Goal: Task Accomplishment & Management: Use online tool/utility

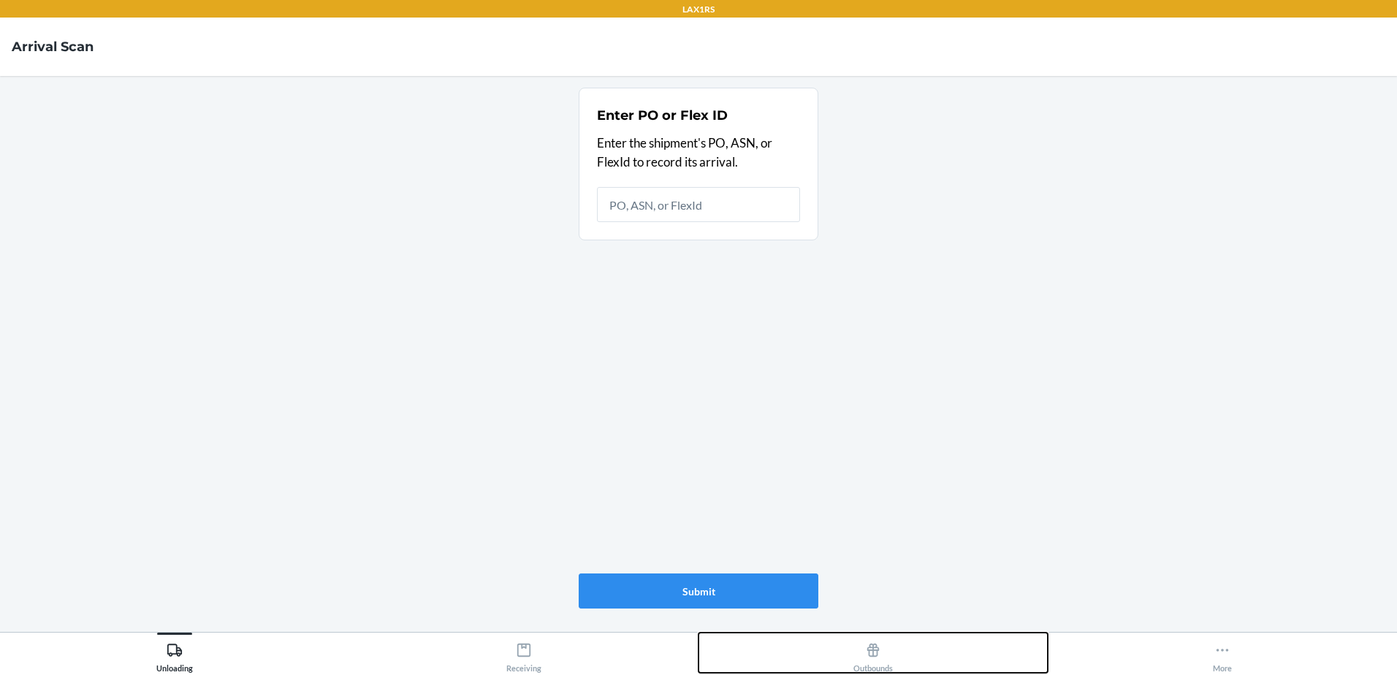
click at [866, 652] on icon at bounding box center [873, 650] width 16 height 16
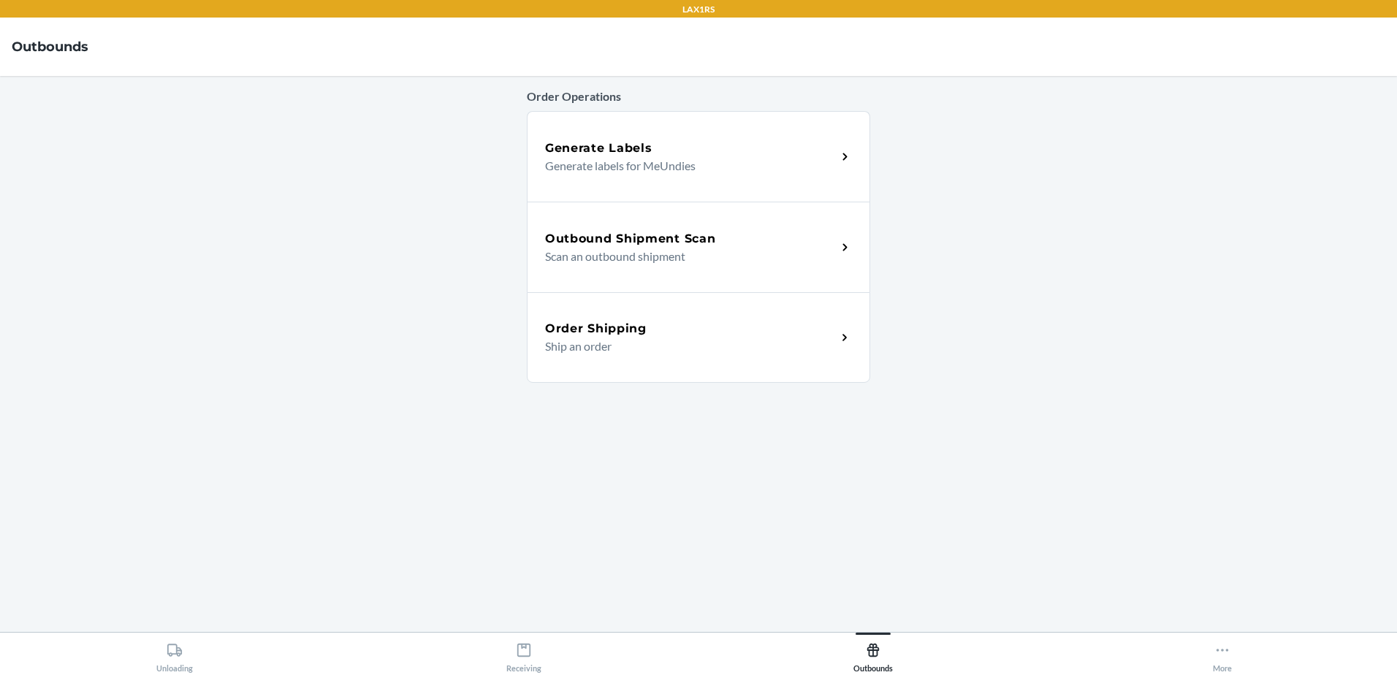
click at [594, 248] on p "Scan an outbound shipment" at bounding box center [685, 257] width 280 height 18
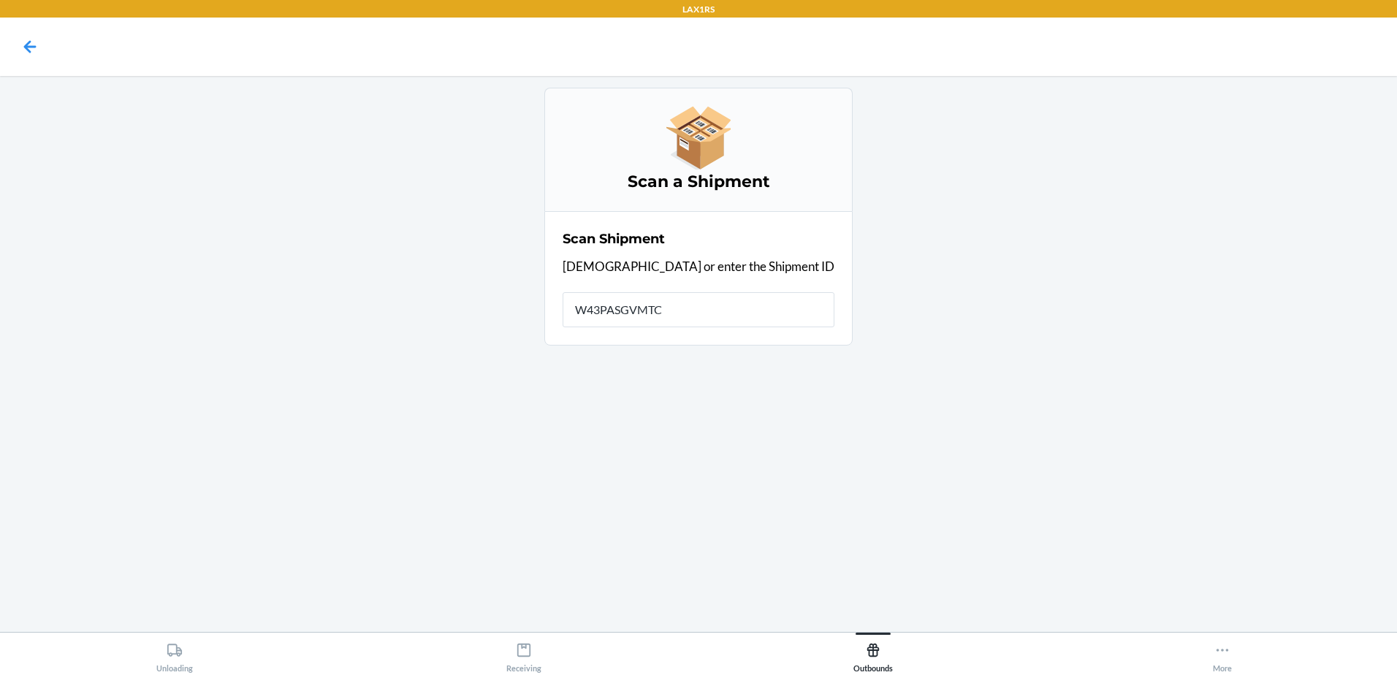
type input "W43PASGVMTCF"
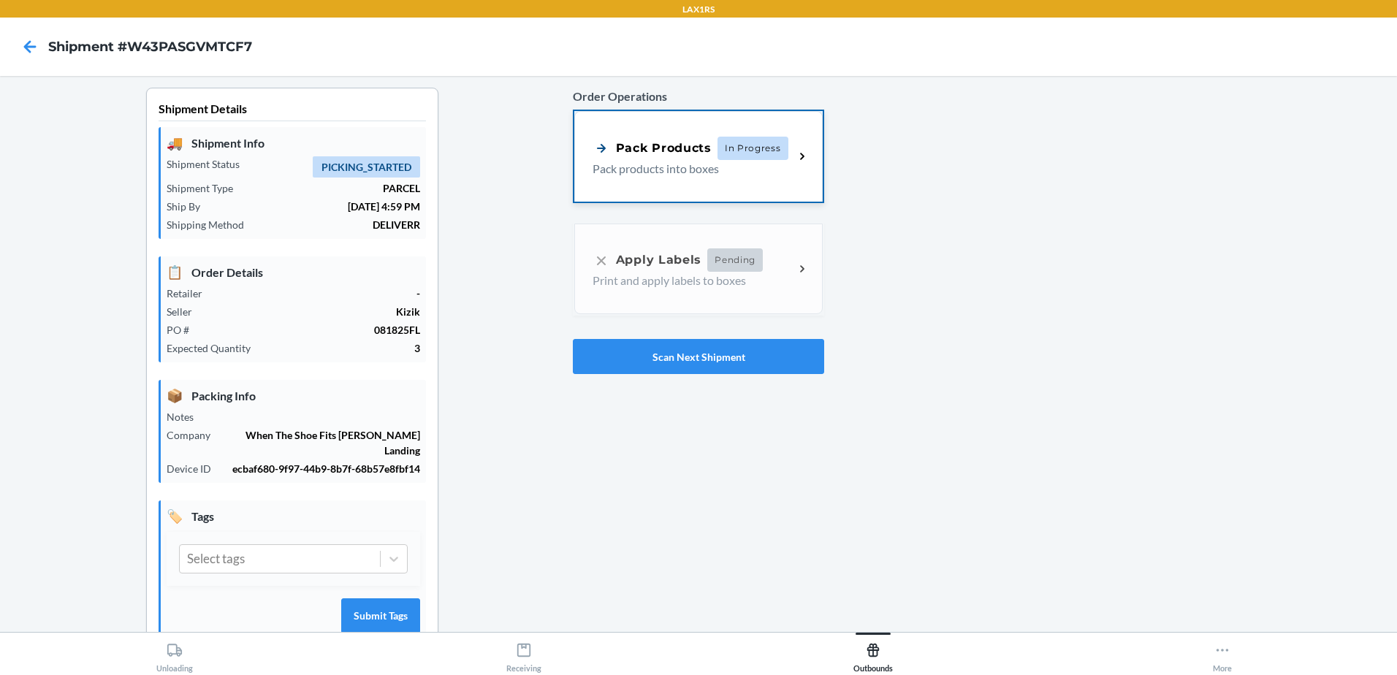
click at [704, 163] on p "Pack products into boxes" at bounding box center [688, 169] width 190 height 18
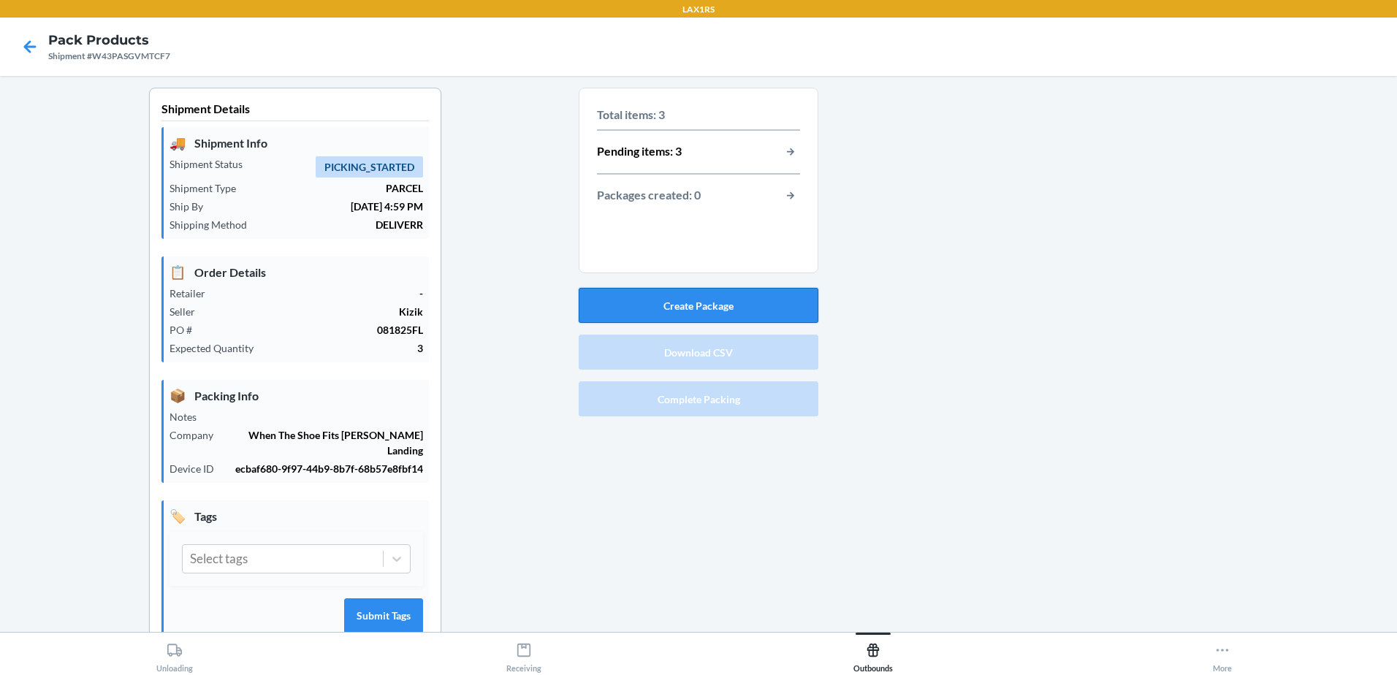
click at [696, 311] on button "Create Package" at bounding box center [699, 305] width 240 height 35
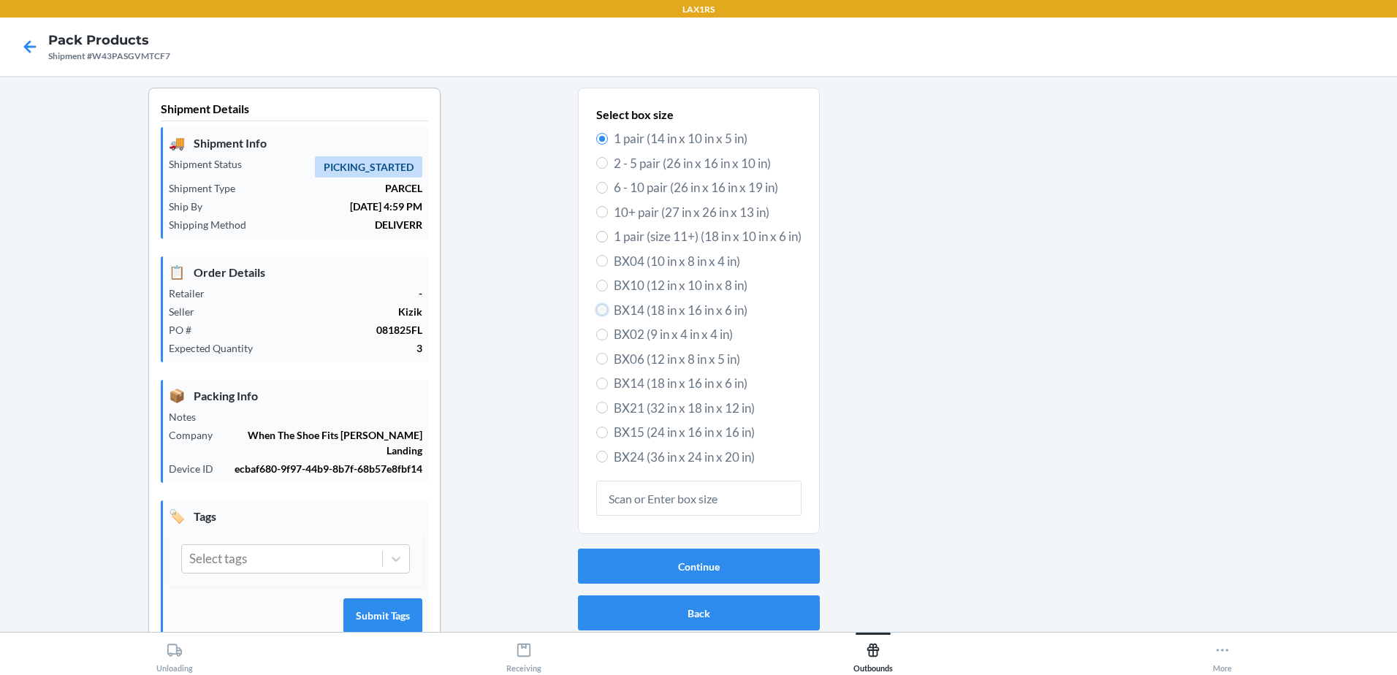
click at [596, 312] on input "BX14 (18 in x 16 in x 6 in)" at bounding box center [602, 310] width 12 height 12
radio input "true"
radio input "false"
click at [731, 566] on button "Continue" at bounding box center [699, 566] width 242 height 35
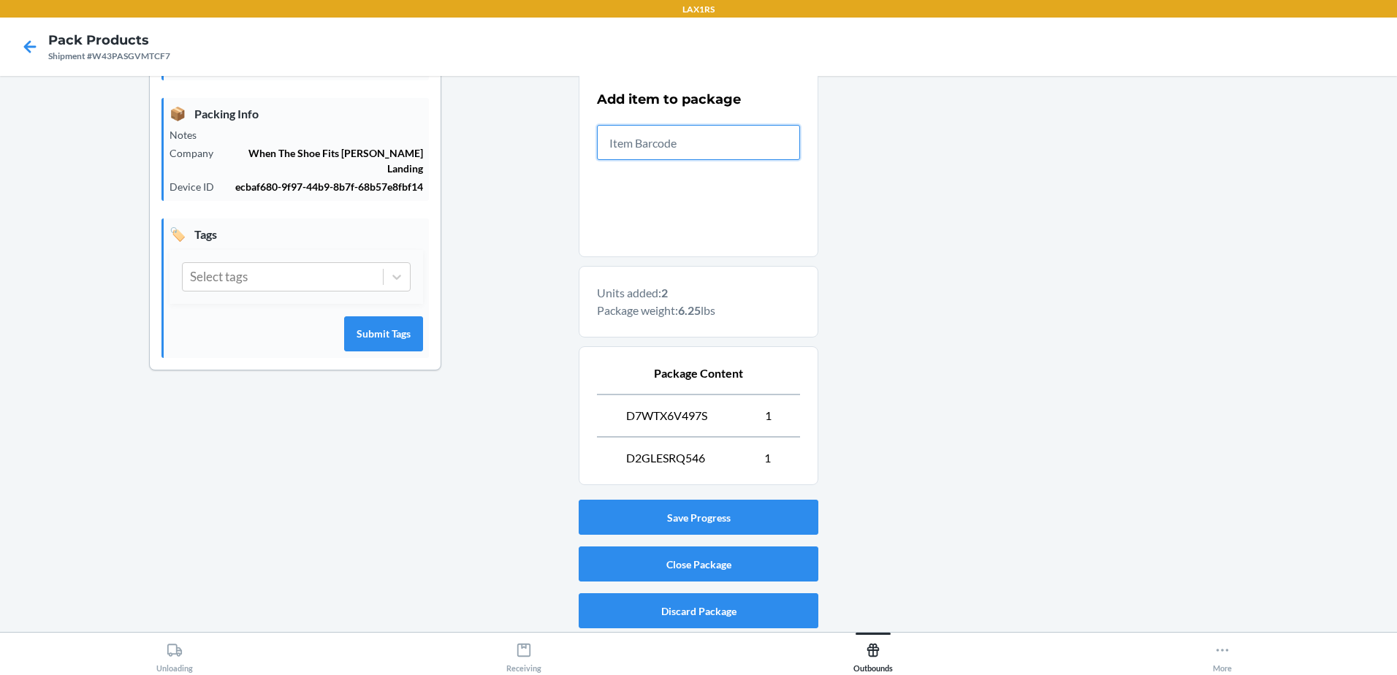
scroll to position [284, 0]
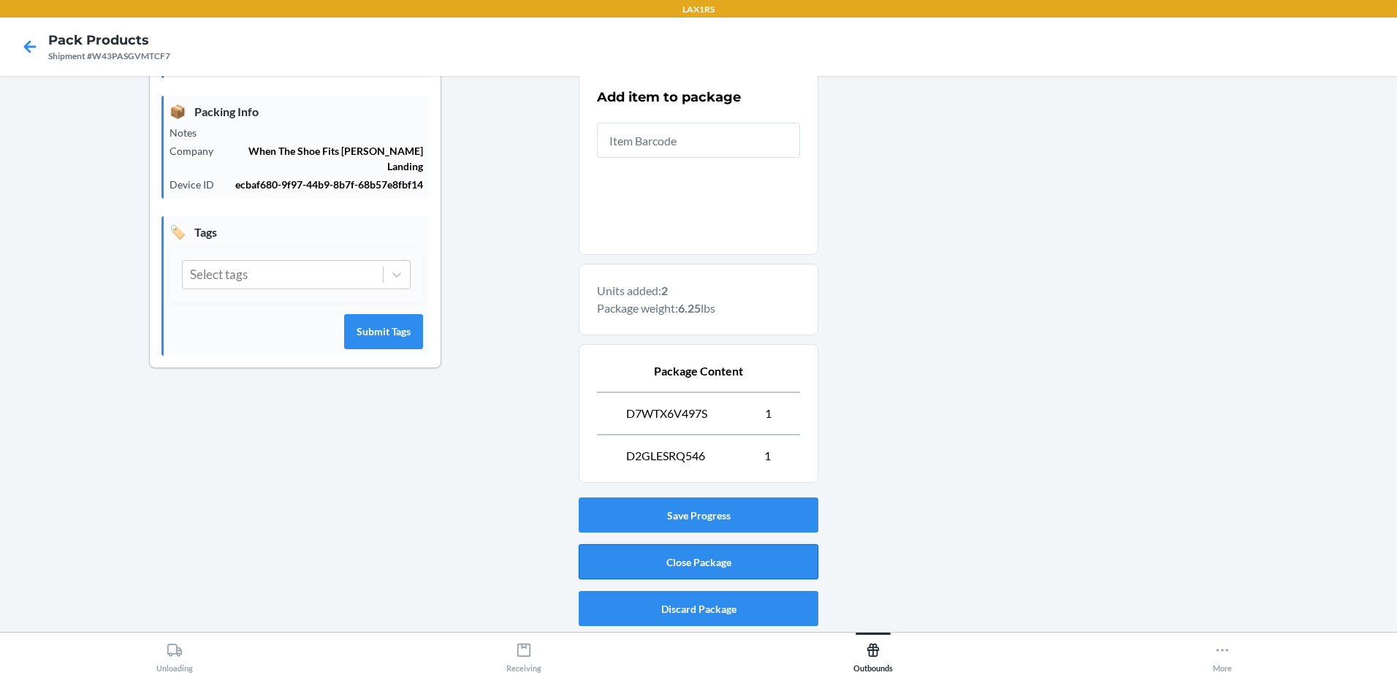
click at [704, 561] on button "Close Package" at bounding box center [699, 561] width 240 height 35
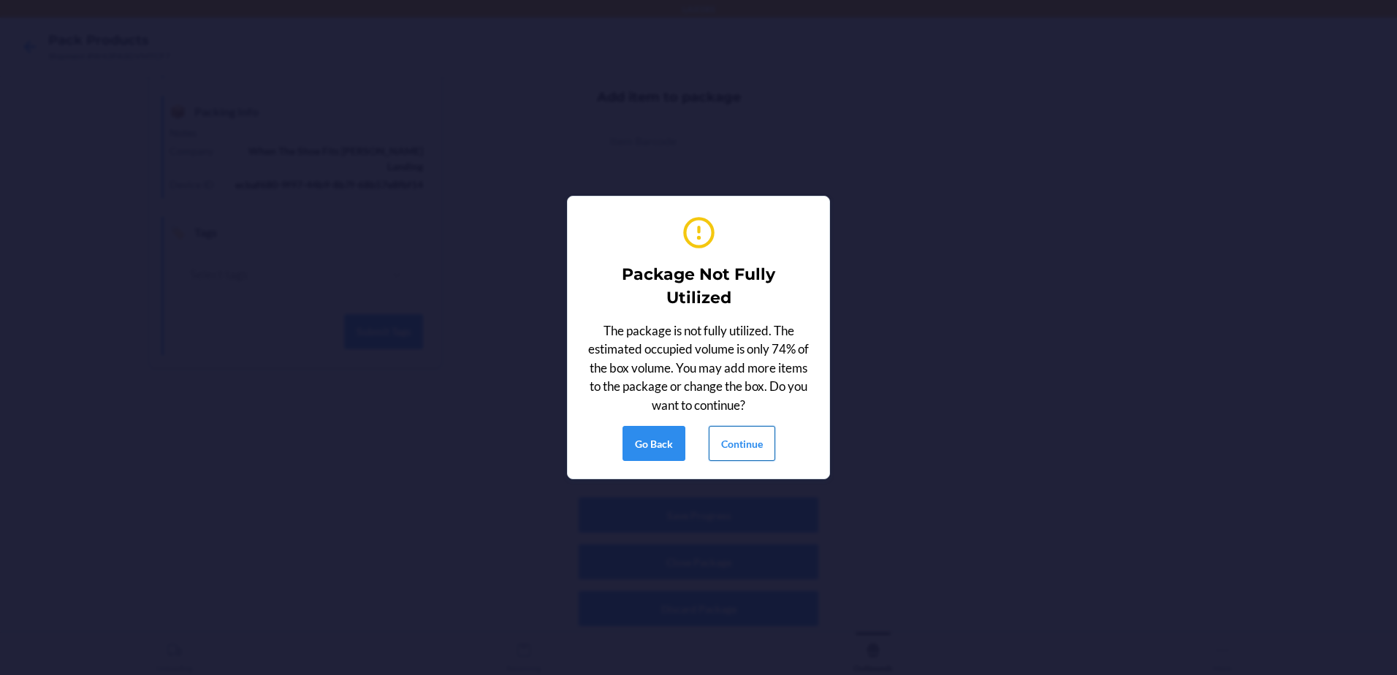
click at [753, 444] on button "Continue" at bounding box center [742, 443] width 66 height 35
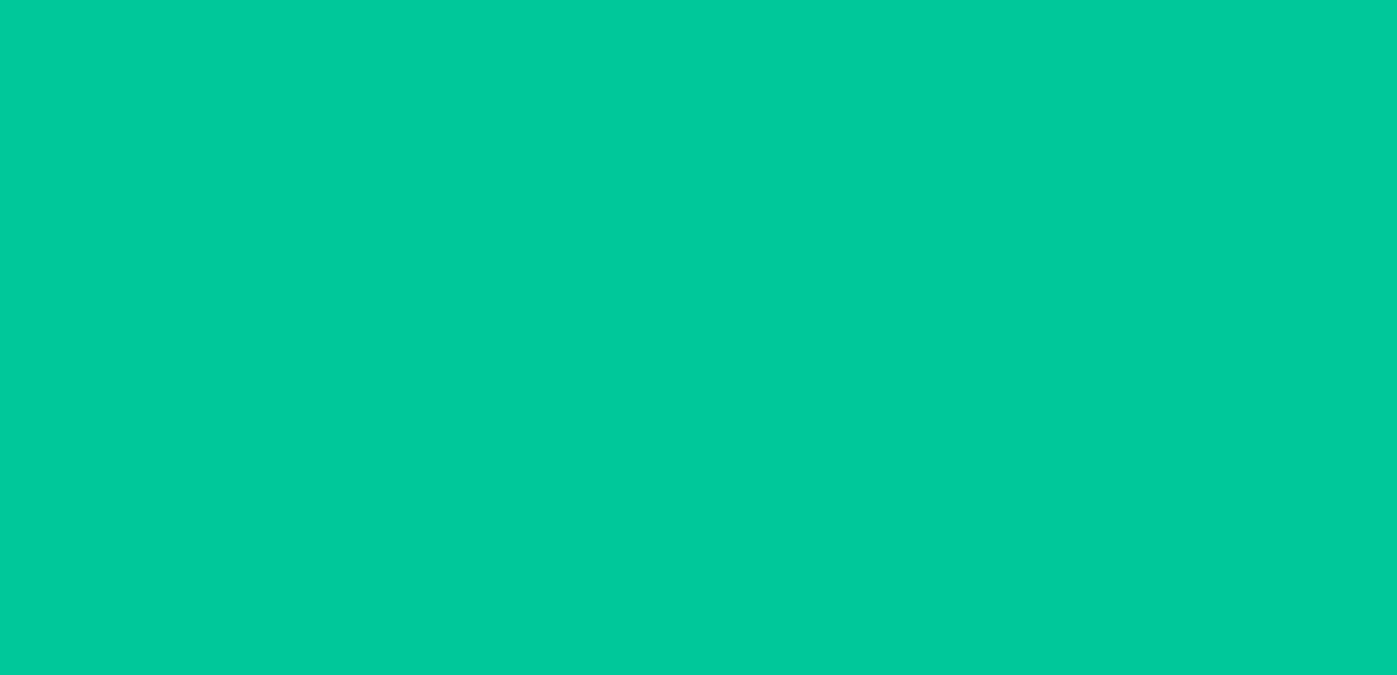
scroll to position [28, 0]
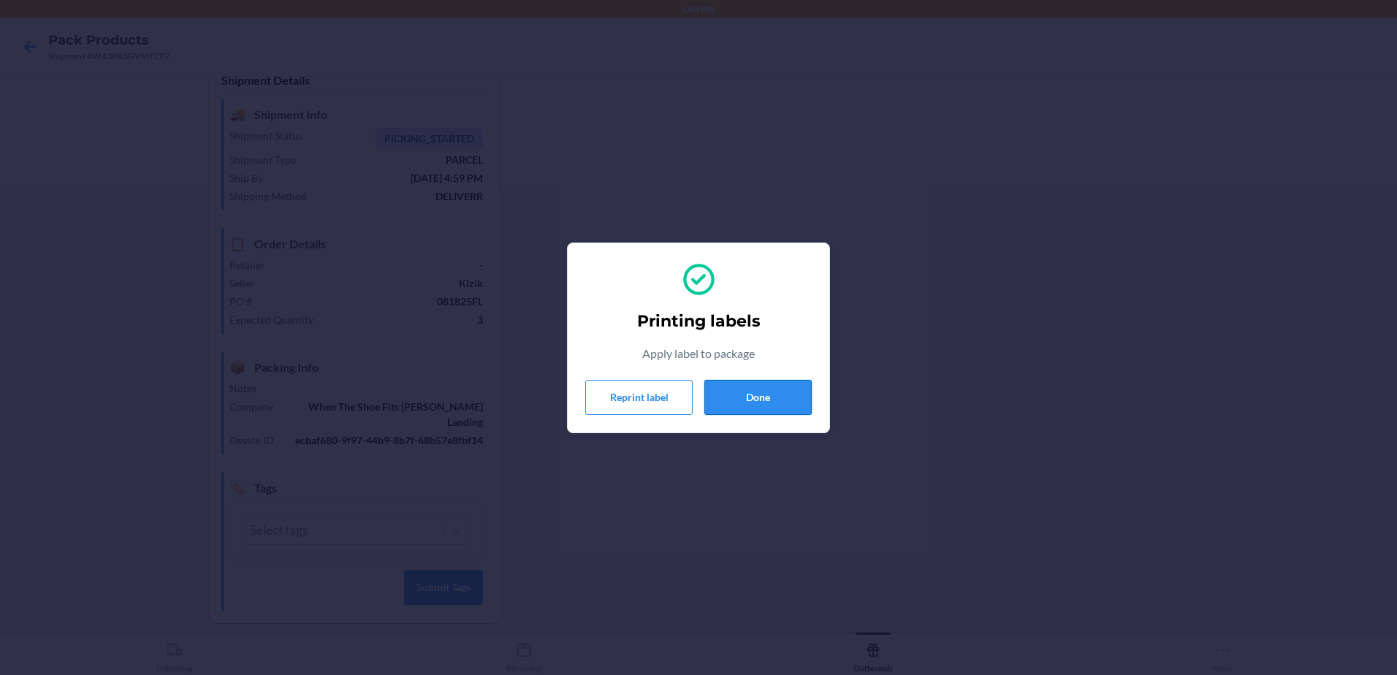
click at [788, 400] on button "Done" at bounding box center [757, 397] width 107 height 35
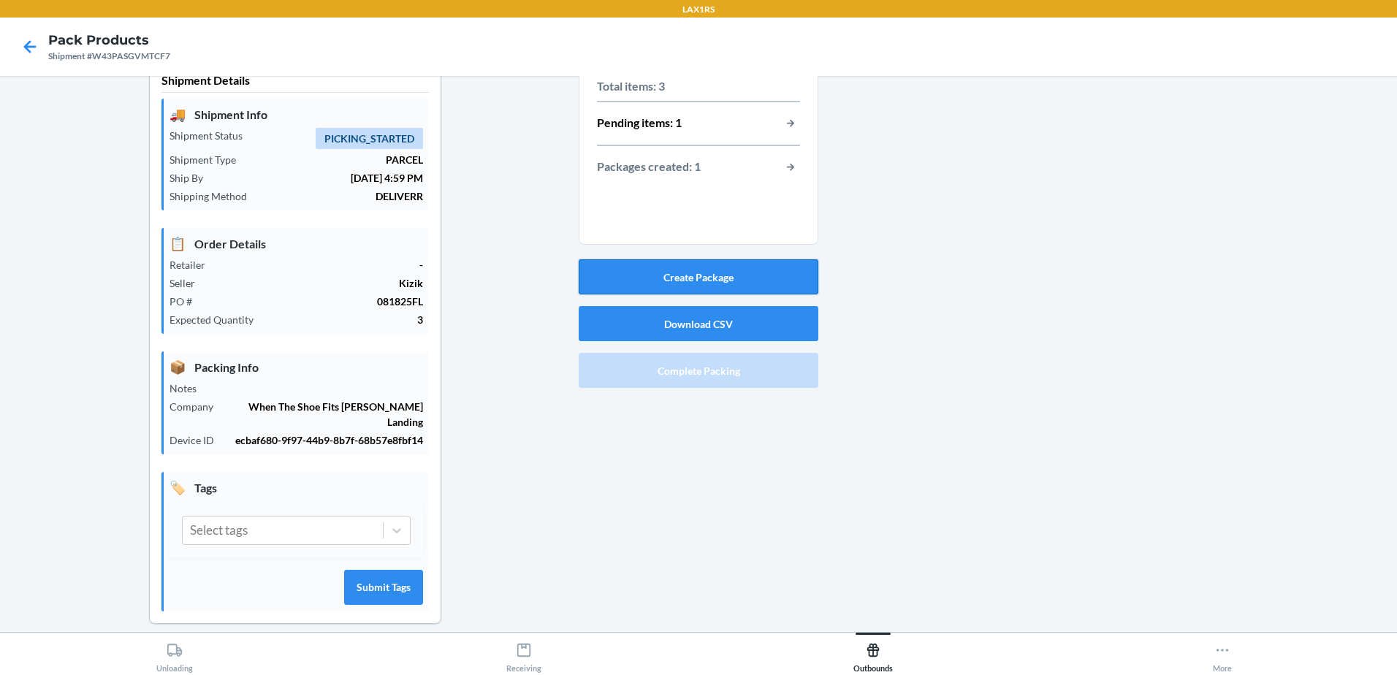
click at [710, 265] on button "Create Package" at bounding box center [699, 276] width 240 height 35
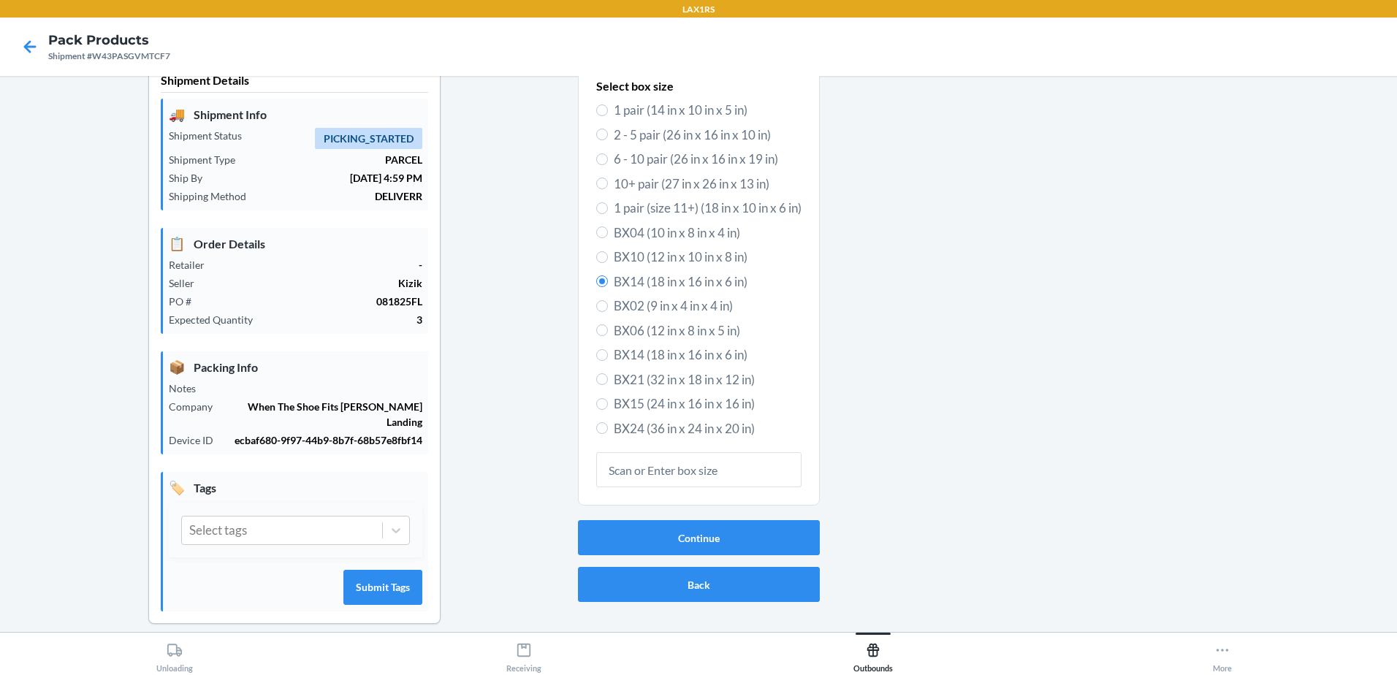
click at [600, 118] on label "1 pair (14 in x 10 in x 5 in)" at bounding box center [698, 110] width 205 height 19
click at [600, 116] on input "1 pair (14 in x 10 in x 5 in)" at bounding box center [602, 110] width 12 height 12
radio input "true"
radio input "false"
click at [596, 203] on input "1 pair (size 11+) (18 in x 10 in x 6 in)" at bounding box center [602, 208] width 12 height 12
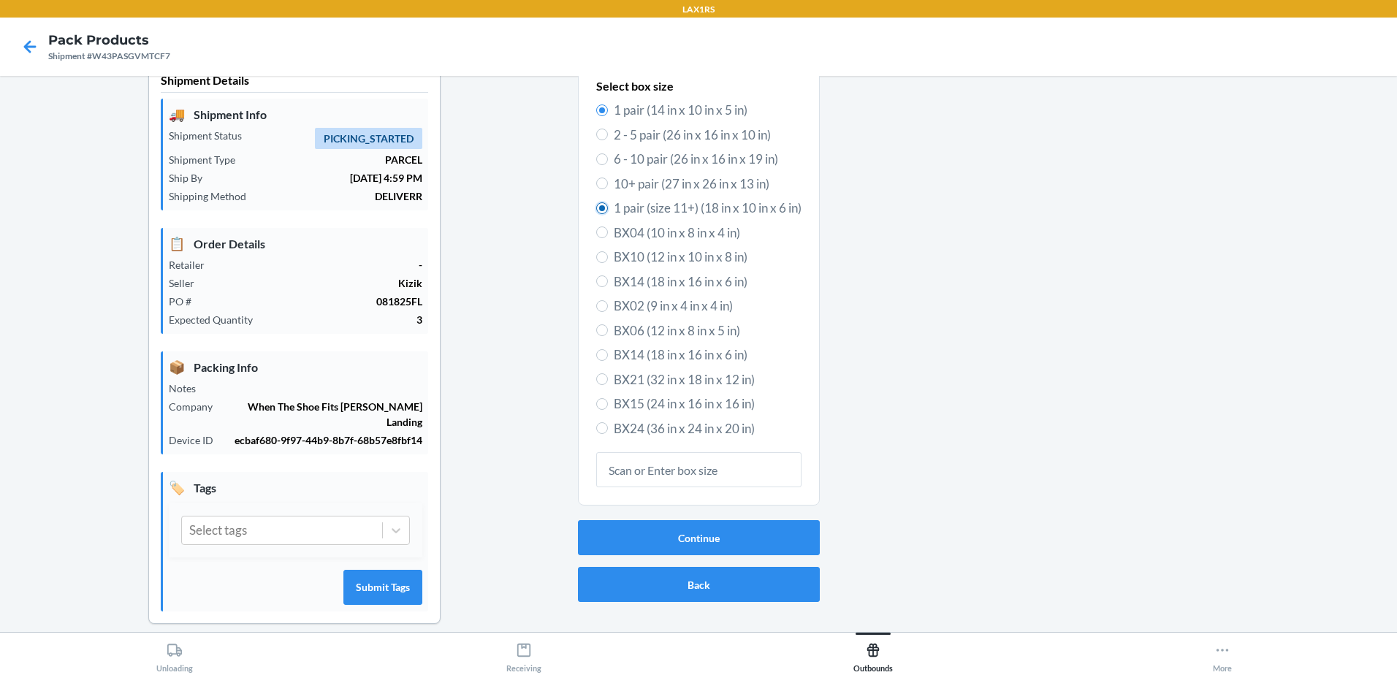
radio input "true"
radio input "false"
click at [711, 540] on button "Continue" at bounding box center [699, 537] width 242 height 35
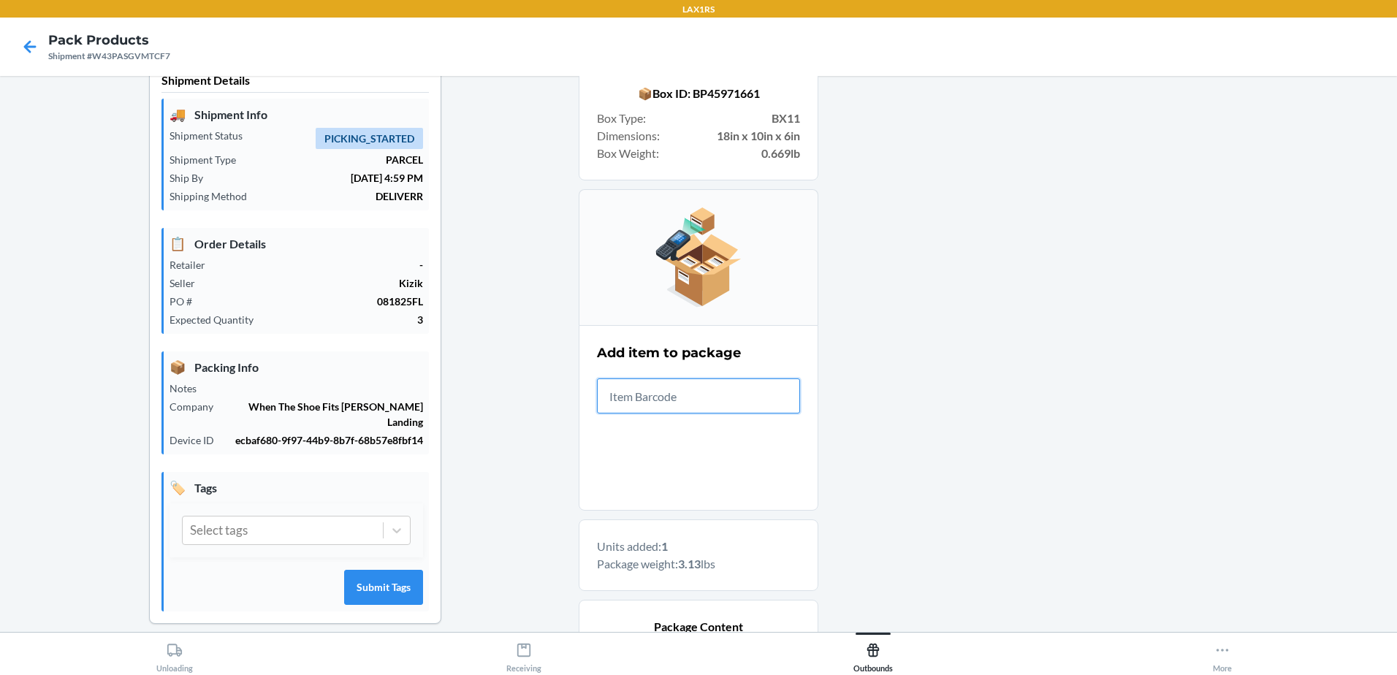
scroll to position [242, 0]
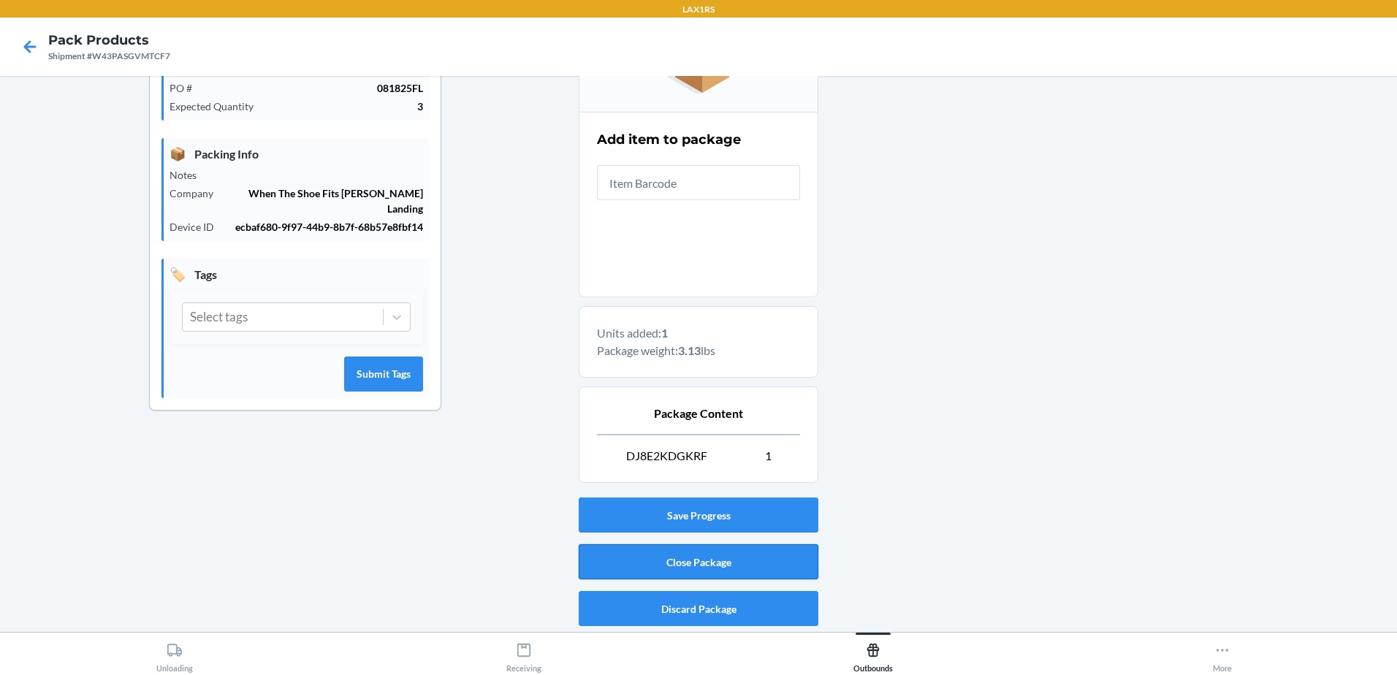
click at [731, 556] on button "Close Package" at bounding box center [699, 561] width 240 height 35
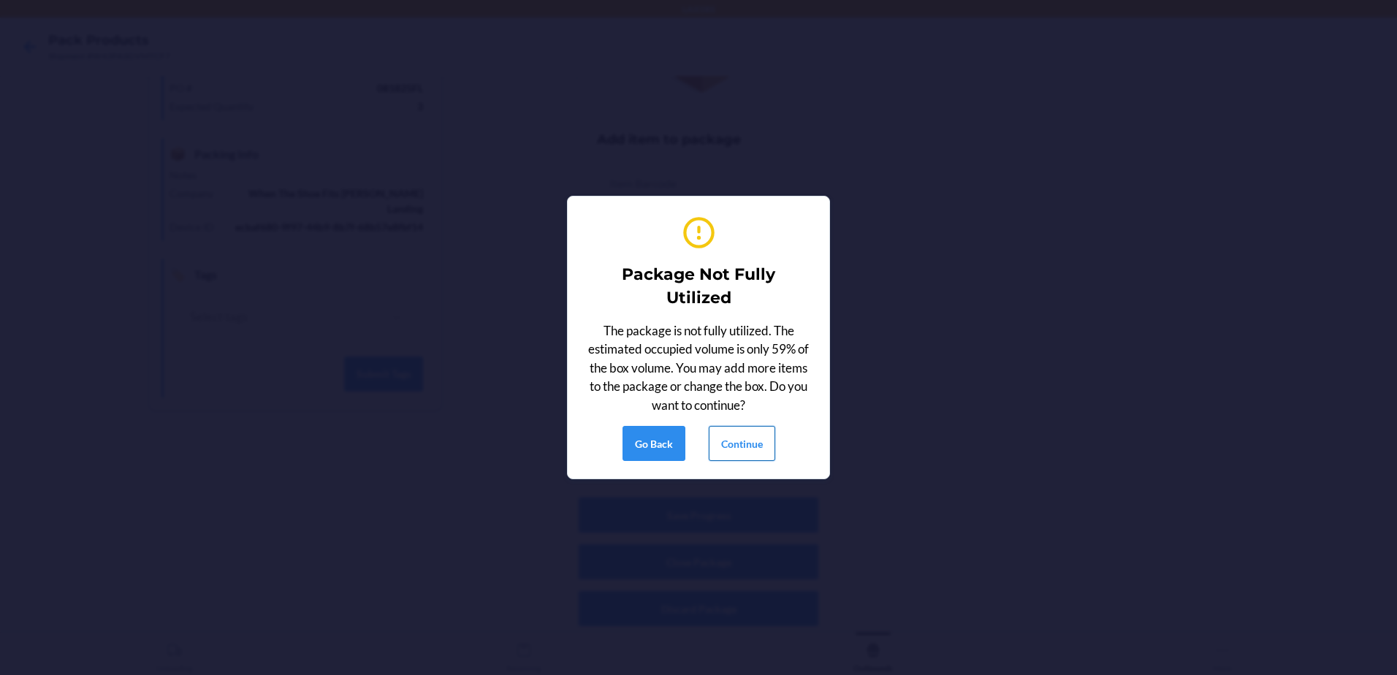
click at [755, 445] on button "Continue" at bounding box center [742, 443] width 66 height 35
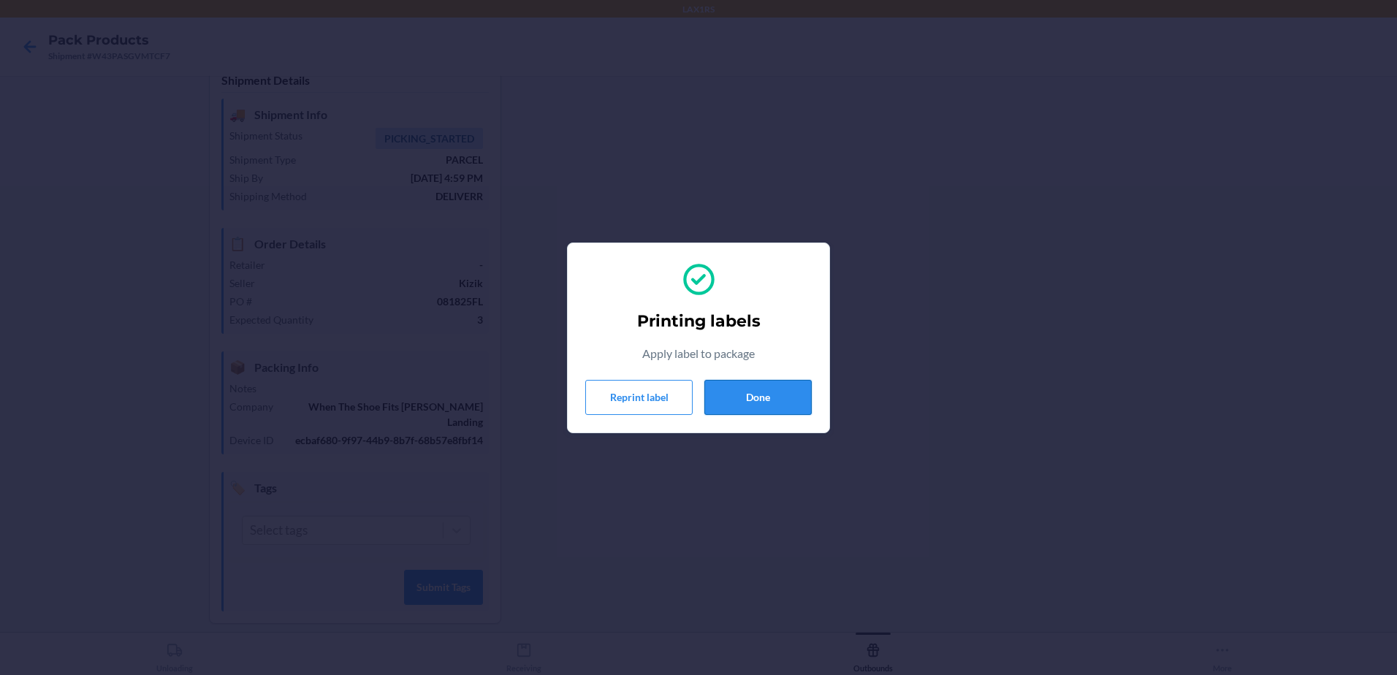
click at [779, 392] on button "Done" at bounding box center [757, 397] width 107 height 35
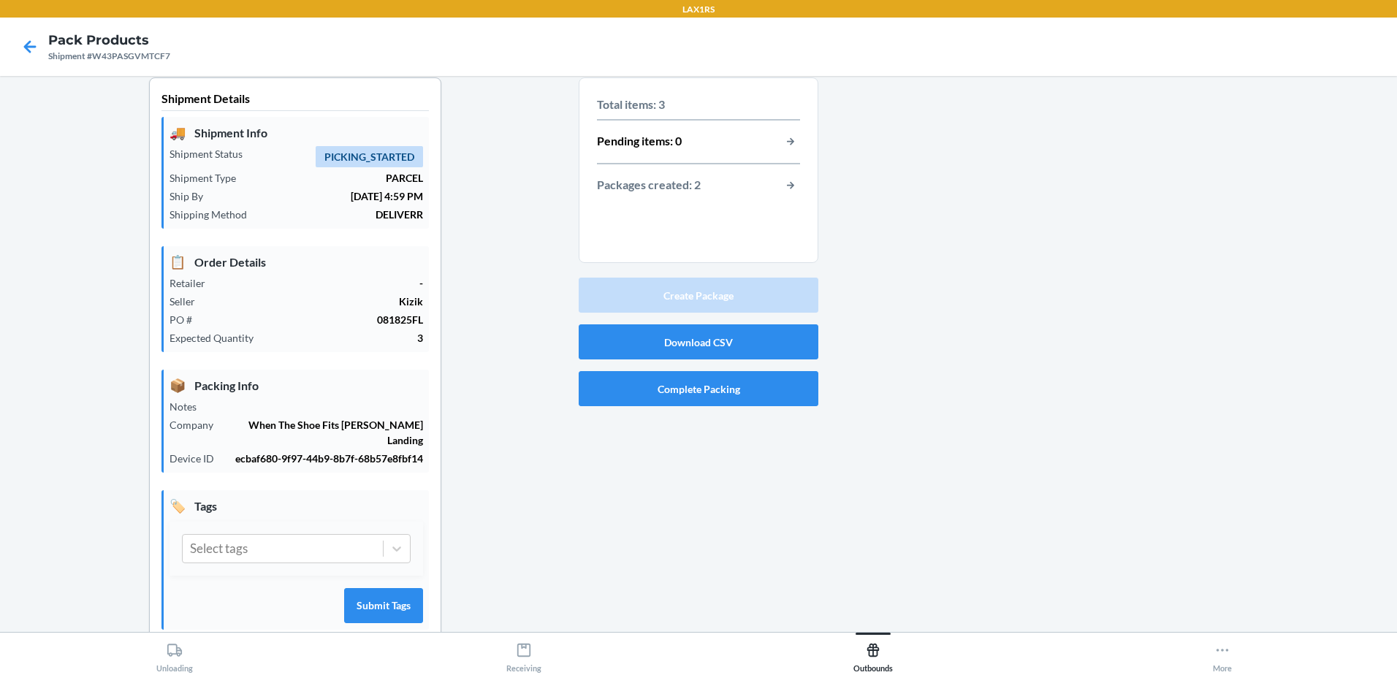
scroll to position [0, 0]
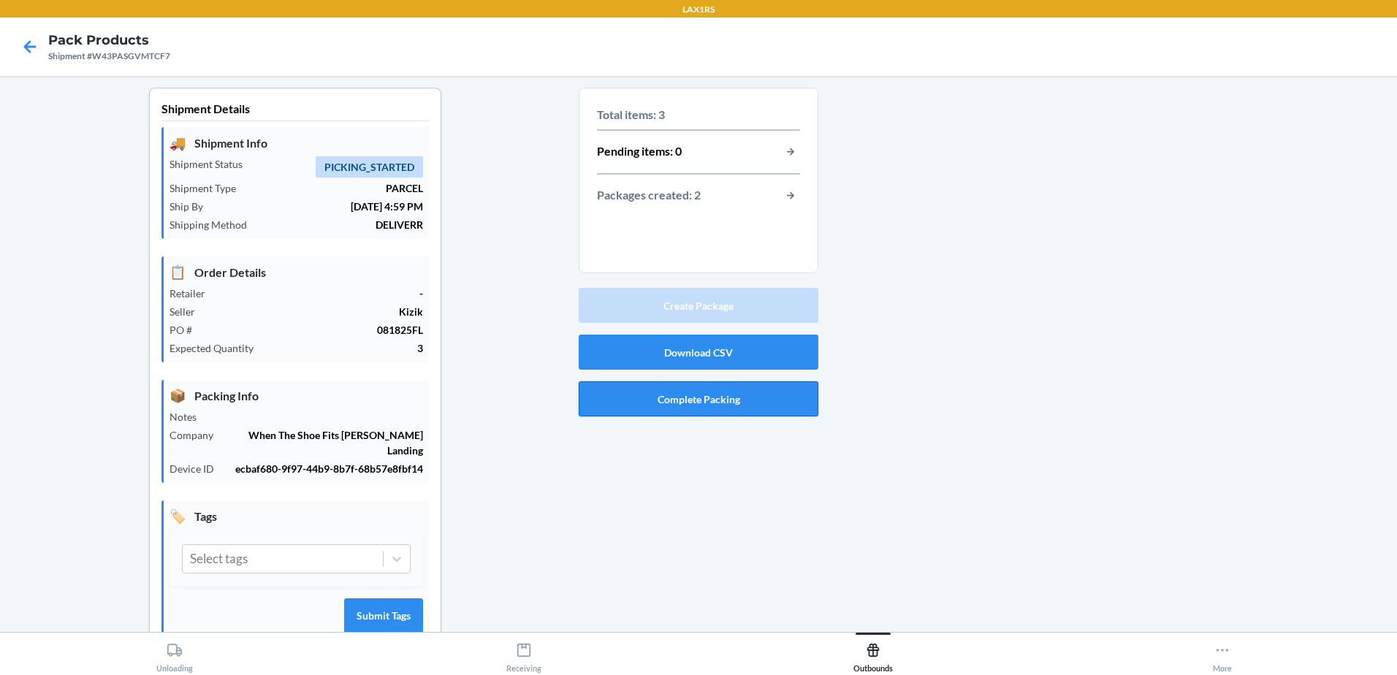
click at [707, 394] on button "Complete Packing" at bounding box center [699, 398] width 240 height 35
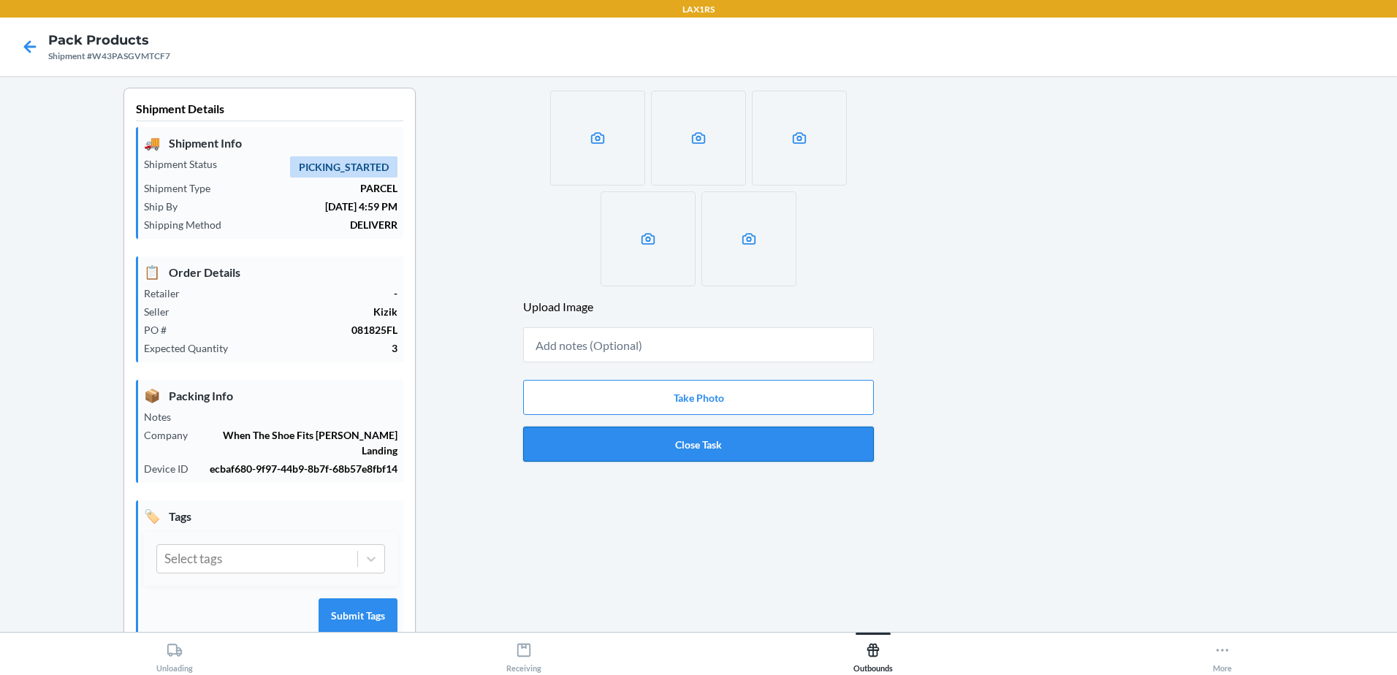
click at [696, 448] on button "Close Task" at bounding box center [698, 444] width 351 height 35
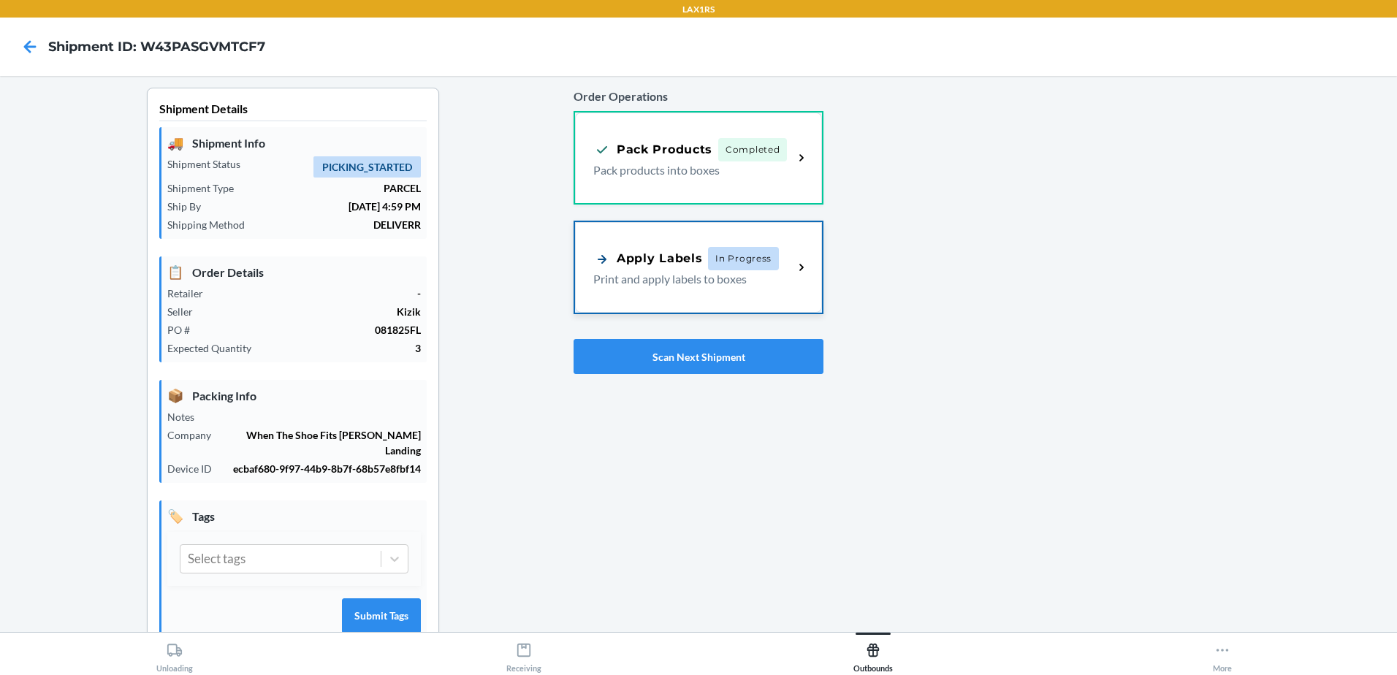
click at [679, 283] on p "Print and apply labels to boxes" at bounding box center [687, 279] width 189 height 18
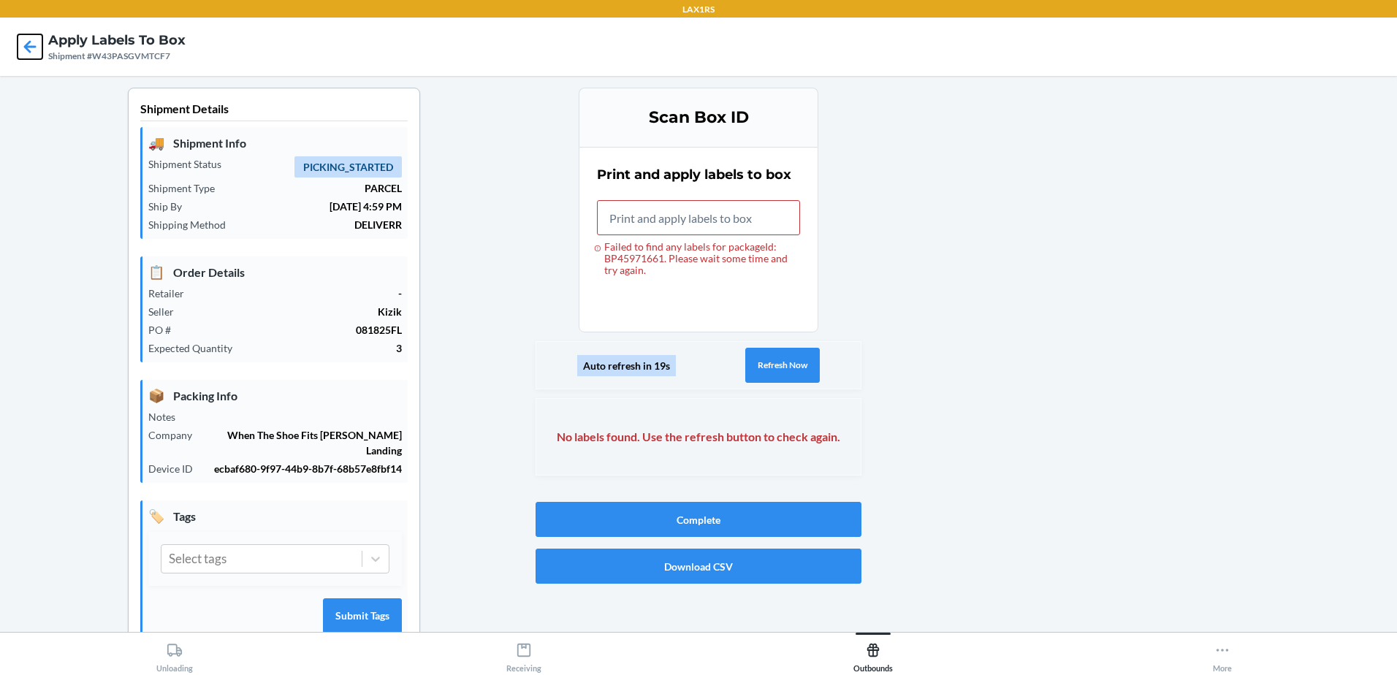
click at [32, 42] on icon at bounding box center [30, 46] width 25 height 25
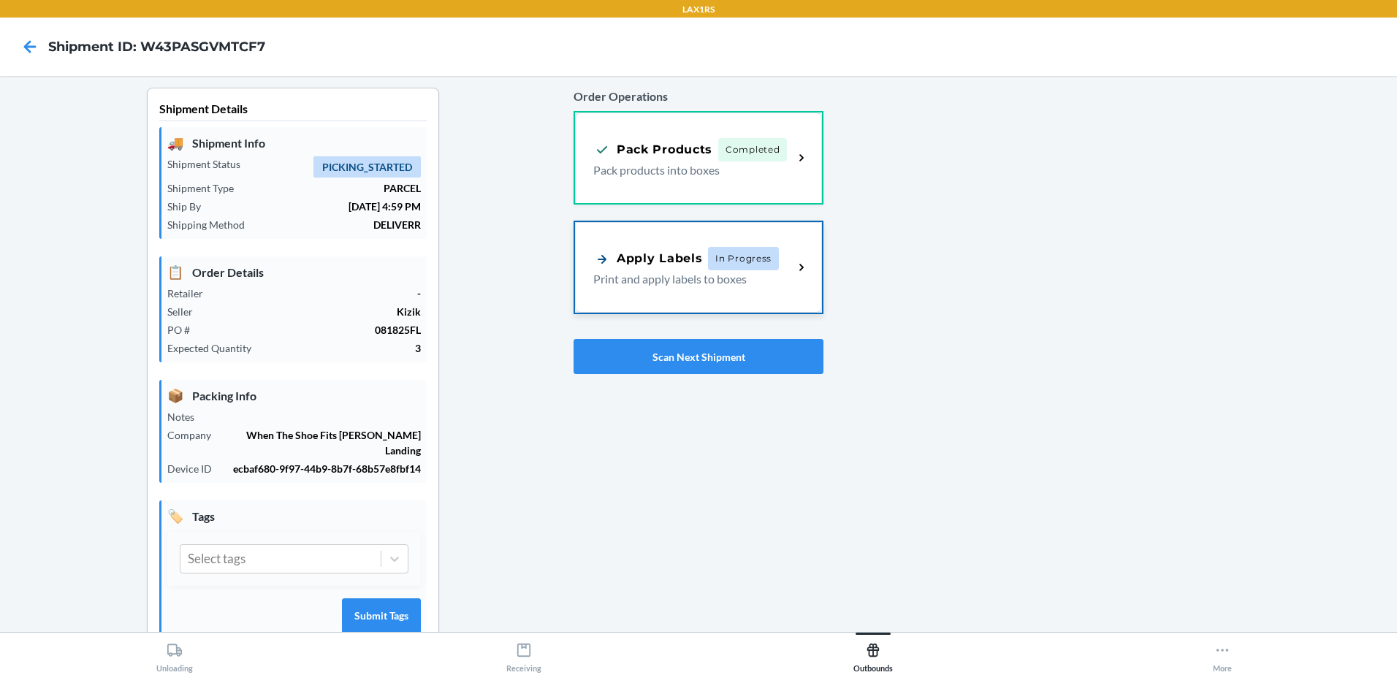
click at [697, 265] on div "Apply Labels In Progress" at bounding box center [686, 258] width 186 height 23
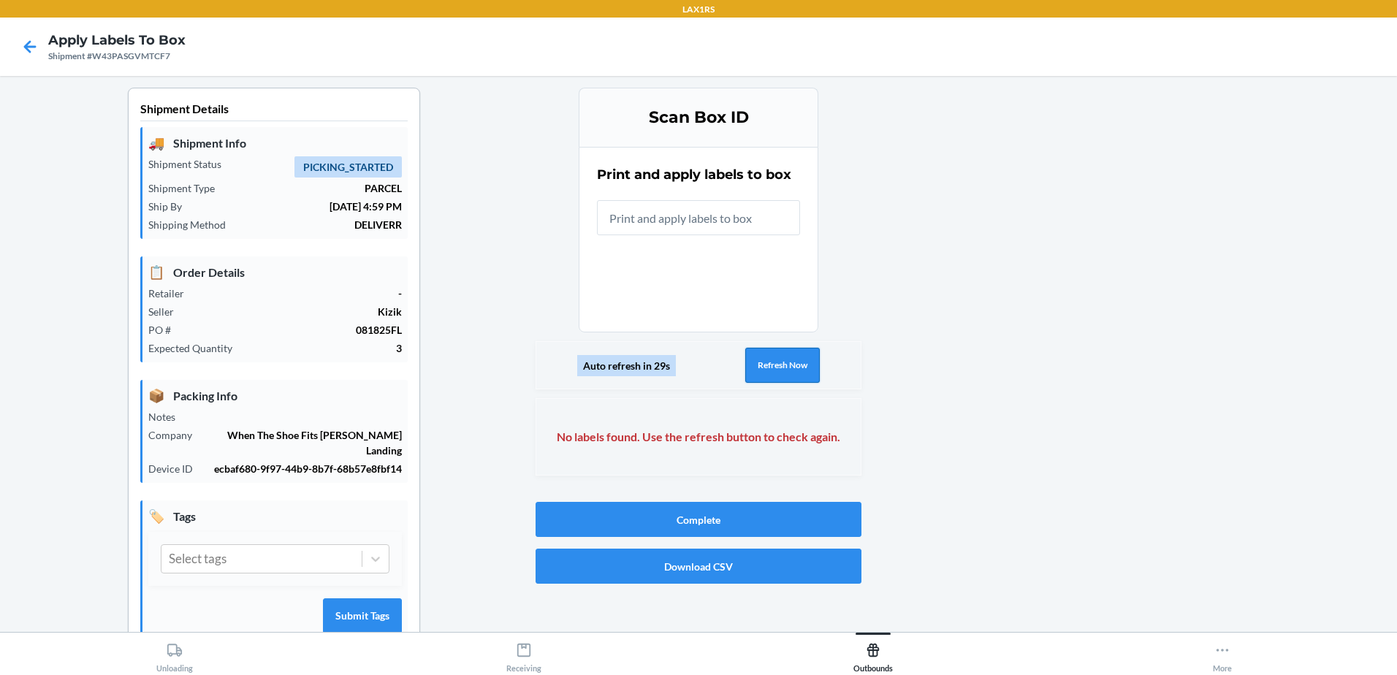
click at [794, 360] on button "Refresh Now" at bounding box center [782, 365] width 75 height 35
click at [776, 376] on button "Refresh Now" at bounding box center [782, 365] width 75 height 35
click at [31, 51] on icon at bounding box center [30, 46] width 25 height 25
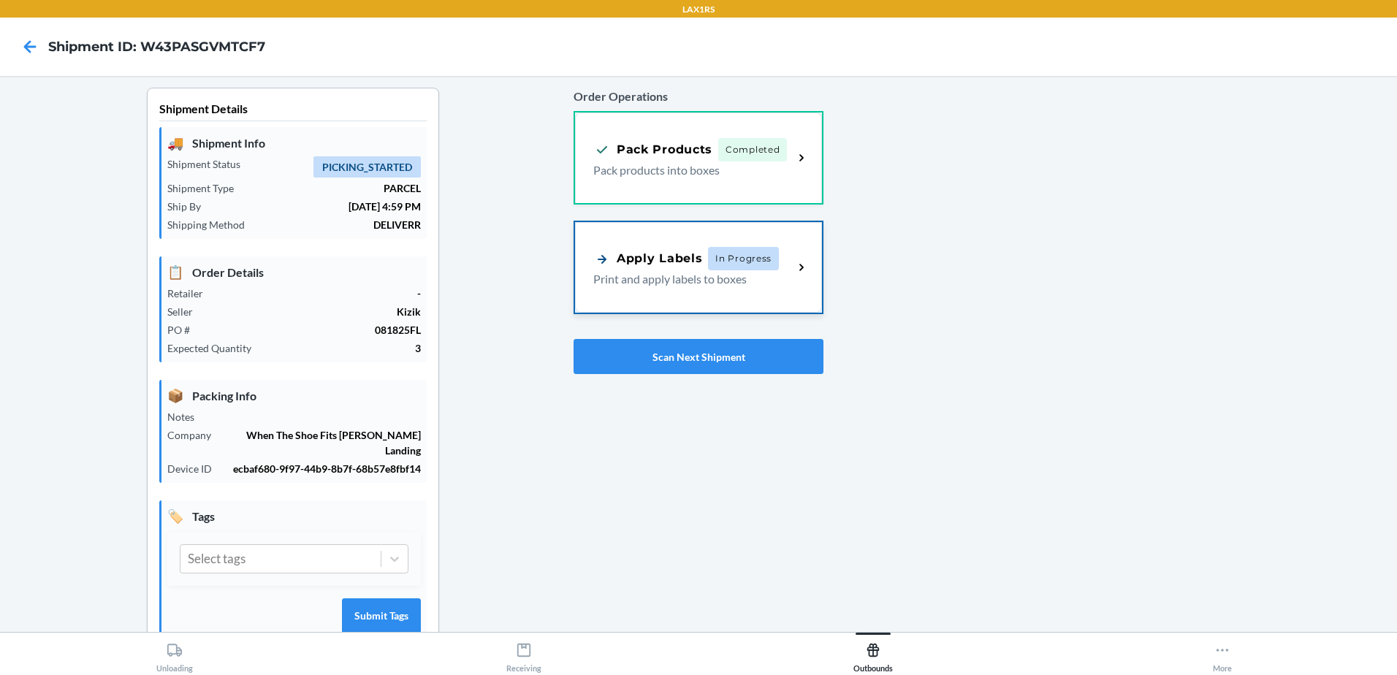
click at [685, 302] on div "Apply Labels In Progress Print and apply labels to boxes" at bounding box center [698, 267] width 247 height 91
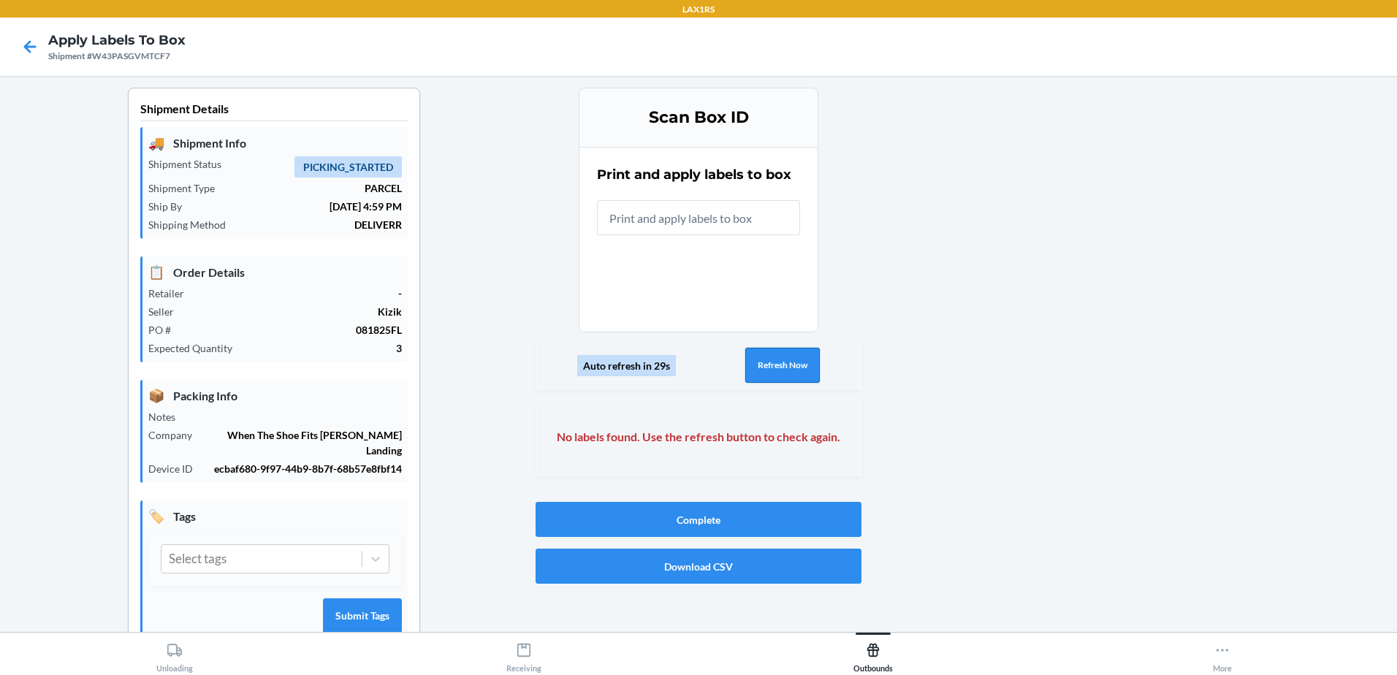
click at [804, 361] on button "Refresh Now" at bounding box center [782, 365] width 75 height 35
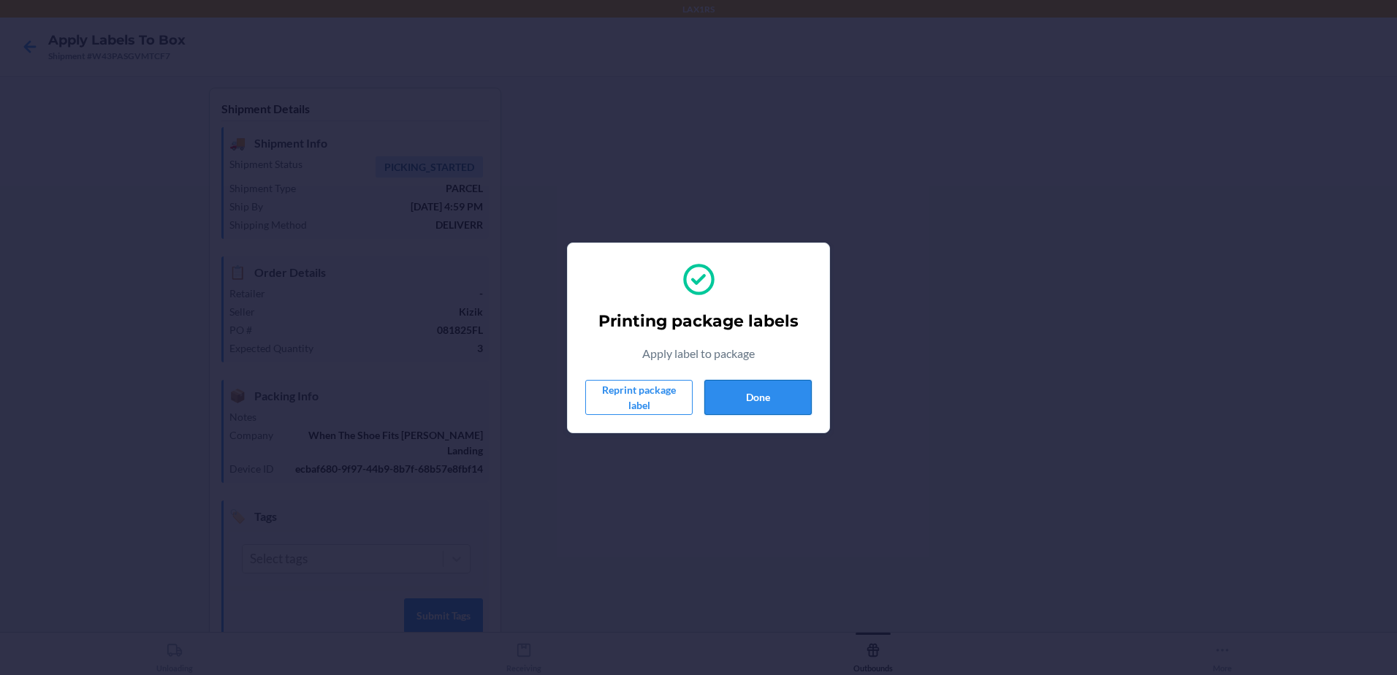
click at [782, 403] on button "Done" at bounding box center [757, 397] width 107 height 35
click at [771, 392] on button "Done" at bounding box center [757, 397] width 107 height 35
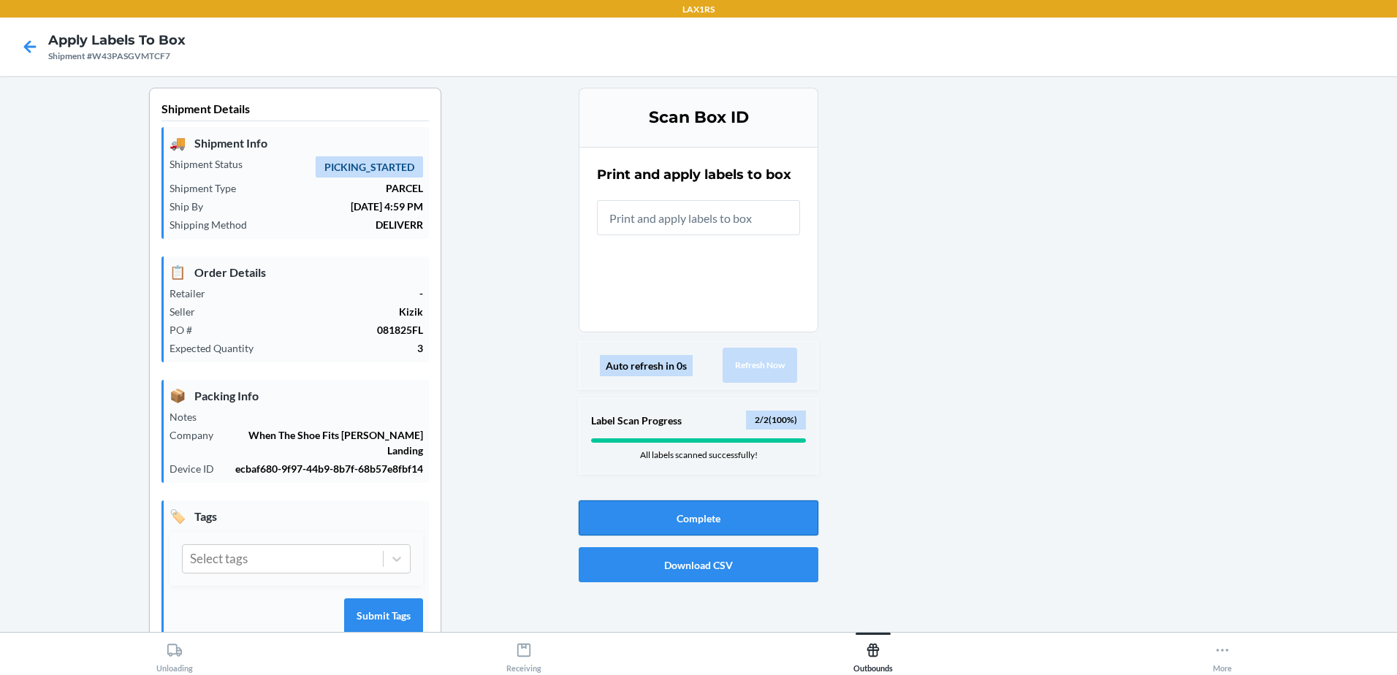
click at [765, 520] on button "Complete" at bounding box center [699, 517] width 240 height 35
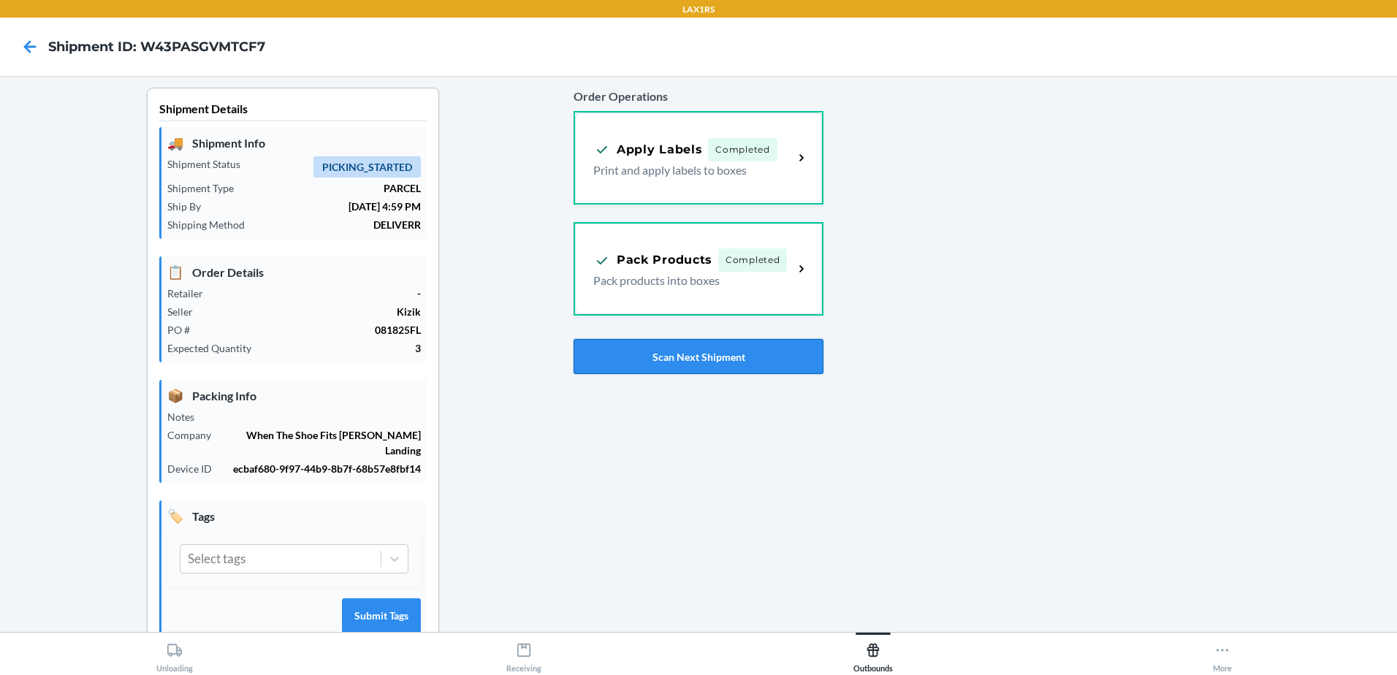
click at [715, 341] on button "Scan Next Shipment" at bounding box center [699, 356] width 250 height 35
click at [769, 359] on button "Scan Next Shipment" at bounding box center [699, 356] width 250 height 35
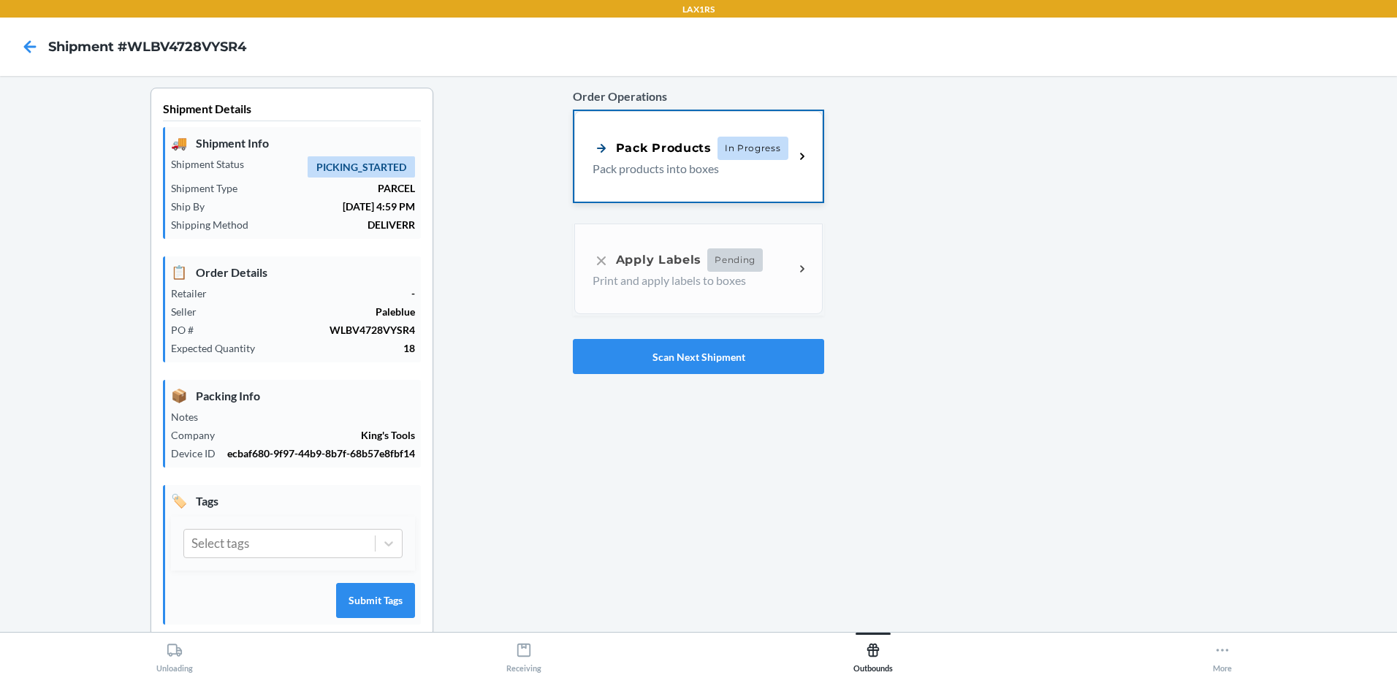
click at [669, 121] on div "Pack Products In Progress Pack products into boxes" at bounding box center [698, 156] width 248 height 91
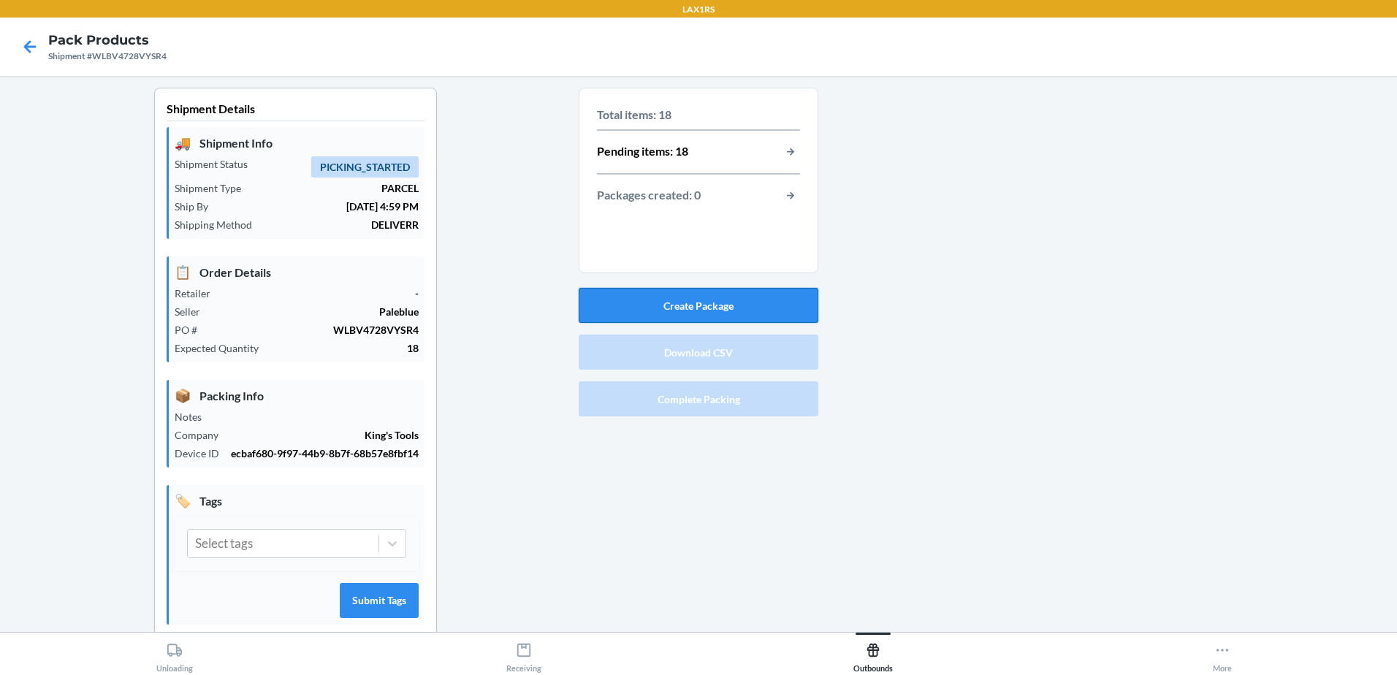
click at [713, 311] on button "Create Package" at bounding box center [699, 305] width 240 height 35
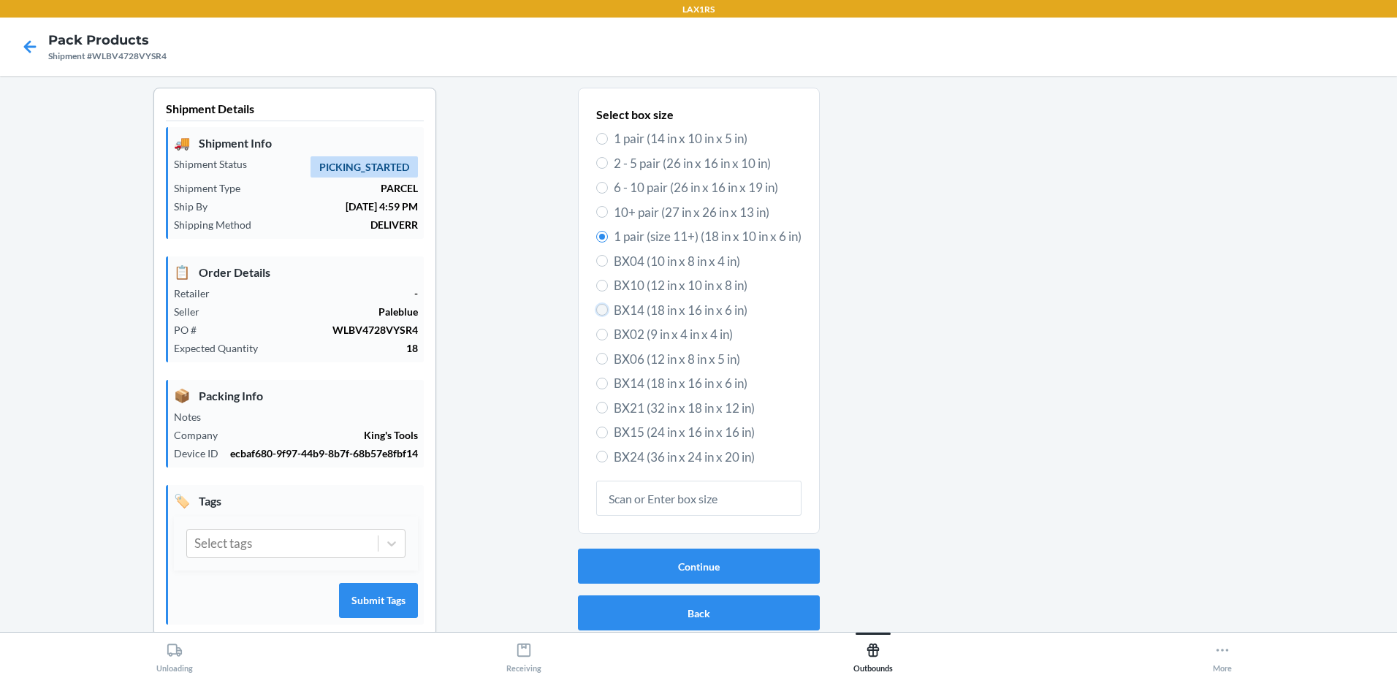
click at [596, 309] on input "BX14 (18 in x 16 in x 6 in)" at bounding box center [602, 310] width 12 height 12
radio input "true"
radio input "false"
click at [717, 559] on button "Continue" at bounding box center [699, 566] width 242 height 35
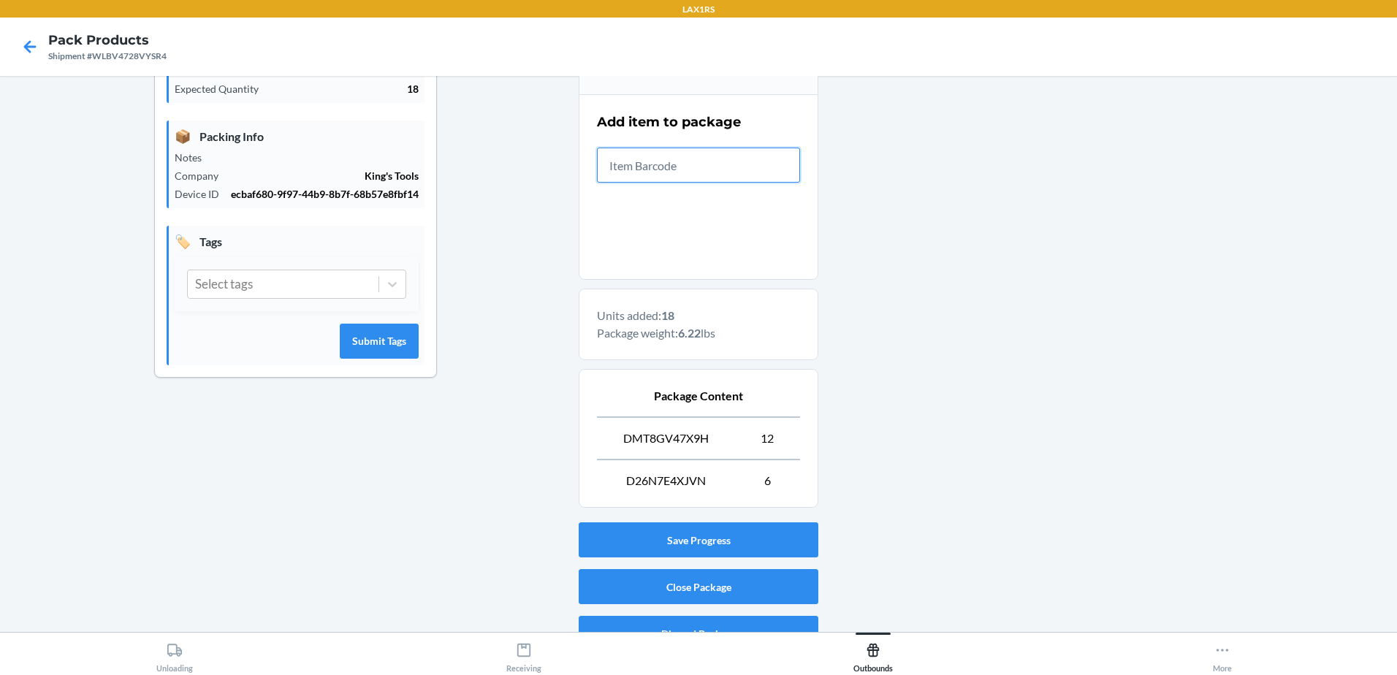
scroll to position [284, 0]
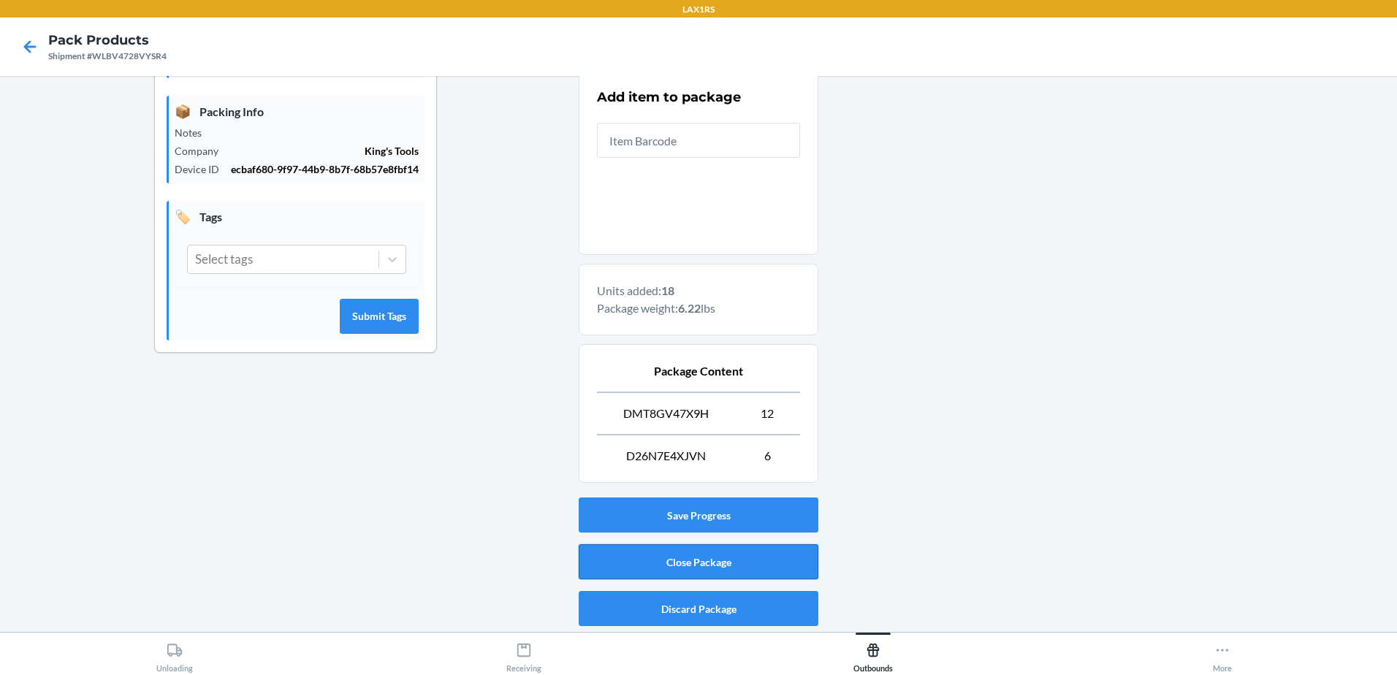
click at [679, 558] on button "Close Package" at bounding box center [699, 561] width 240 height 35
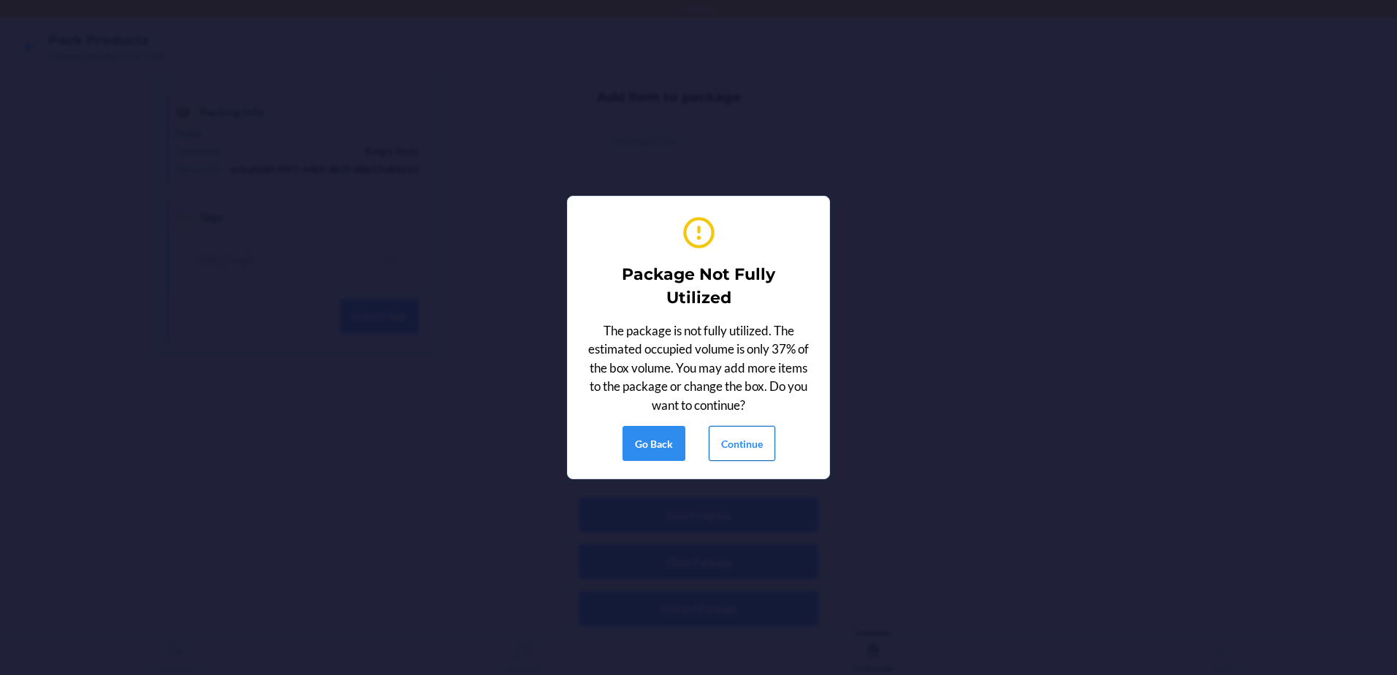
click at [751, 438] on button "Continue" at bounding box center [742, 443] width 66 height 35
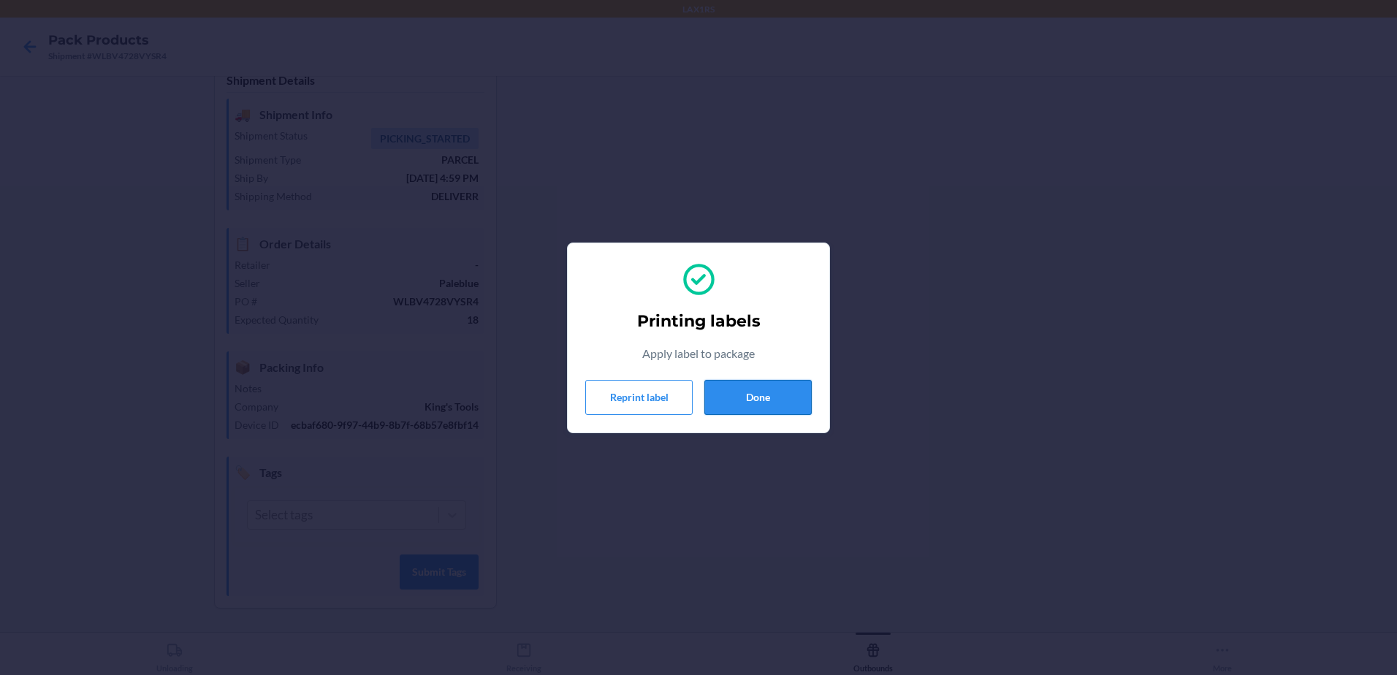
click at [769, 389] on button "Done" at bounding box center [757, 397] width 107 height 35
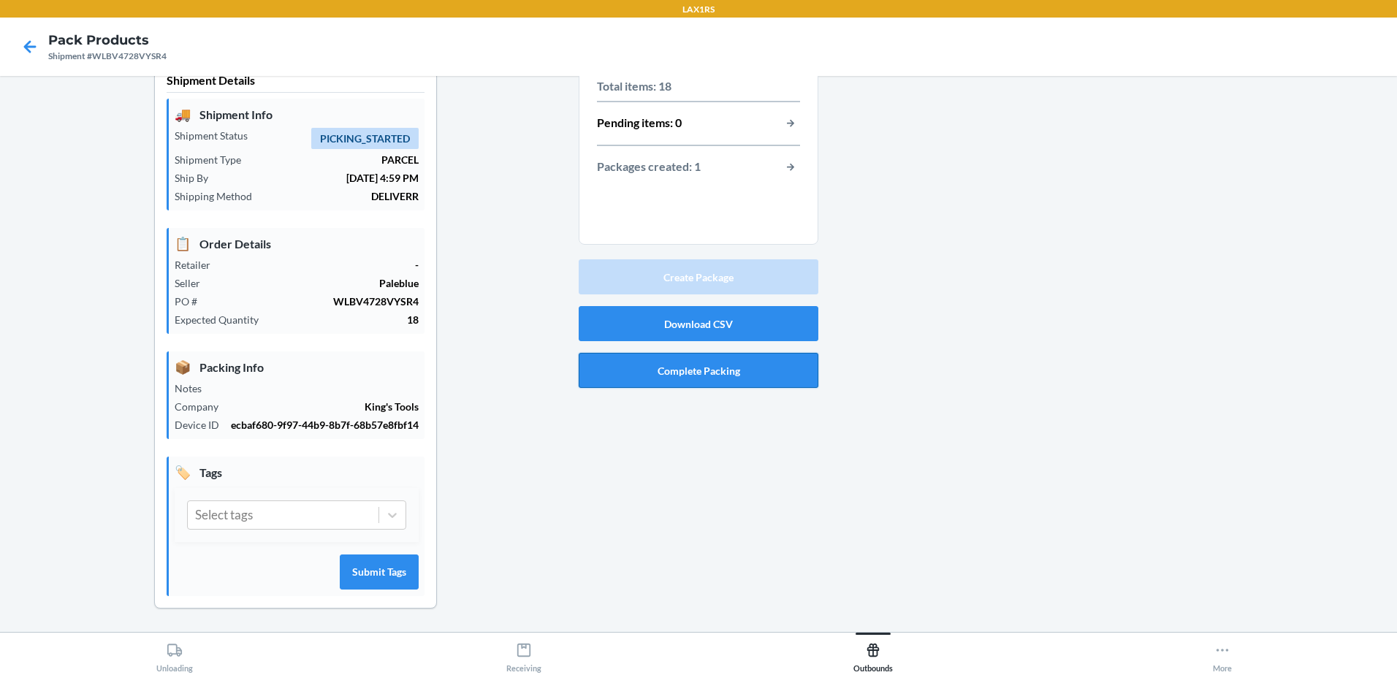
click at [720, 362] on button "Complete Packing" at bounding box center [699, 370] width 240 height 35
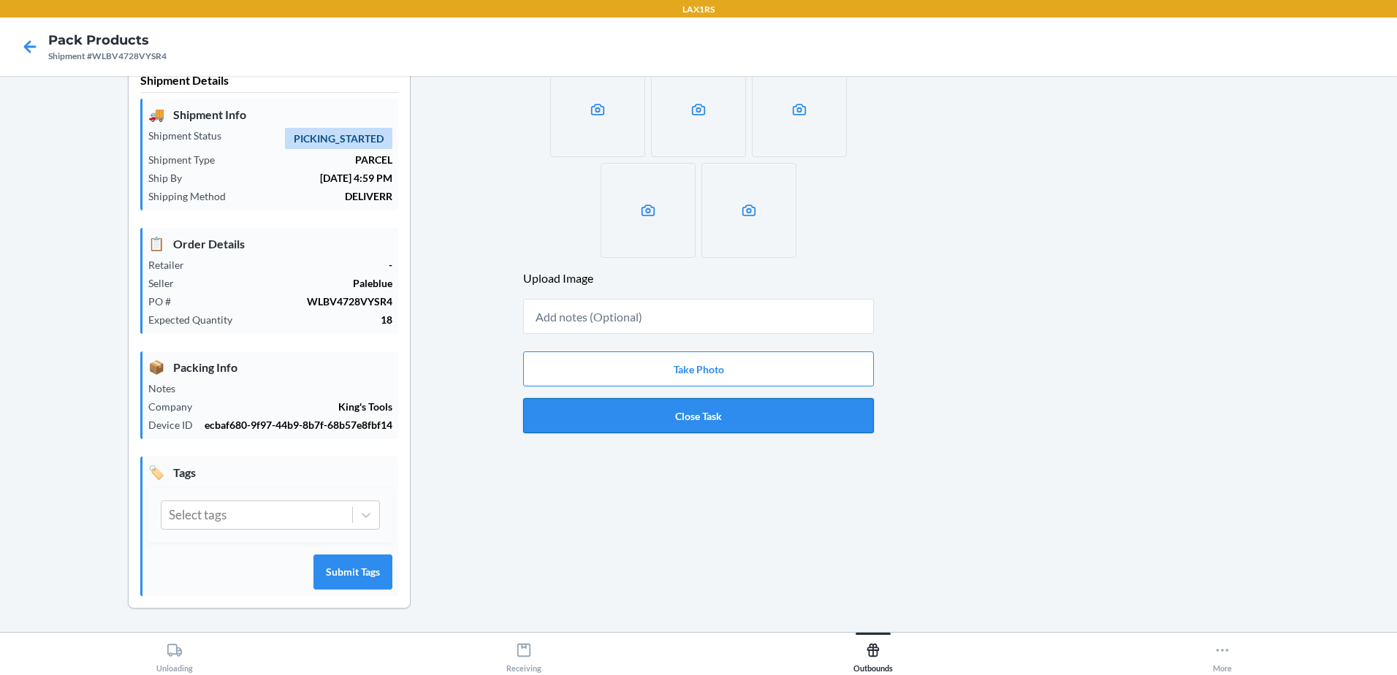
click at [702, 405] on button "Close Task" at bounding box center [698, 415] width 351 height 35
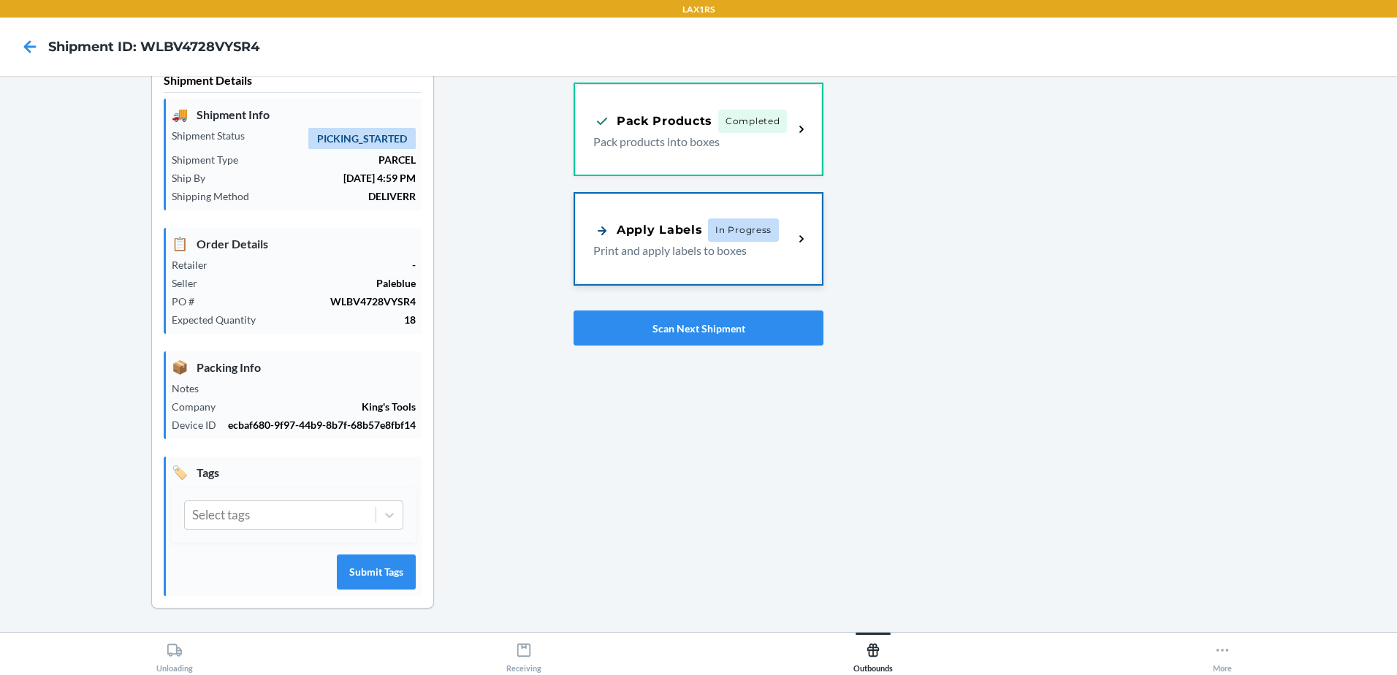
click at [724, 229] on span "In Progress" at bounding box center [743, 229] width 71 height 23
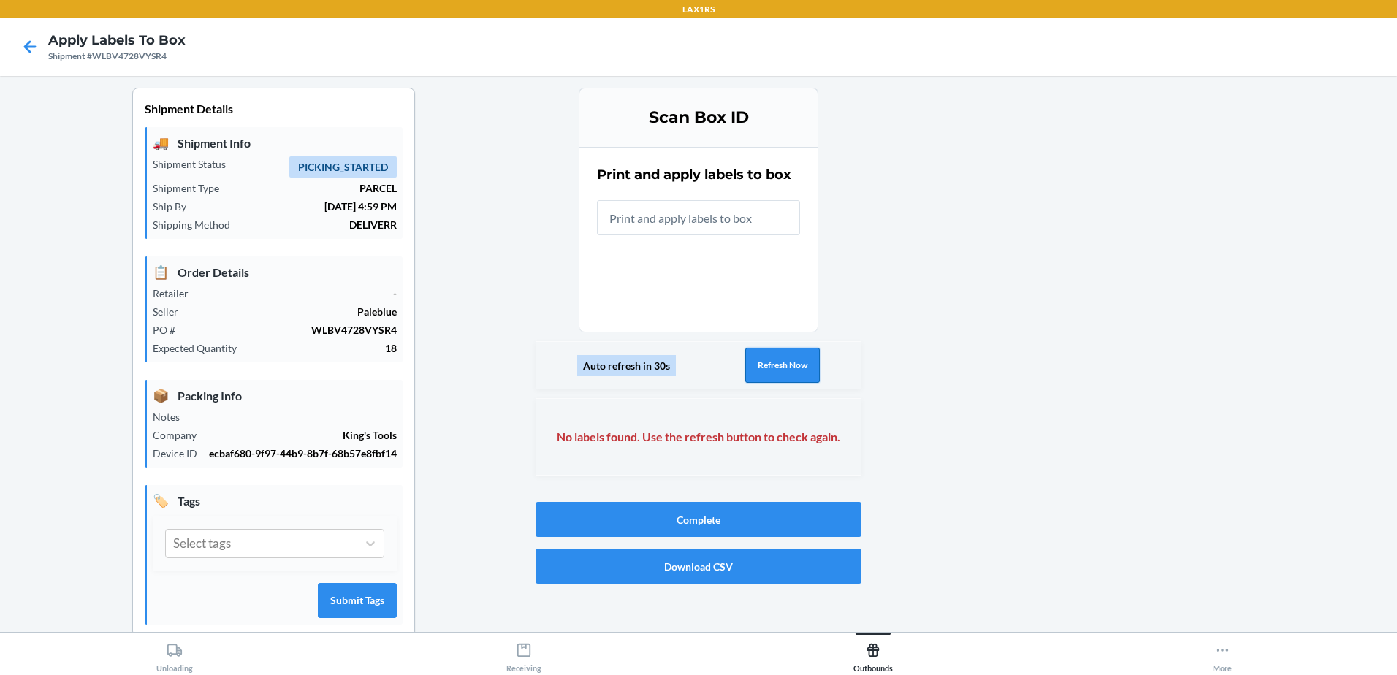
click at [764, 354] on button "Refresh Now" at bounding box center [782, 365] width 75 height 35
click at [770, 359] on button "Refresh Now" at bounding box center [782, 365] width 75 height 35
click at [804, 370] on button "Refresh Now" at bounding box center [782, 365] width 75 height 35
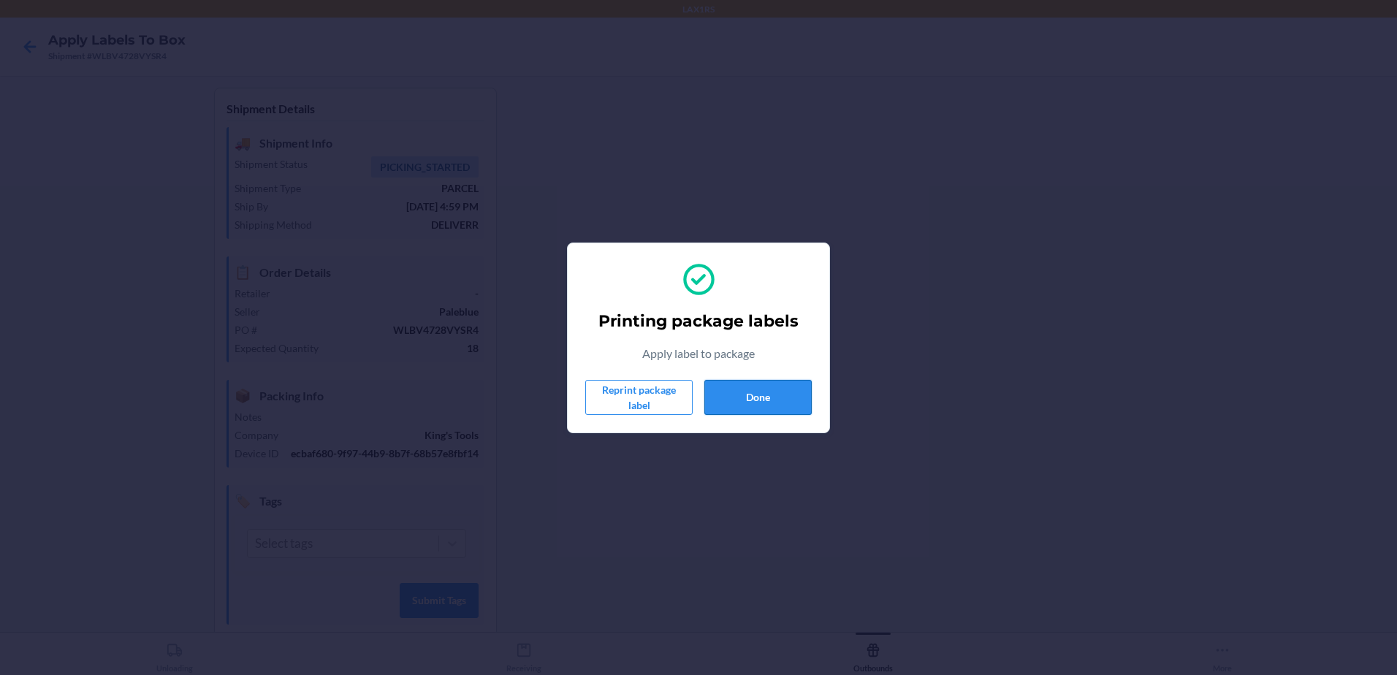
click at [739, 385] on button "Done" at bounding box center [757, 397] width 107 height 35
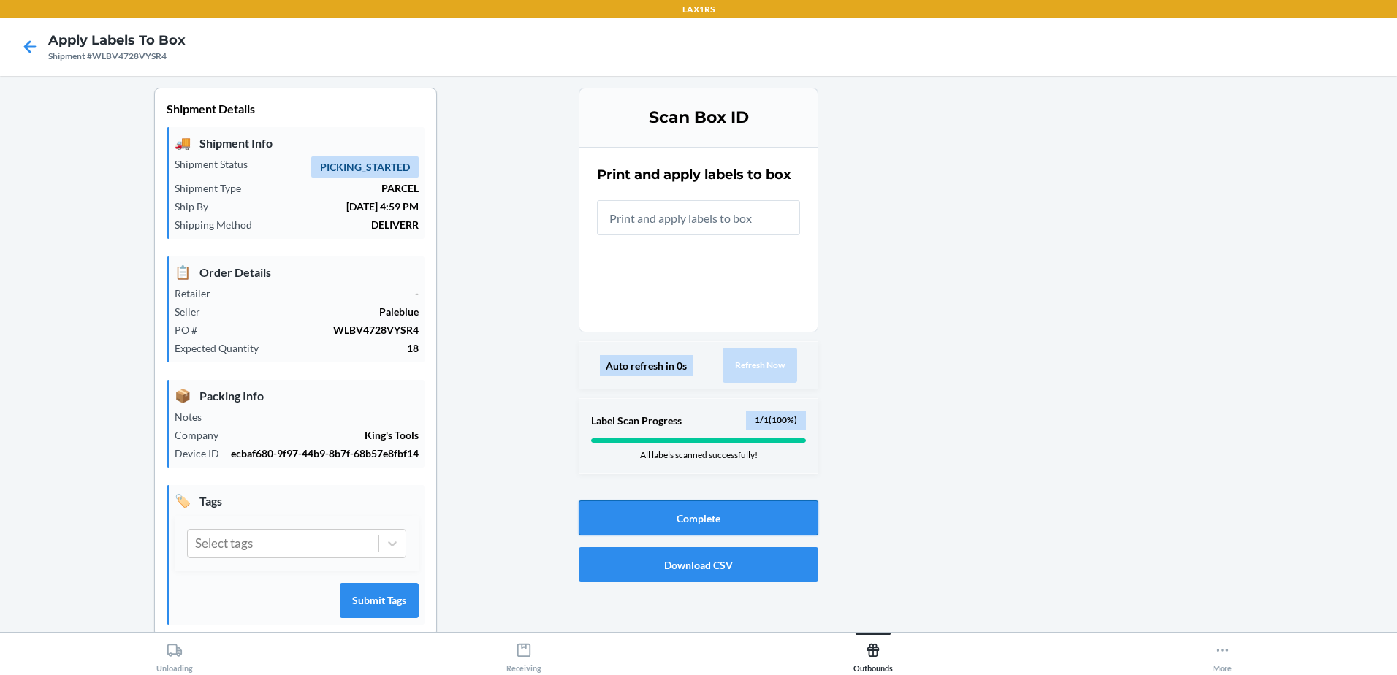
click at [743, 517] on button "Complete" at bounding box center [699, 517] width 240 height 35
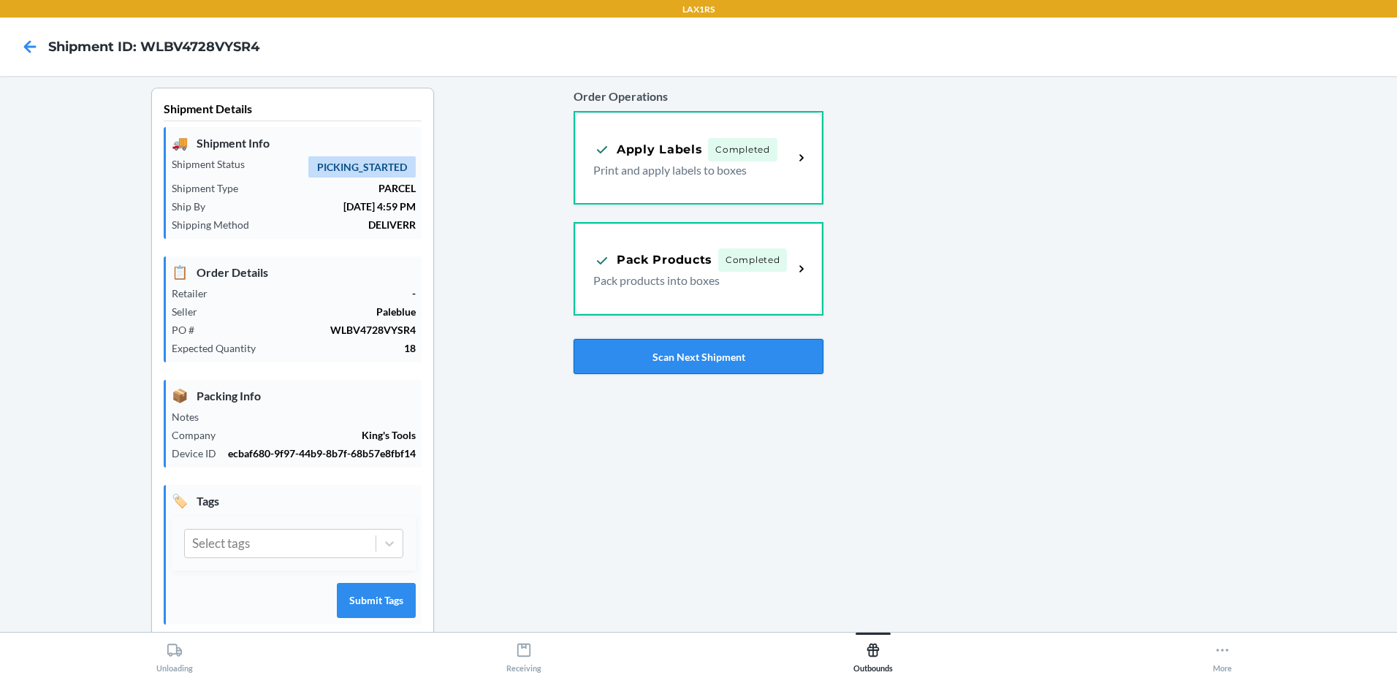
click at [753, 352] on button "Scan Next Shipment" at bounding box center [699, 356] width 250 height 35
click at [718, 353] on button "Scan Next Shipment" at bounding box center [699, 356] width 250 height 35
click at [647, 371] on button "Scan Next Shipment" at bounding box center [699, 356] width 250 height 35
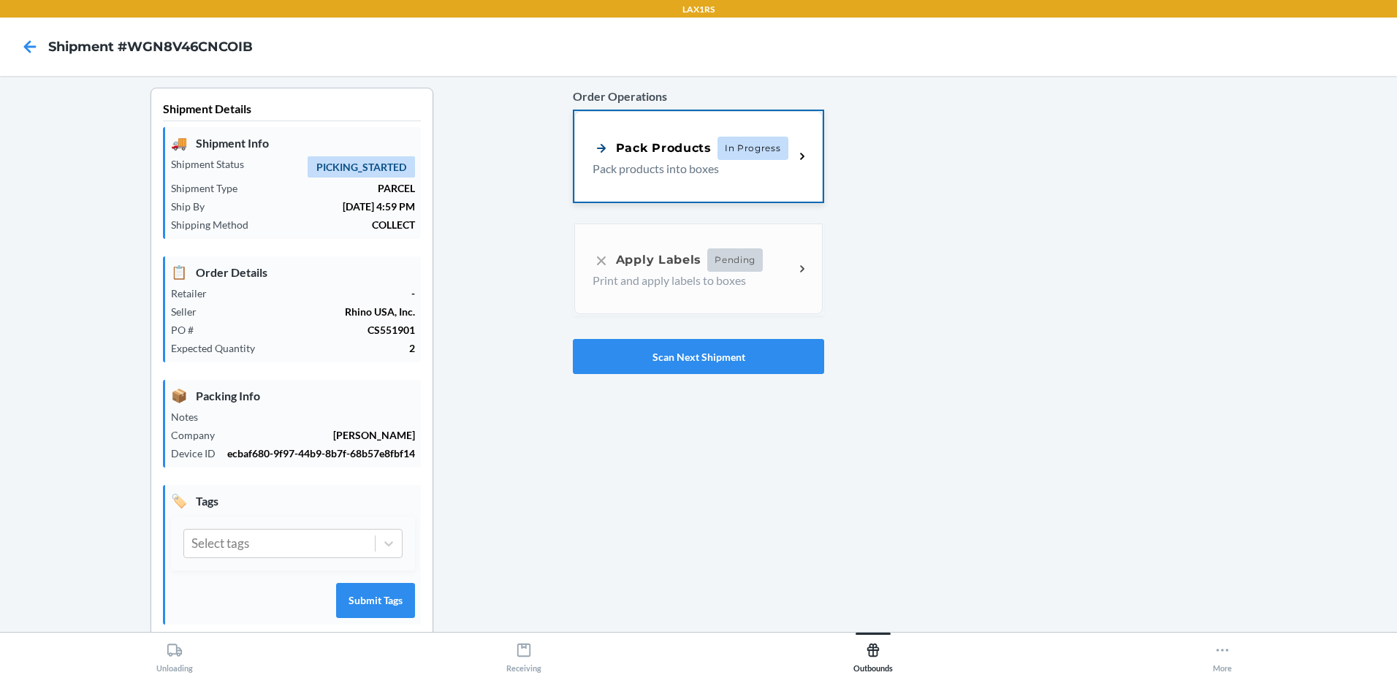
click at [614, 153] on div "Pack Products" at bounding box center [652, 148] width 119 height 18
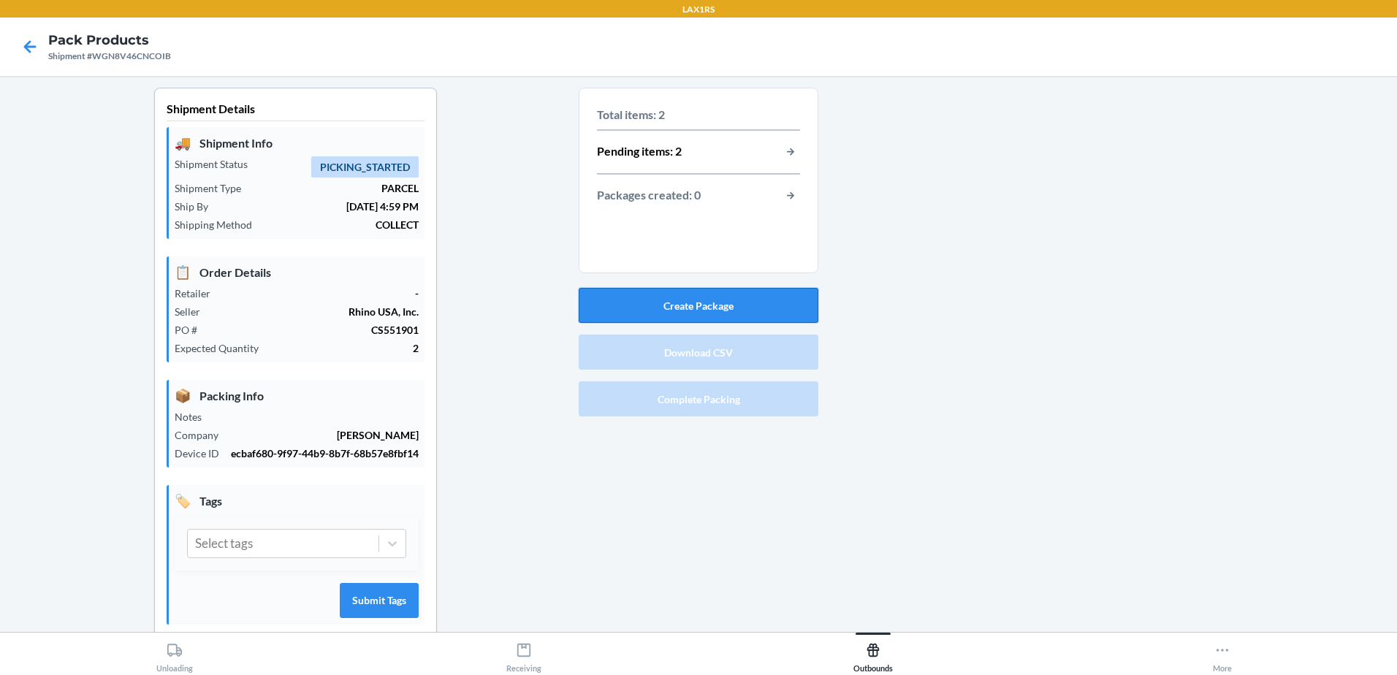
click at [695, 298] on button "Create Package" at bounding box center [699, 305] width 240 height 35
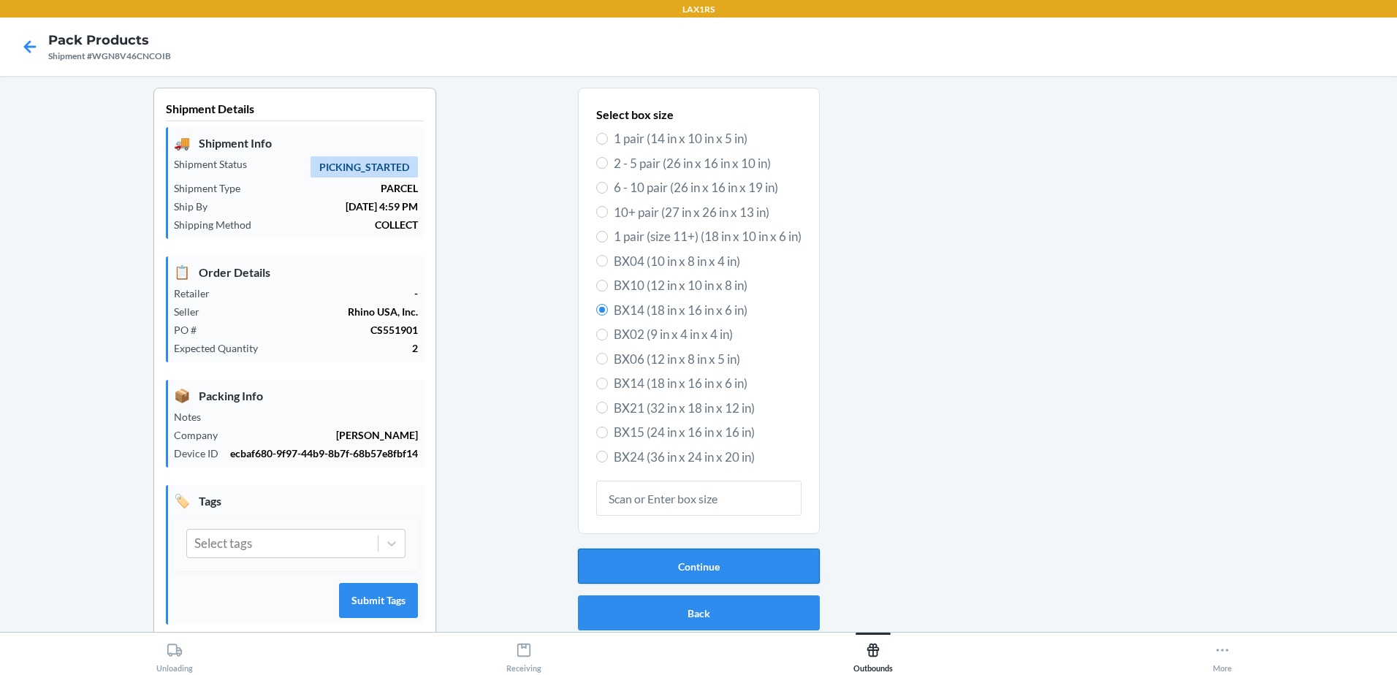
click at [721, 566] on button "Continue" at bounding box center [699, 566] width 242 height 35
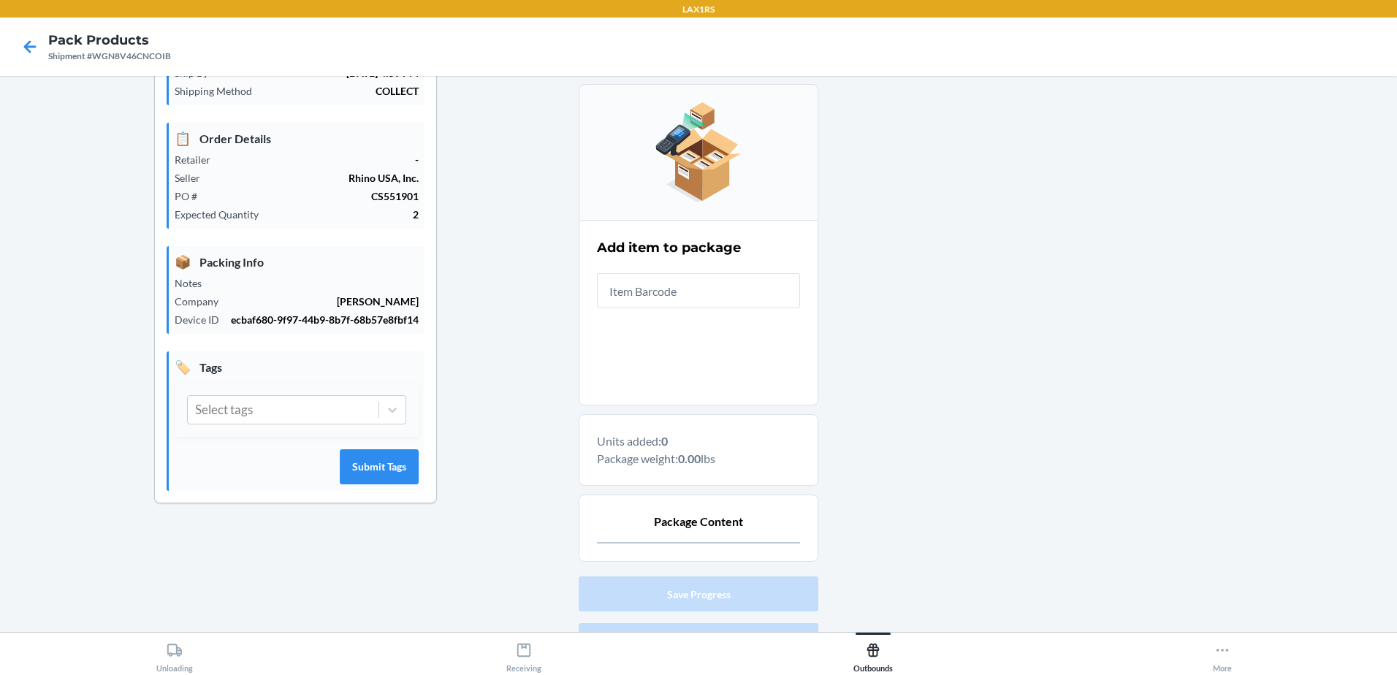
scroll to position [213, 0]
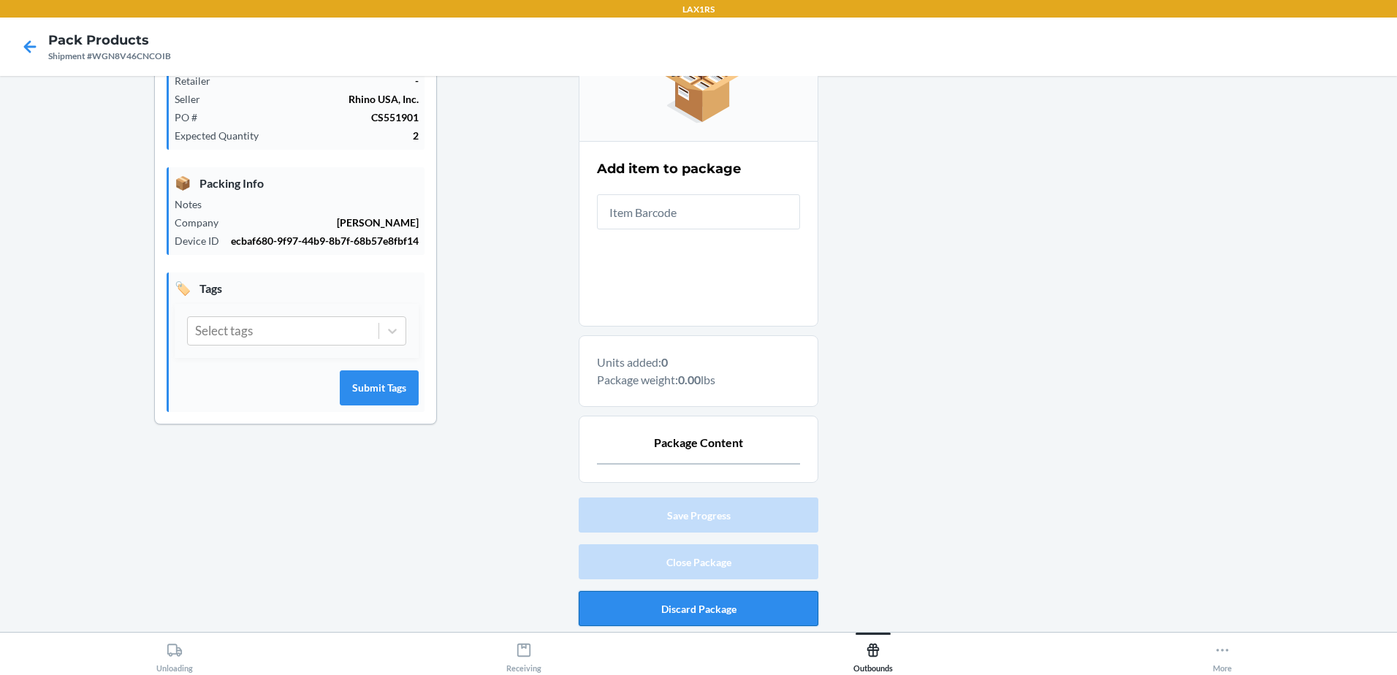
click at [727, 599] on button "Discard Package" at bounding box center [699, 608] width 240 height 35
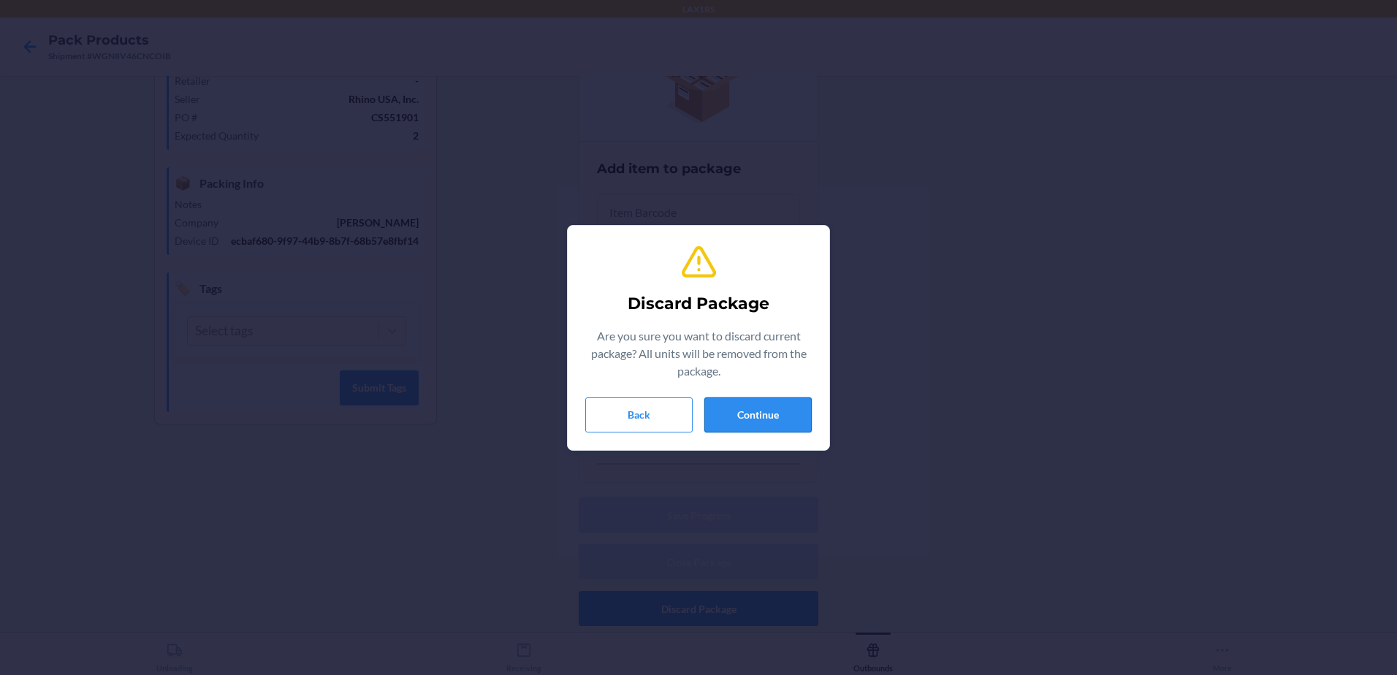
click at [735, 406] on button "Continue" at bounding box center [757, 414] width 107 height 35
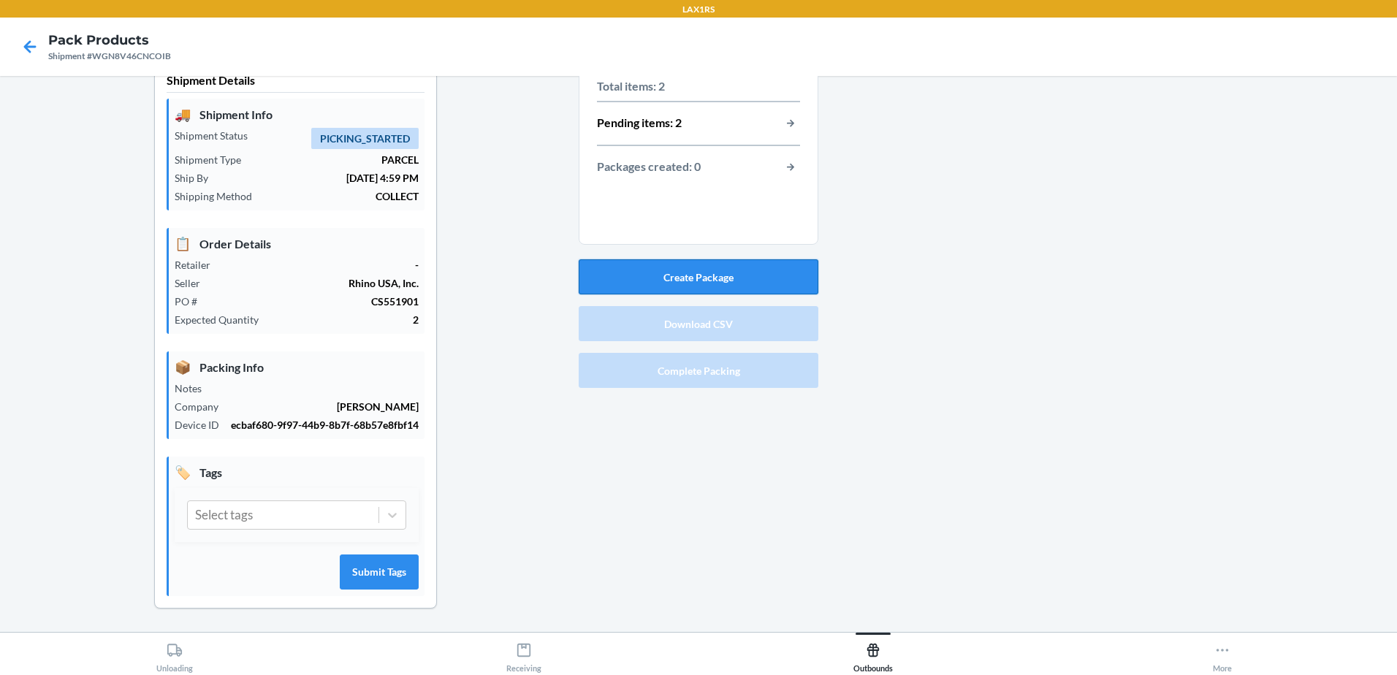
click at [711, 272] on button "Create Package" at bounding box center [699, 276] width 240 height 35
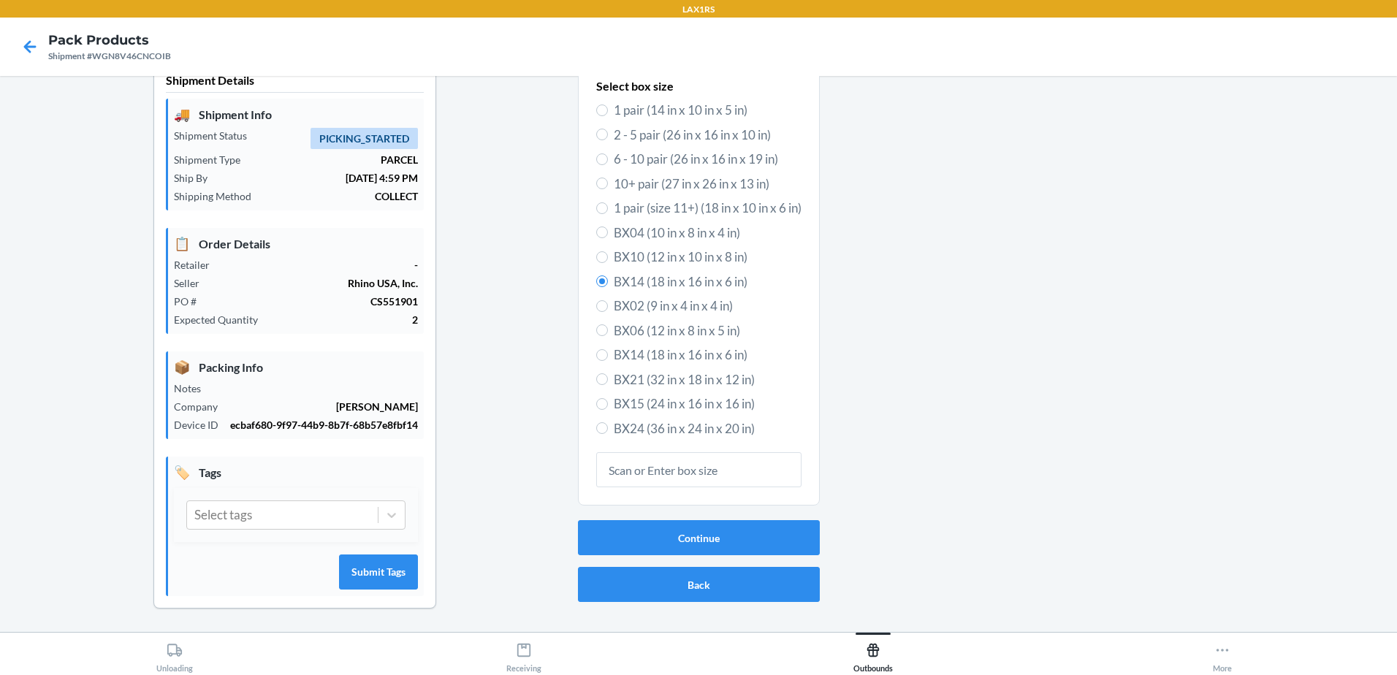
click at [601, 257] on label "BX10 (12 in x 10 in x 8 in)" at bounding box center [698, 257] width 205 height 19
click at [601, 257] on input "BX10 (12 in x 10 in x 8 in)" at bounding box center [602, 257] width 12 height 12
radio input "true"
radio input "false"
click at [727, 531] on button "Continue" at bounding box center [699, 537] width 242 height 35
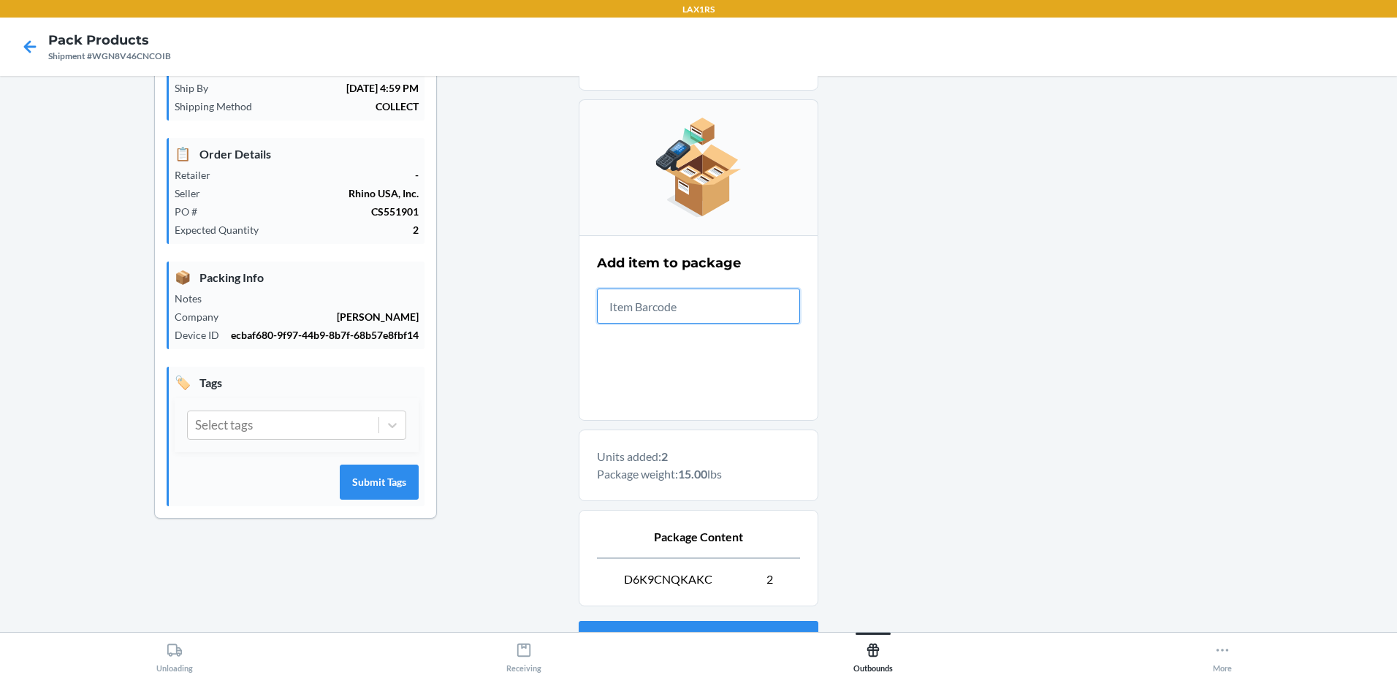
scroll to position [242, 0]
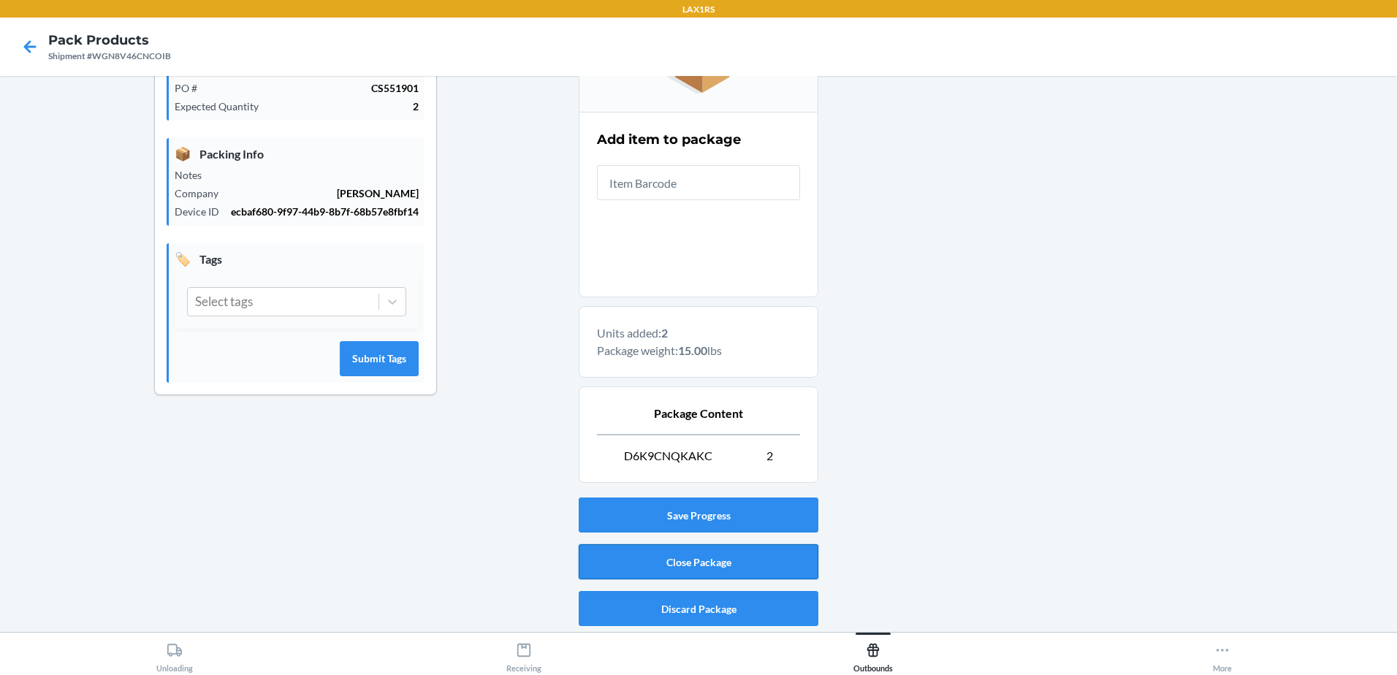
click at [743, 557] on button "Close Package" at bounding box center [699, 561] width 240 height 35
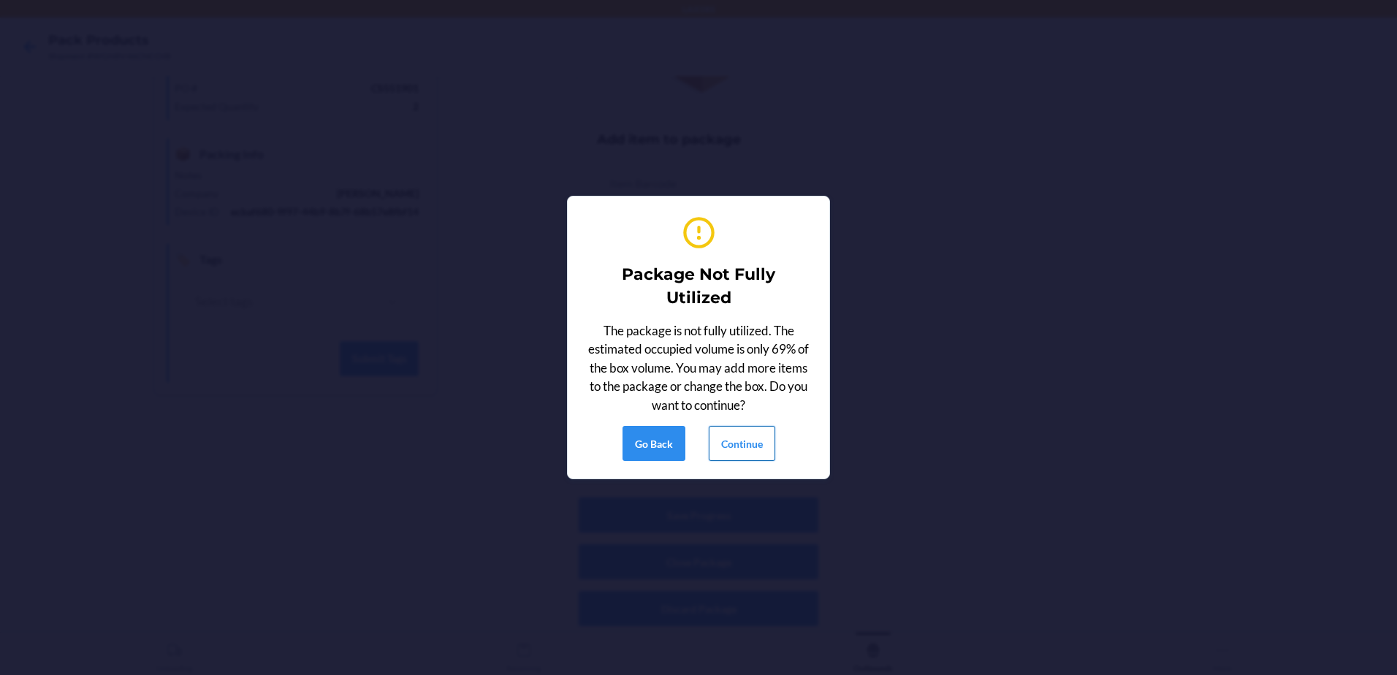
click at [753, 430] on button "Continue" at bounding box center [742, 443] width 66 height 35
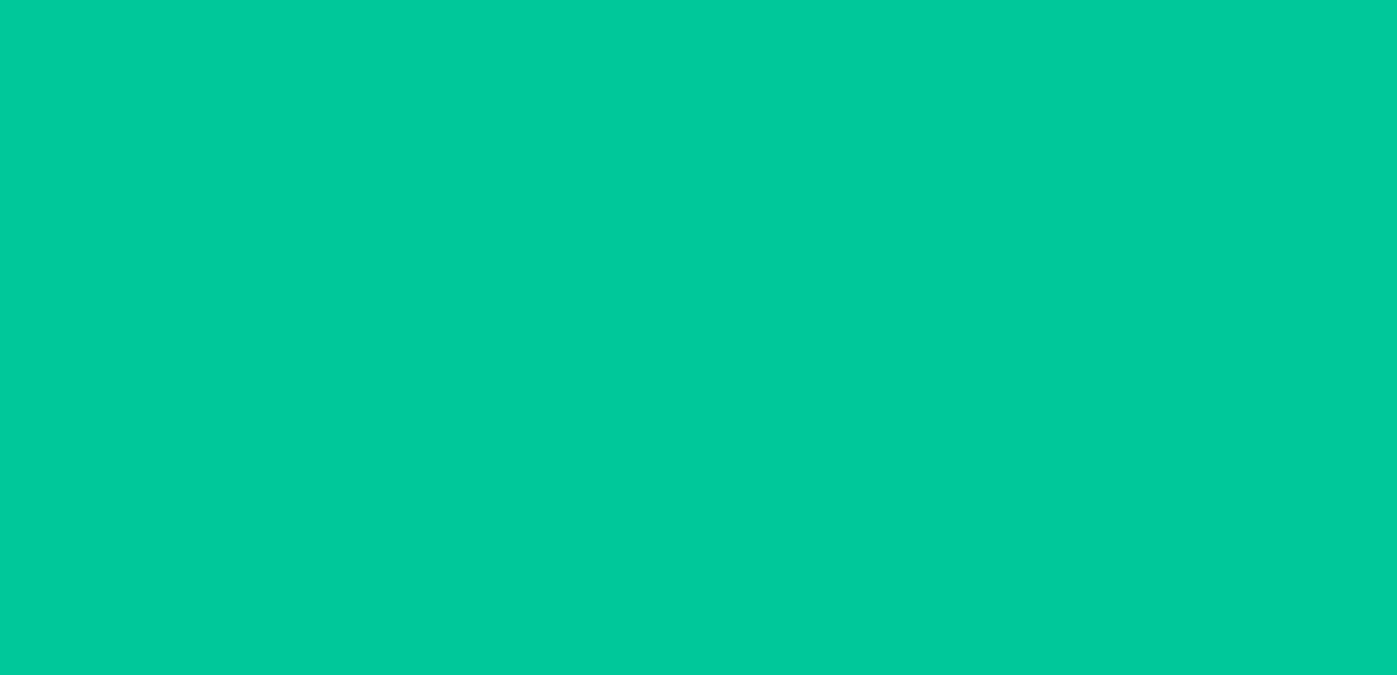
scroll to position [28, 0]
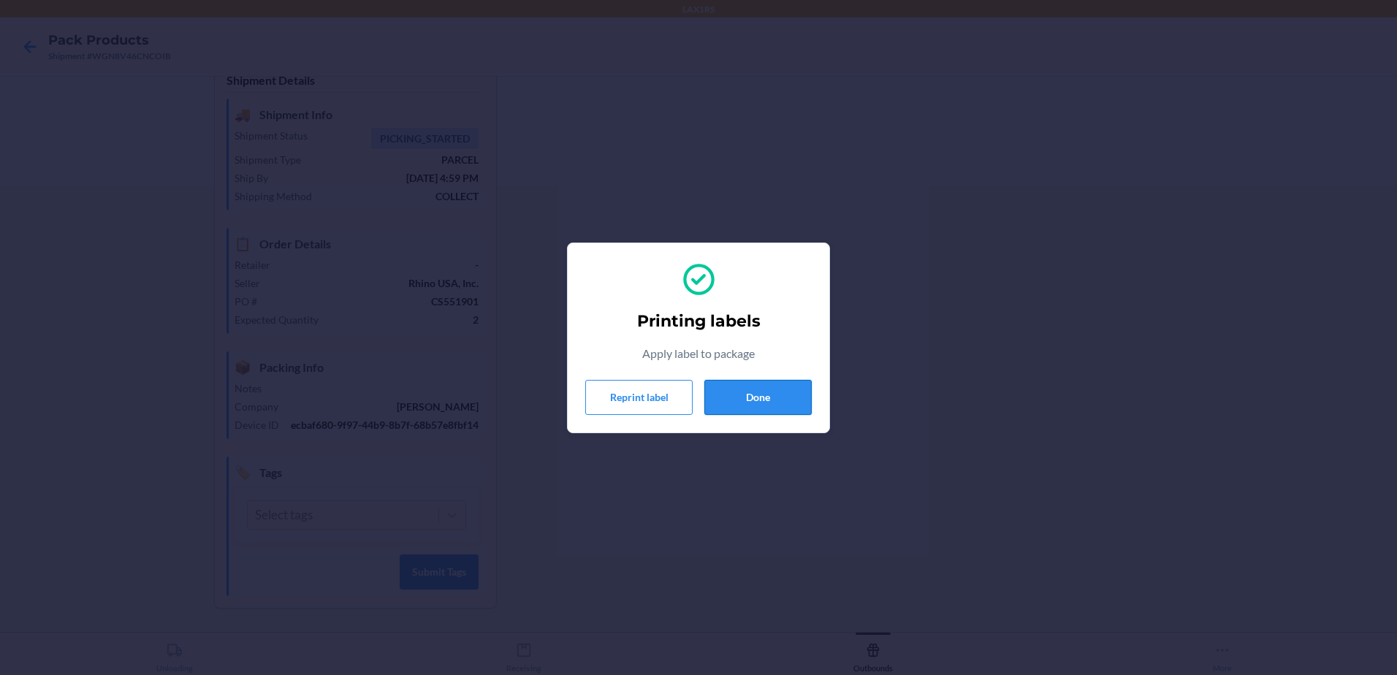
click at [745, 395] on button "Done" at bounding box center [757, 397] width 107 height 35
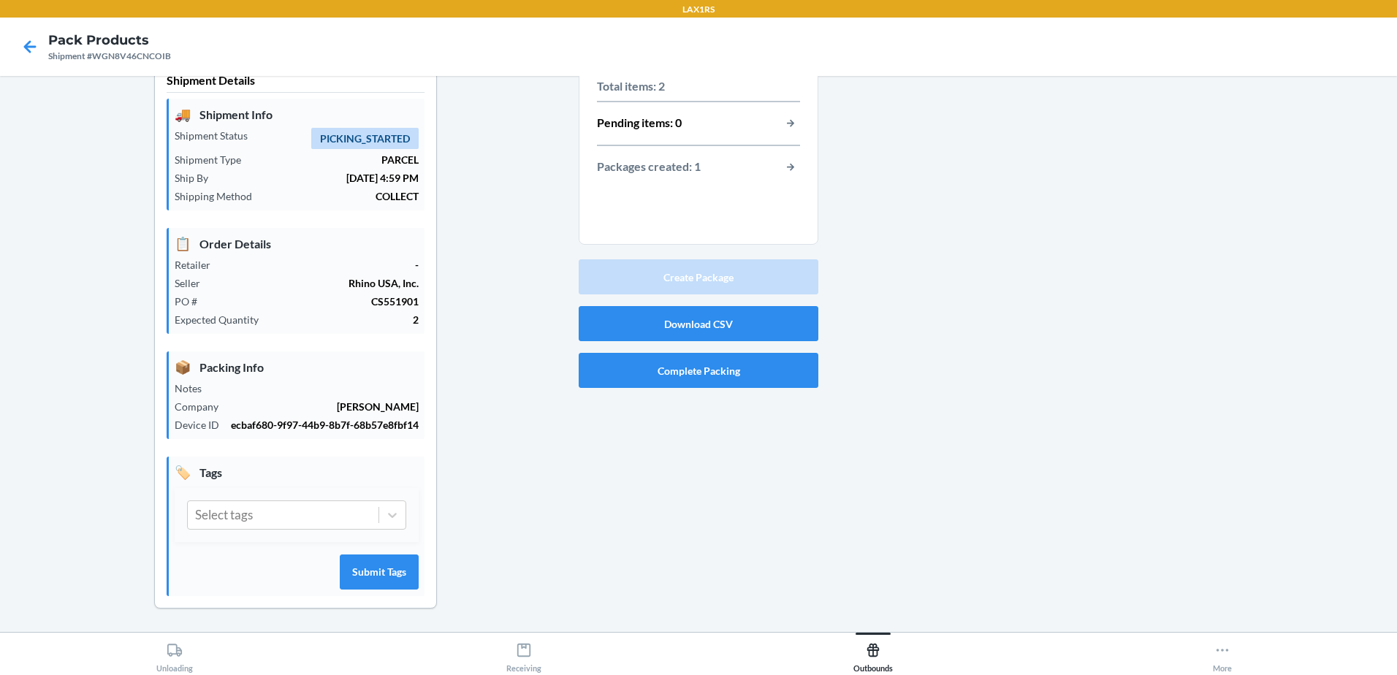
scroll to position [0, 0]
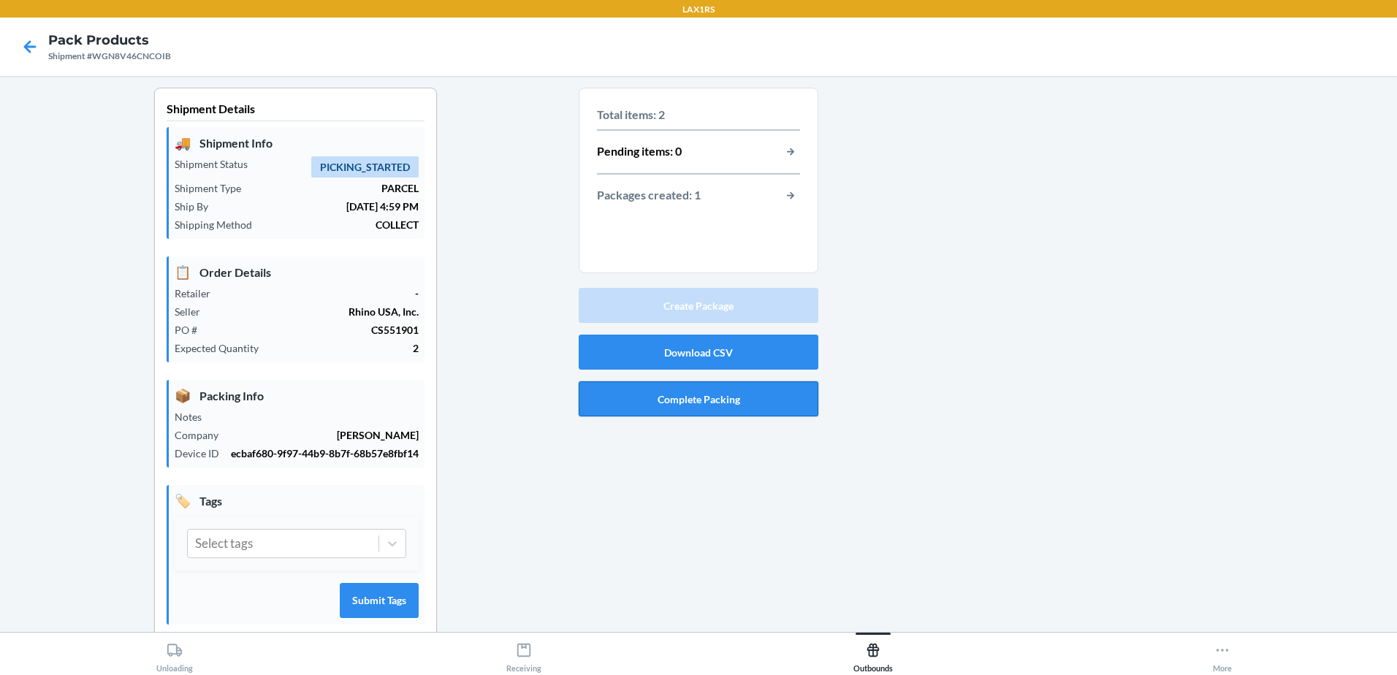
click at [704, 402] on button "Complete Packing" at bounding box center [699, 398] width 240 height 35
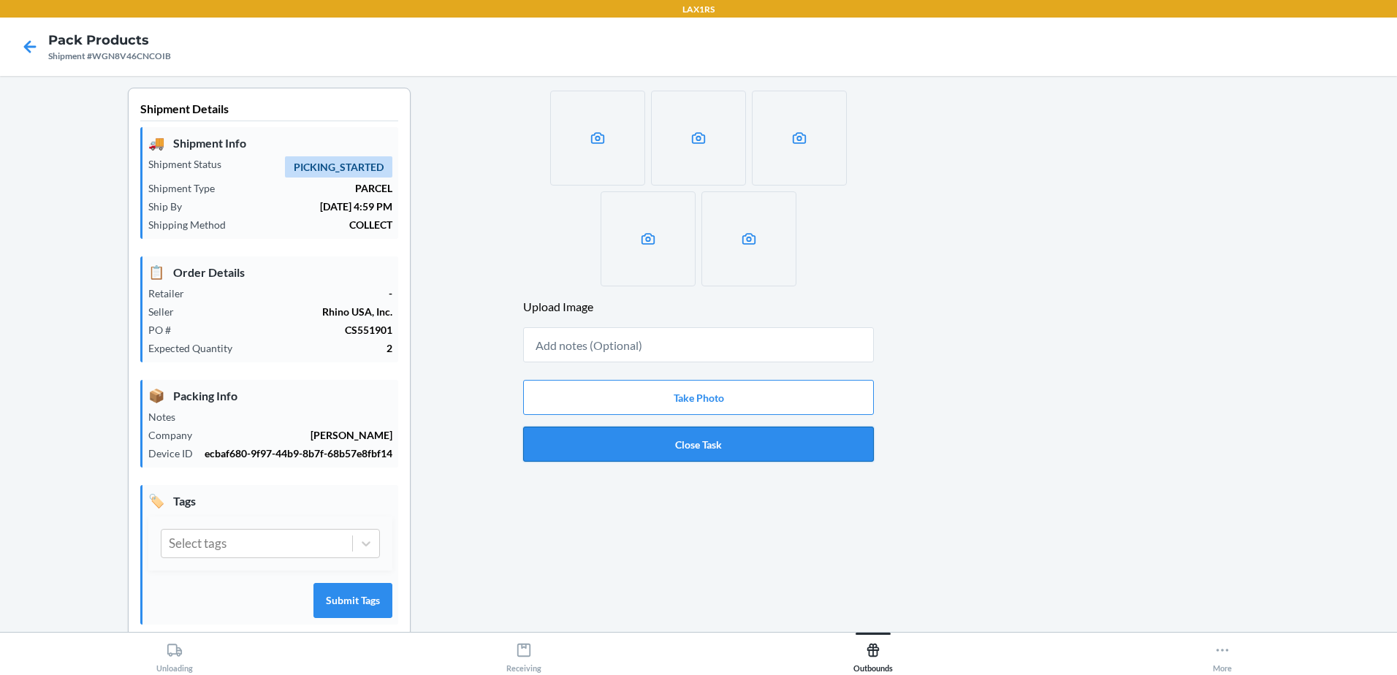
click at [679, 445] on button "Close Task" at bounding box center [698, 444] width 351 height 35
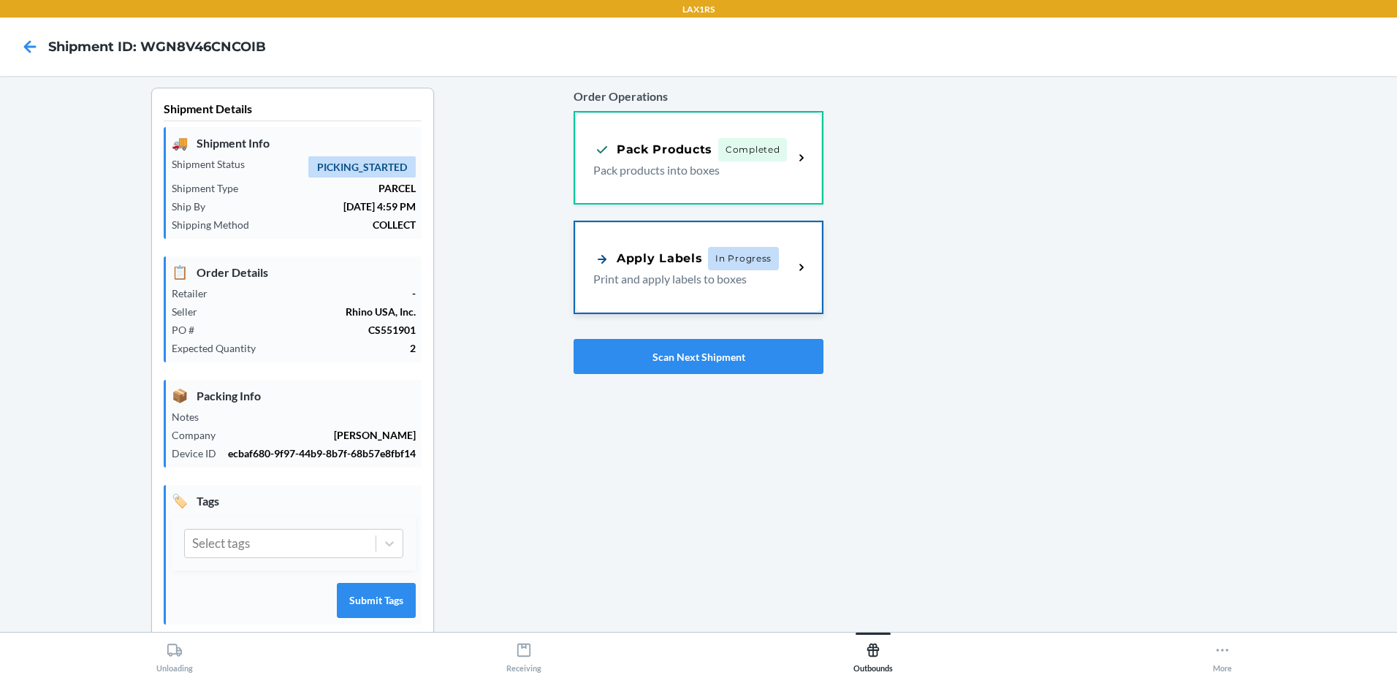
click at [685, 269] on div "Apply Labels In Progress" at bounding box center [686, 258] width 186 height 23
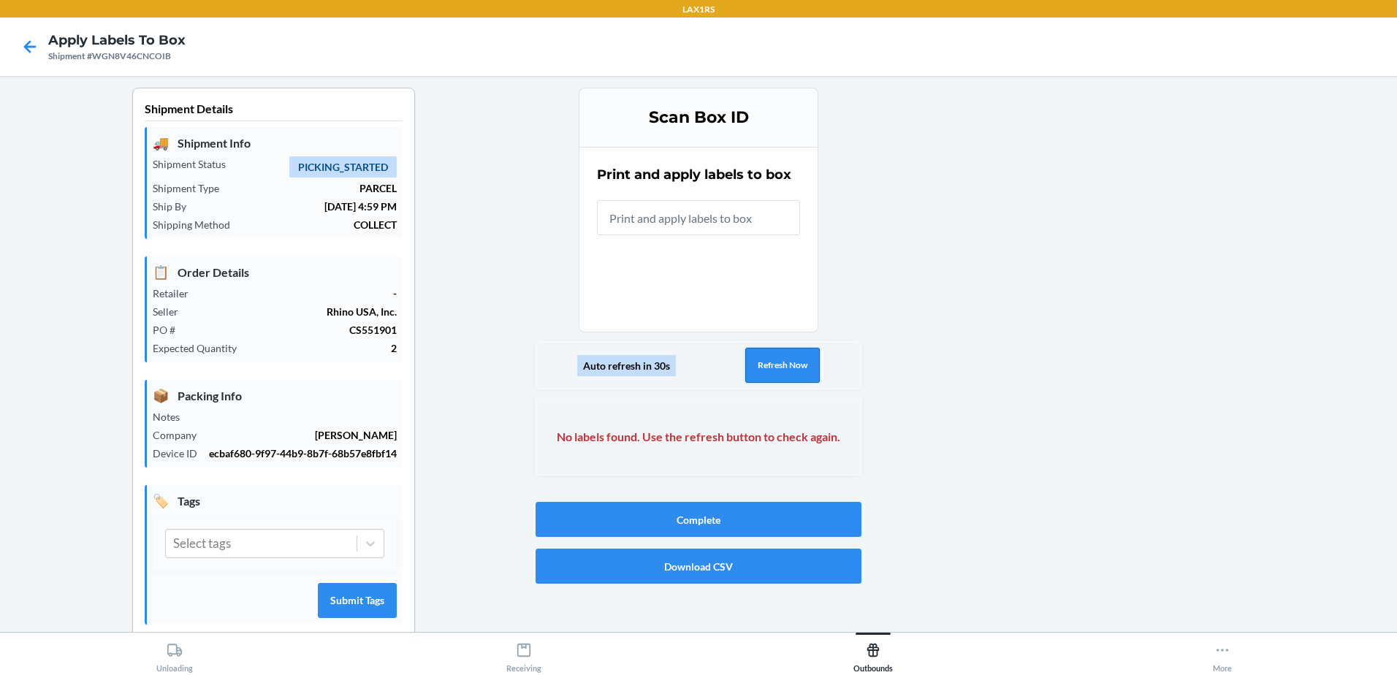
click at [773, 367] on button "Refresh Now" at bounding box center [782, 365] width 75 height 35
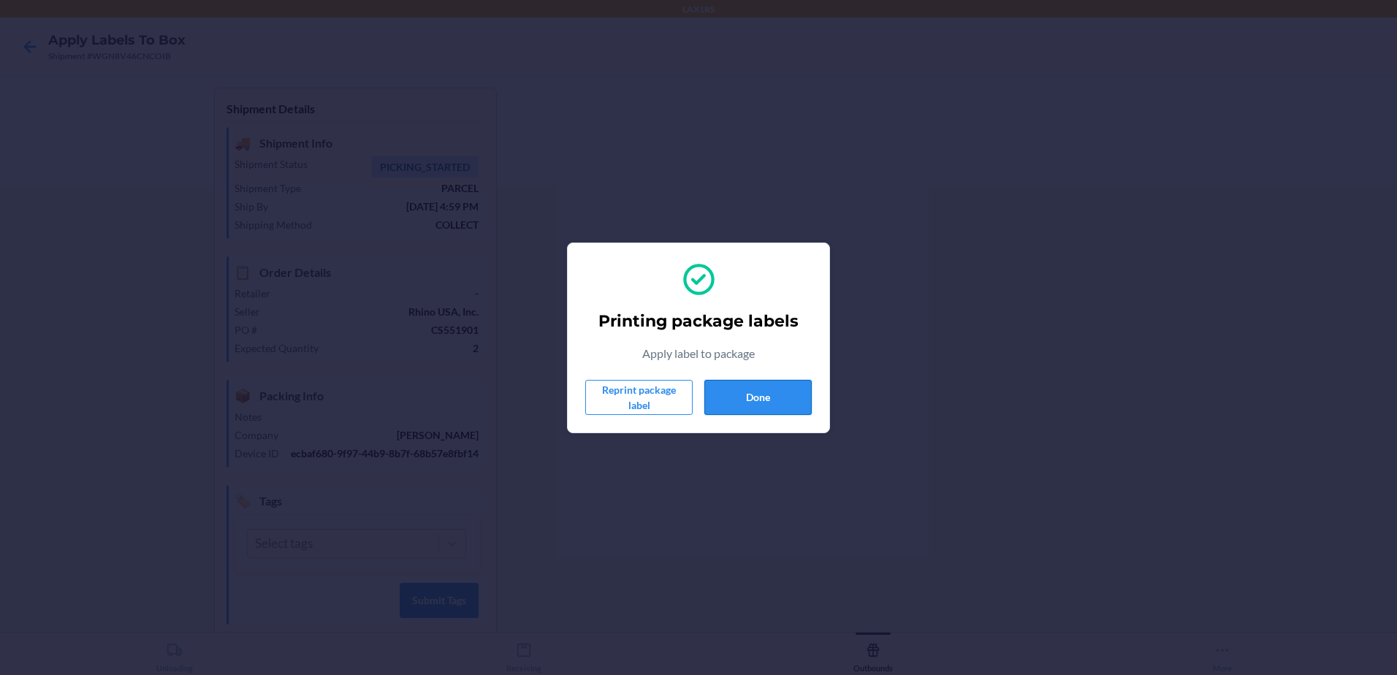
click at [786, 395] on button "Done" at bounding box center [757, 397] width 107 height 35
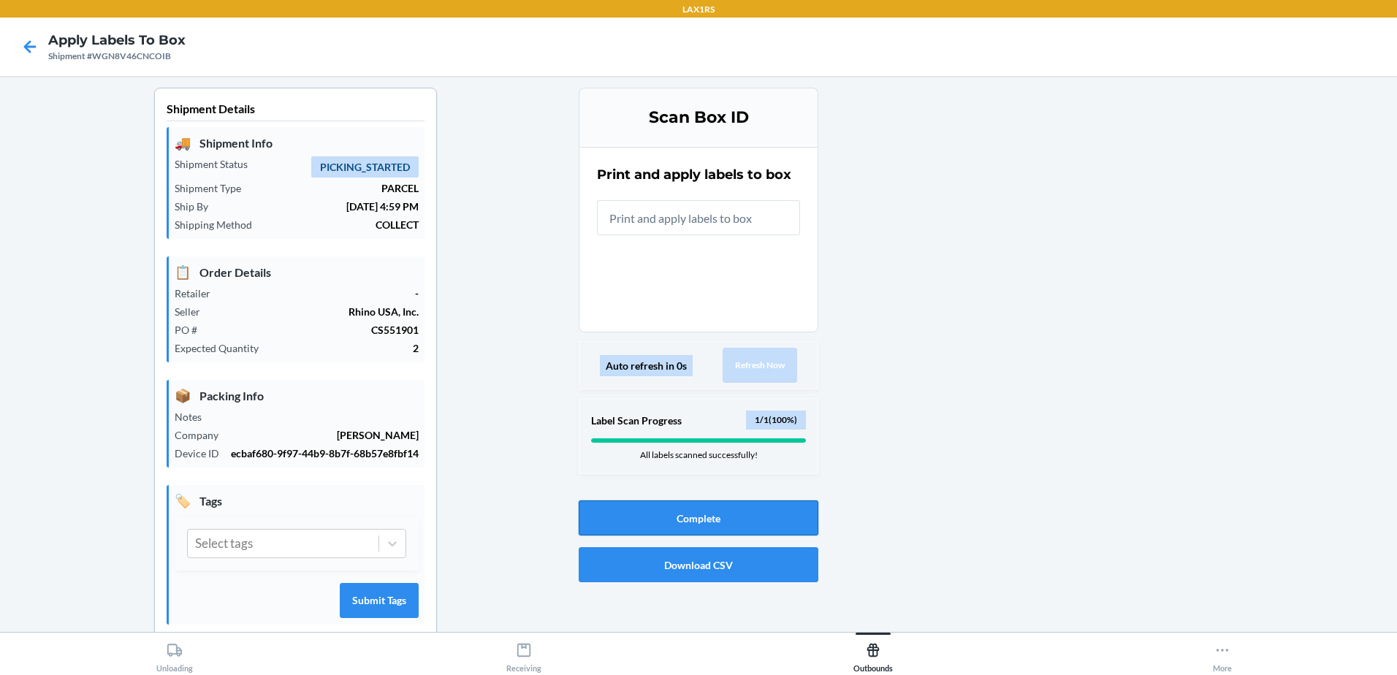
click at [758, 515] on button "Complete" at bounding box center [699, 517] width 240 height 35
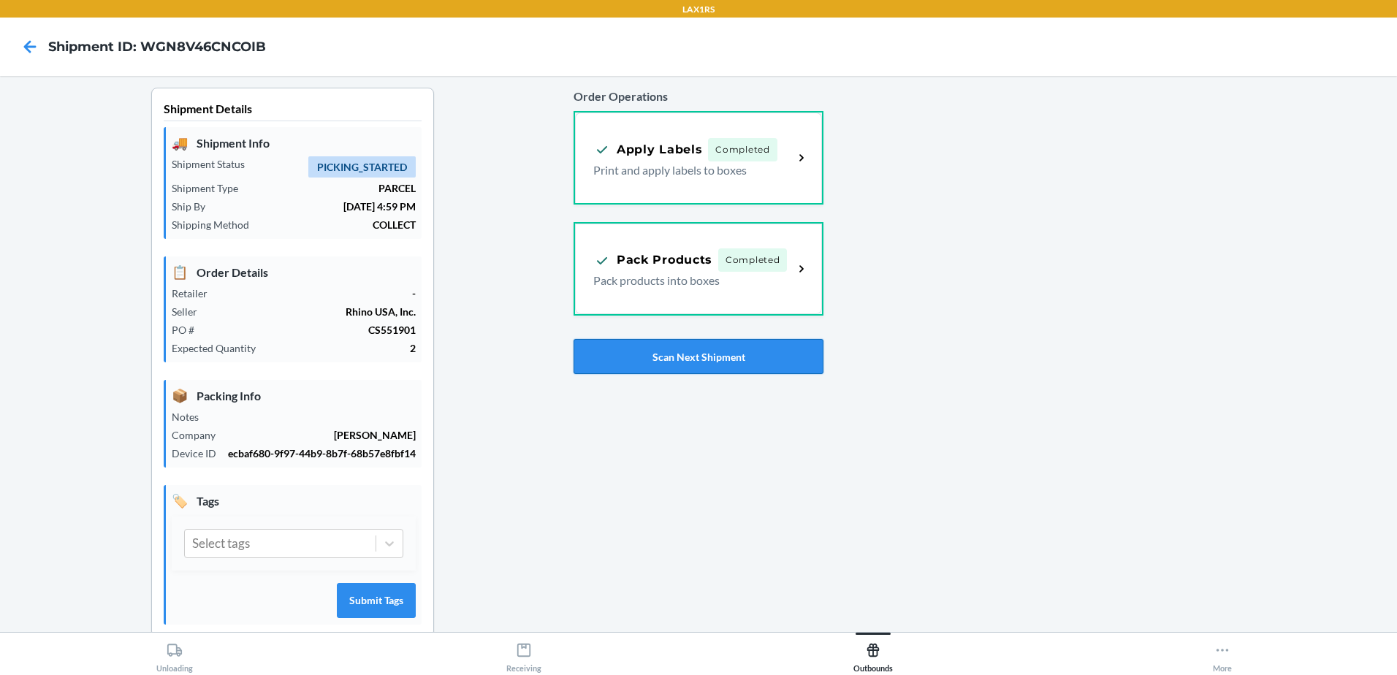
click at [728, 348] on button "Scan Next Shipment" at bounding box center [699, 356] width 250 height 35
click at [709, 355] on button "Scan Next Shipment" at bounding box center [699, 356] width 250 height 35
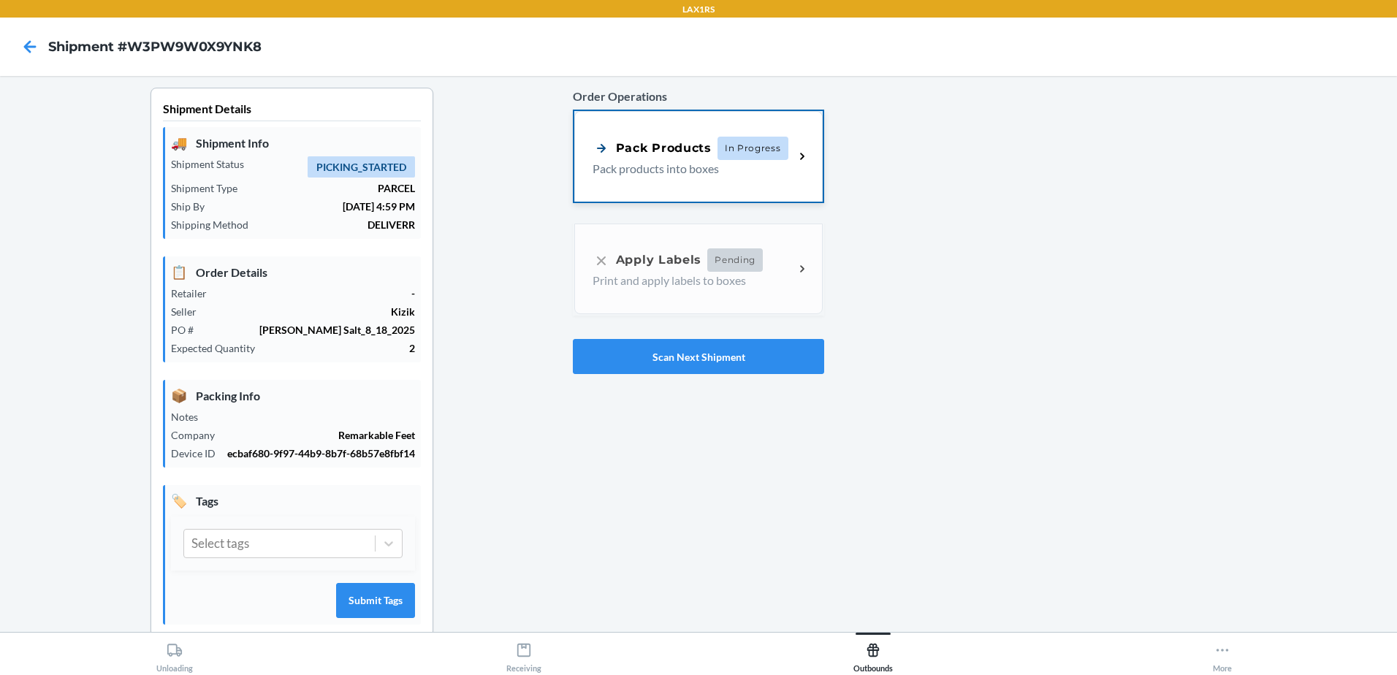
click at [698, 176] on p "Pack products into boxes" at bounding box center [688, 169] width 190 height 18
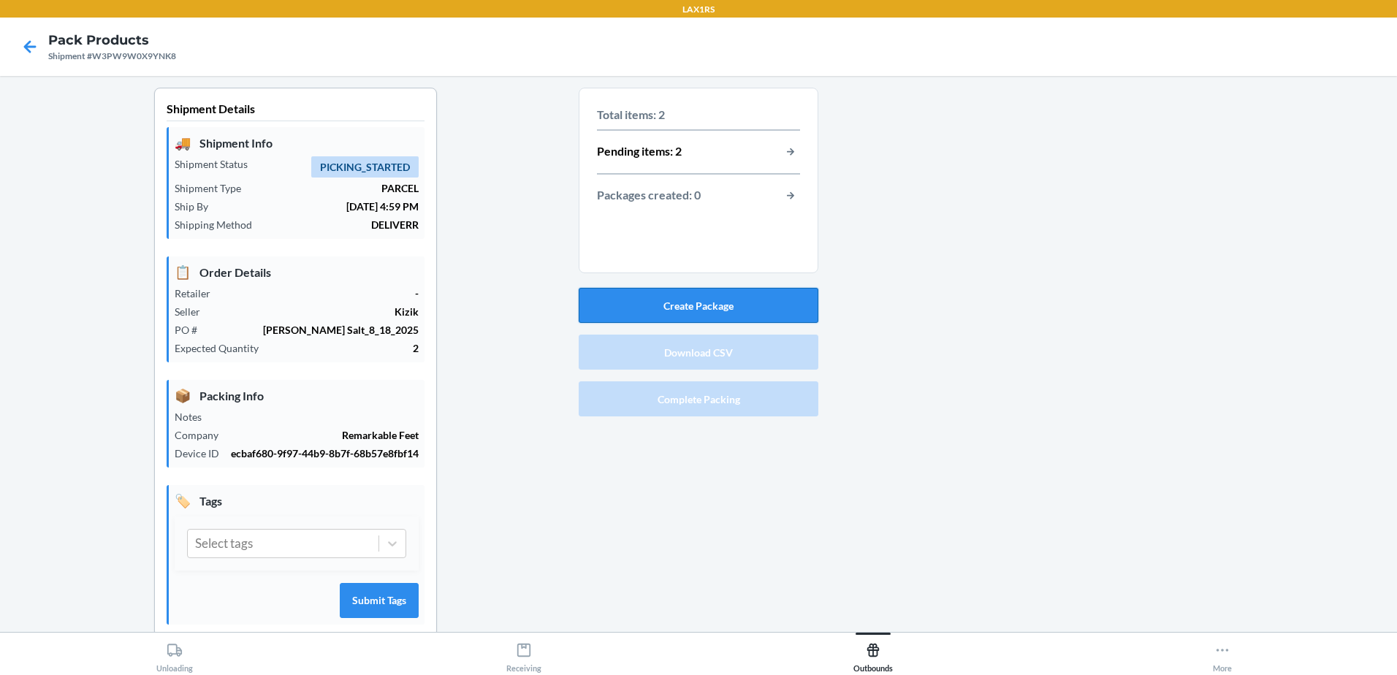
click at [697, 312] on button "Create Package" at bounding box center [699, 305] width 240 height 35
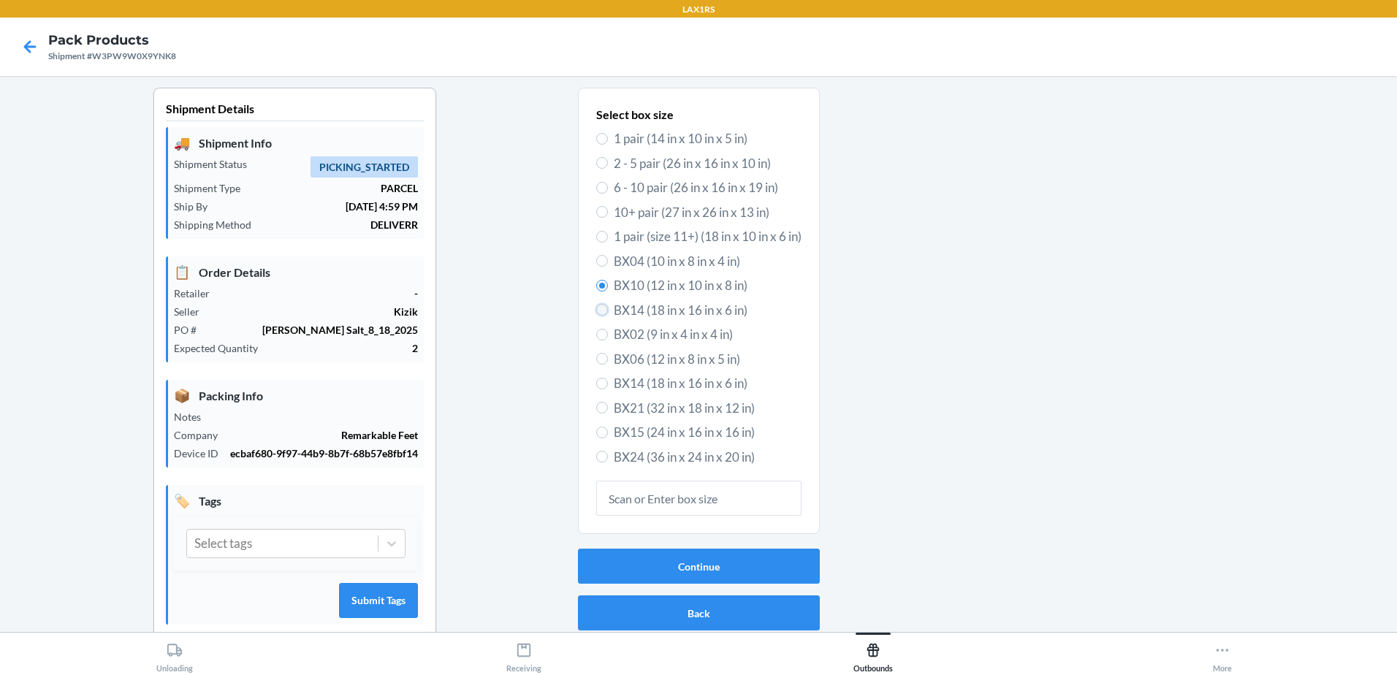
click at [596, 308] on input "BX14 (18 in x 16 in x 6 in)" at bounding box center [602, 310] width 12 height 12
radio input "true"
radio input "false"
click at [698, 560] on button "Continue" at bounding box center [699, 566] width 242 height 35
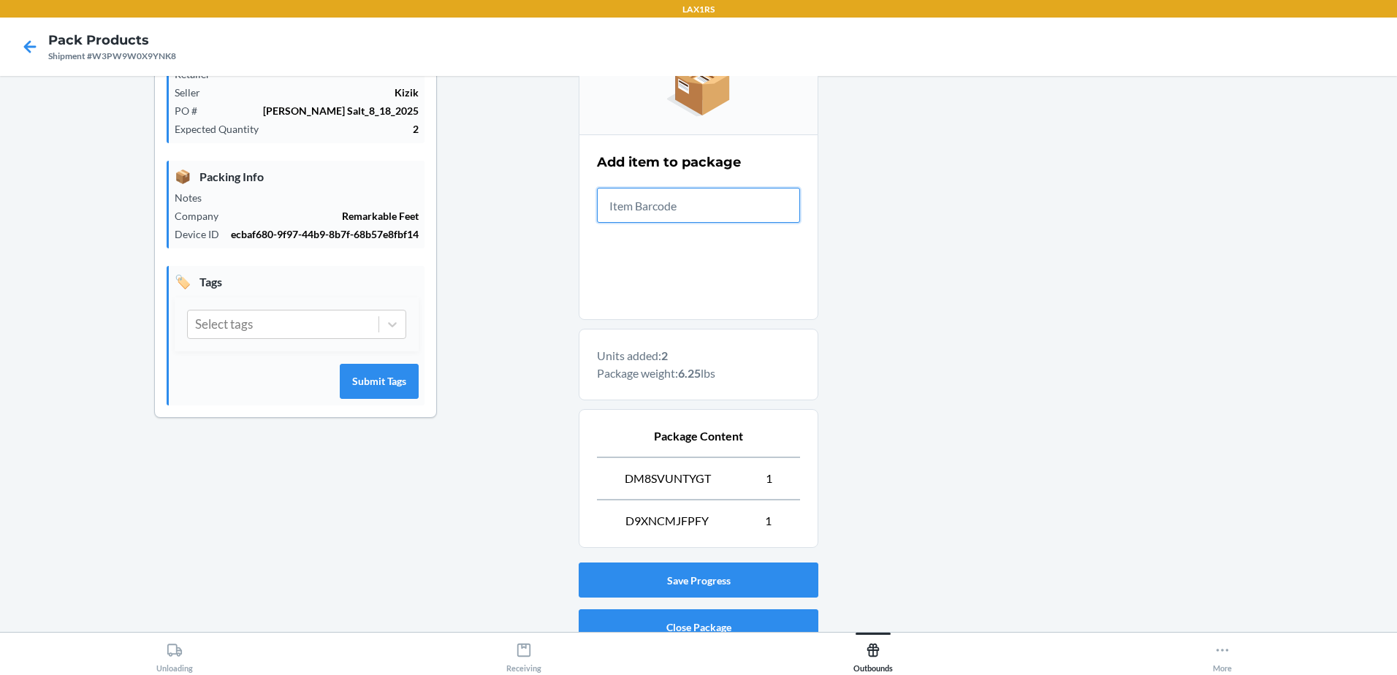
scroll to position [284, 0]
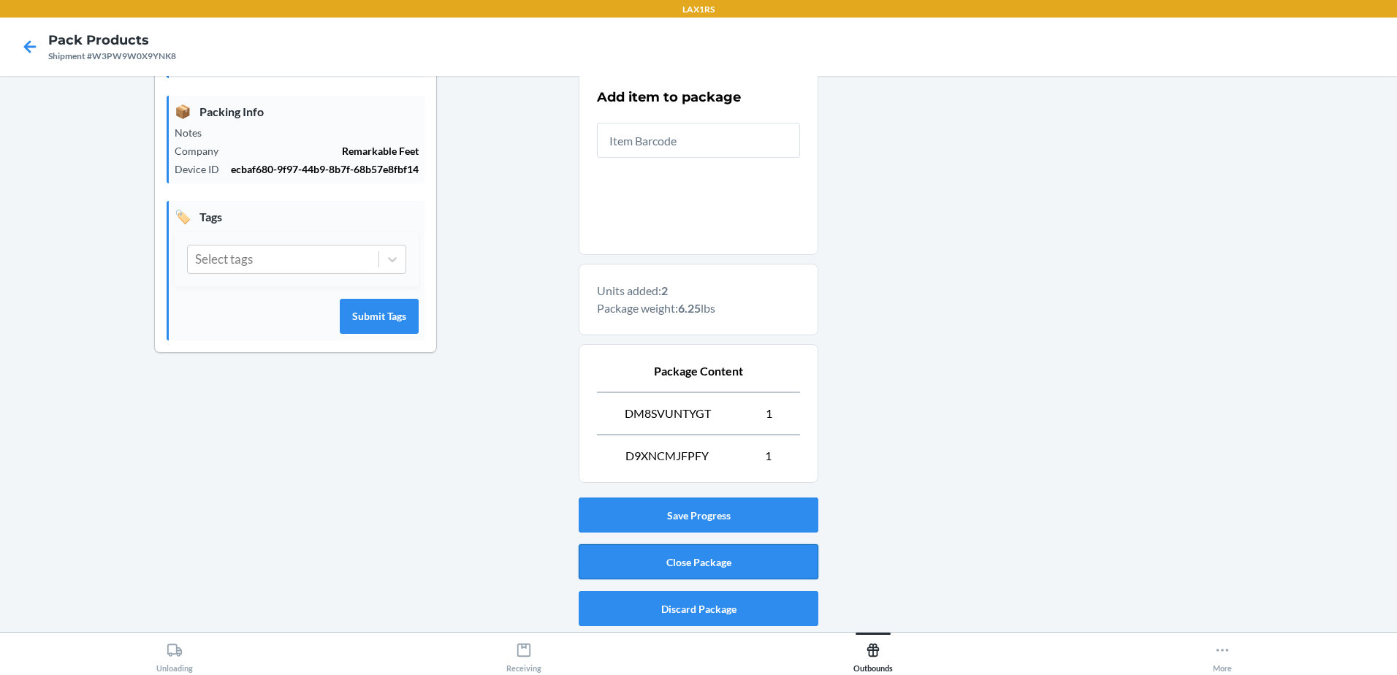
click at [707, 559] on button "Close Package" at bounding box center [699, 561] width 240 height 35
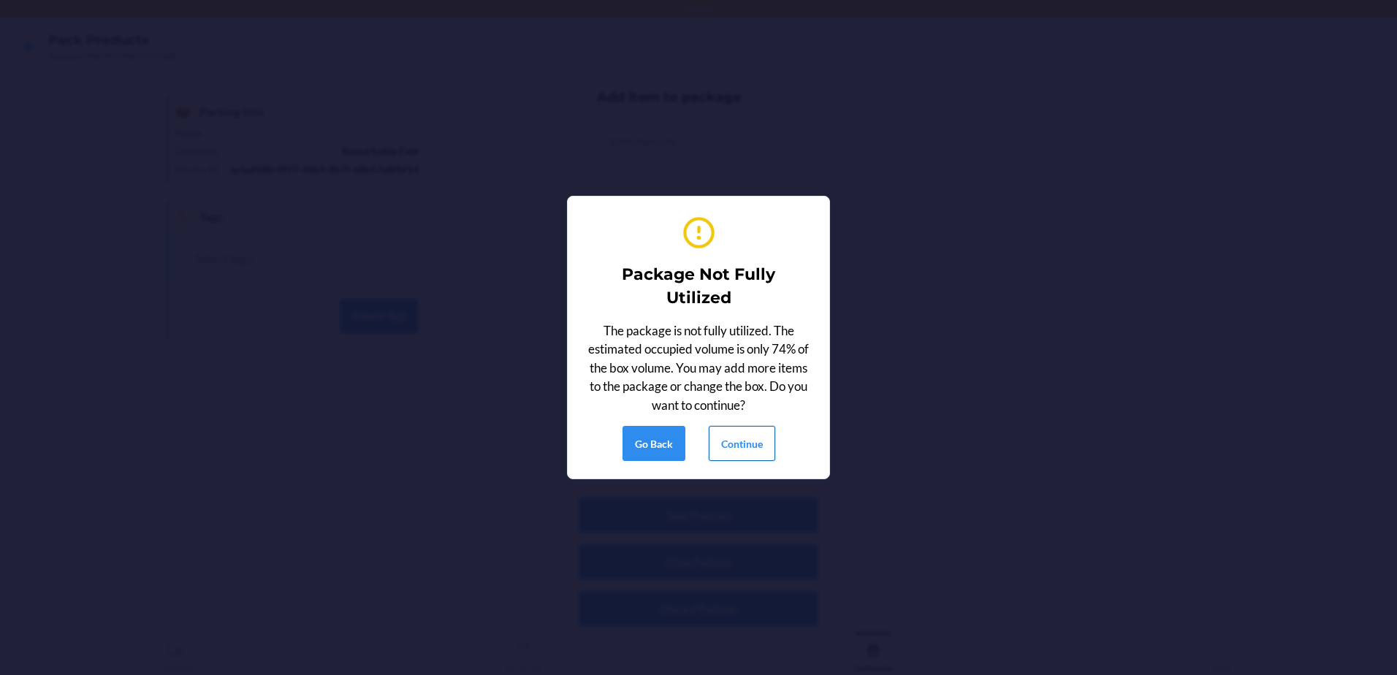
click at [754, 454] on button "Continue" at bounding box center [742, 443] width 66 height 35
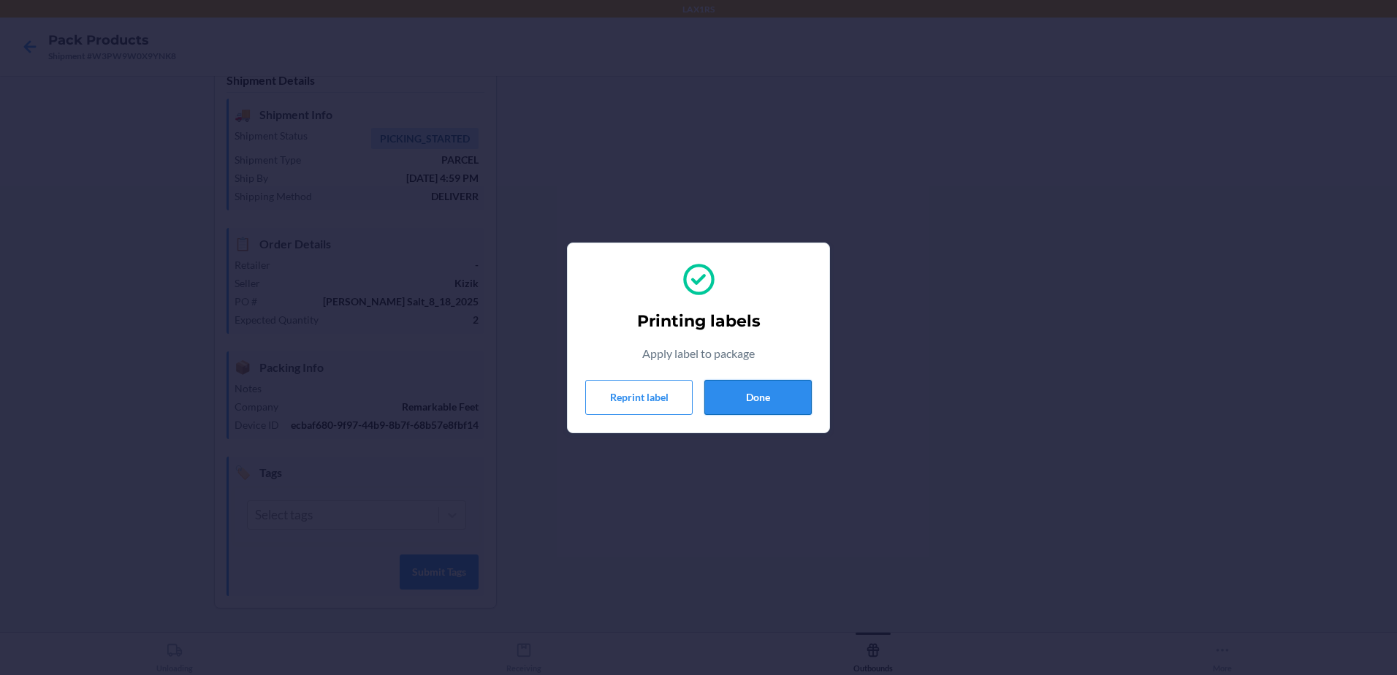
click at [780, 391] on button "Done" at bounding box center [757, 397] width 107 height 35
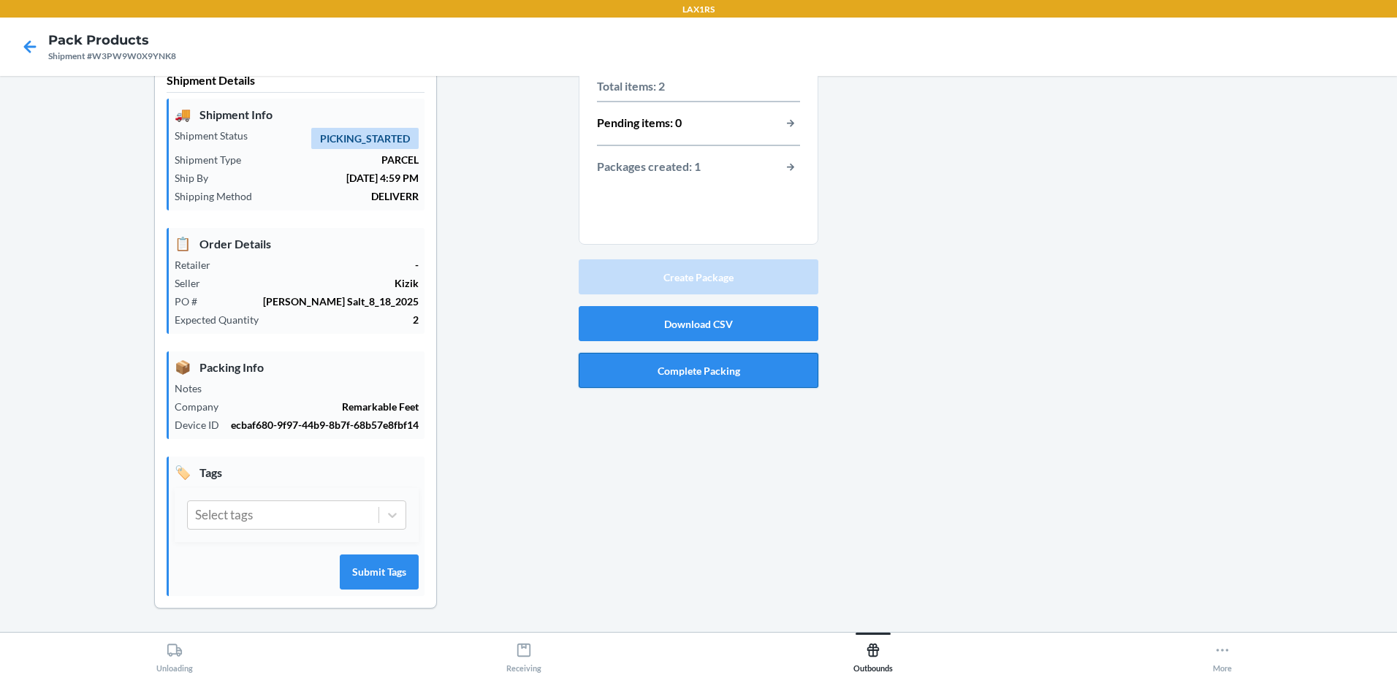
scroll to position [0, 0]
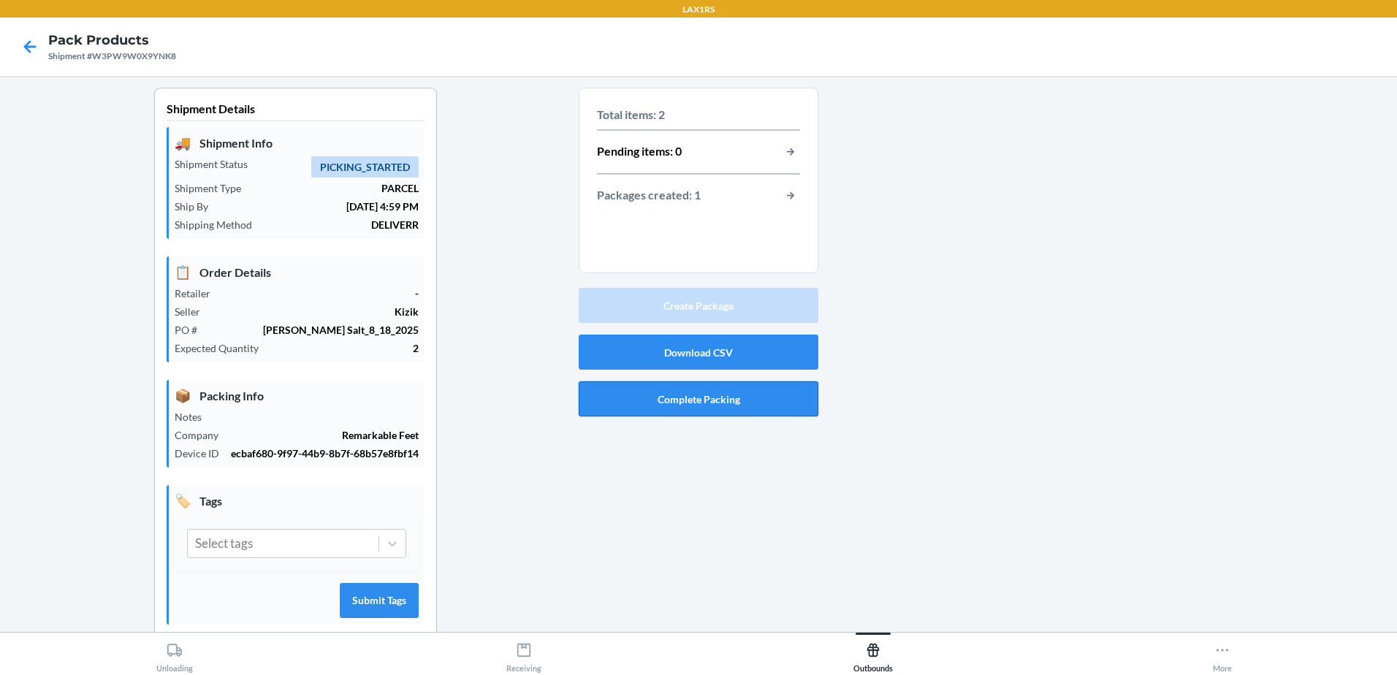
click at [715, 388] on button "Complete Packing" at bounding box center [699, 398] width 240 height 35
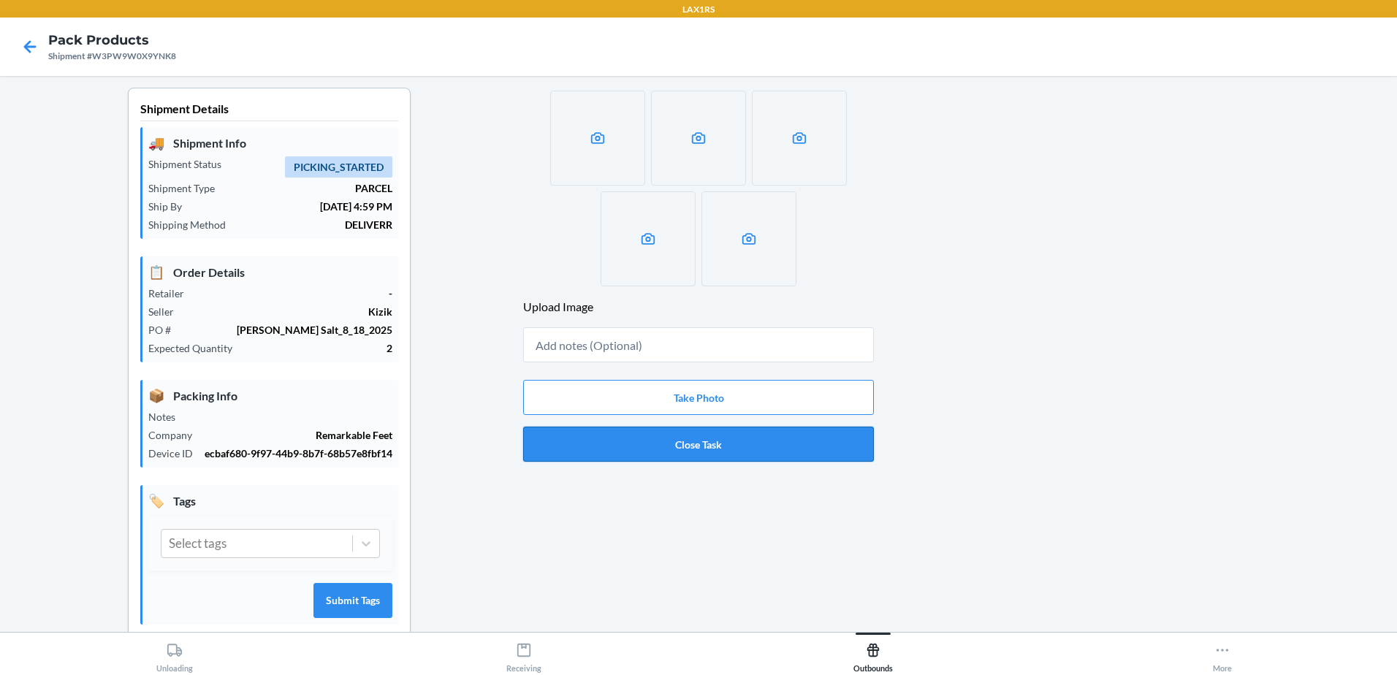
click at [704, 441] on button "Close Task" at bounding box center [698, 444] width 351 height 35
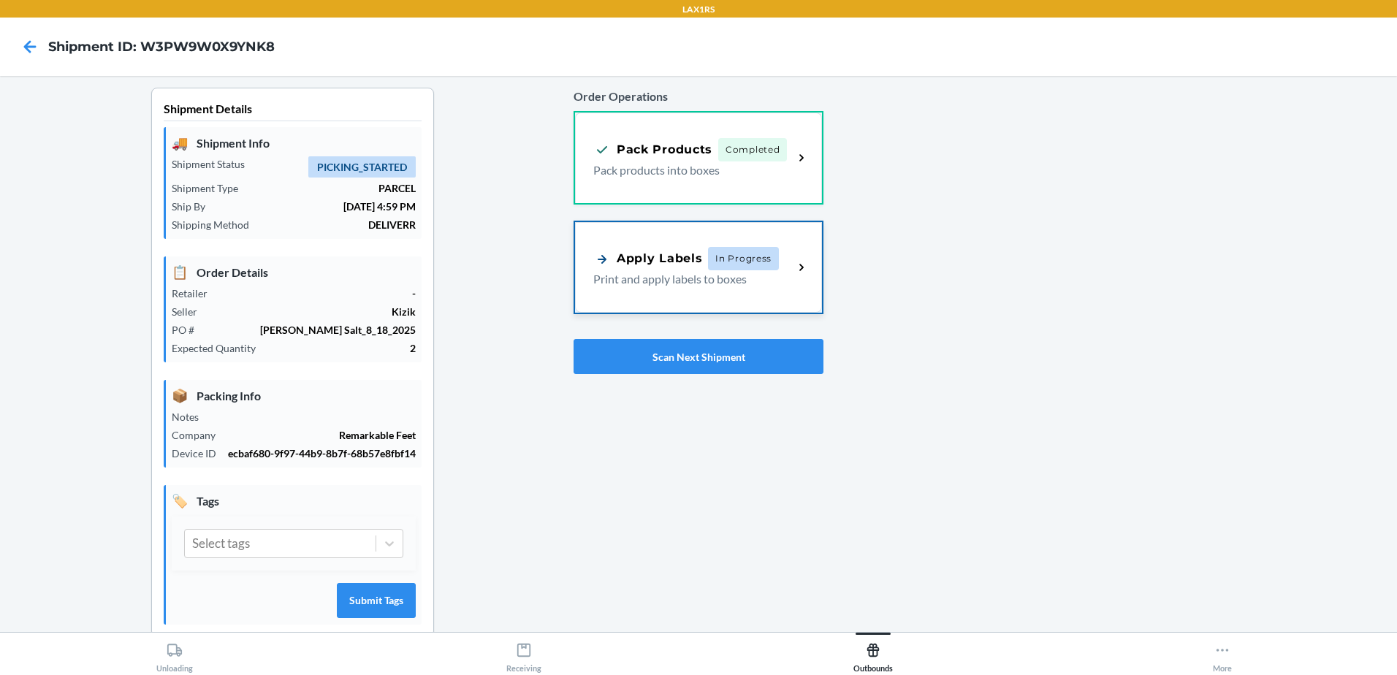
click at [666, 281] on p "Print and apply labels to boxes" at bounding box center [687, 279] width 189 height 18
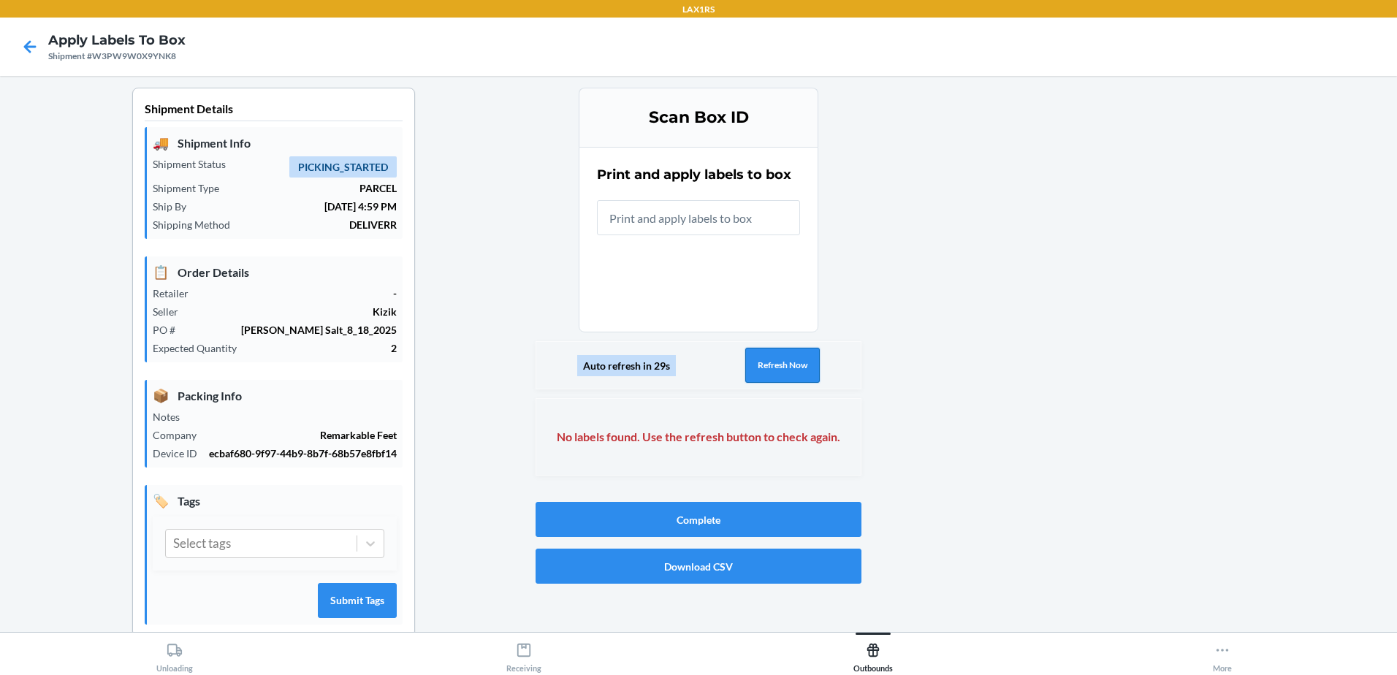
click at [767, 365] on button "Refresh Now" at bounding box center [782, 365] width 75 height 35
click at [771, 370] on button "Refresh Now" at bounding box center [782, 365] width 75 height 35
click at [771, 368] on button "Refresh Now" at bounding box center [782, 365] width 75 height 35
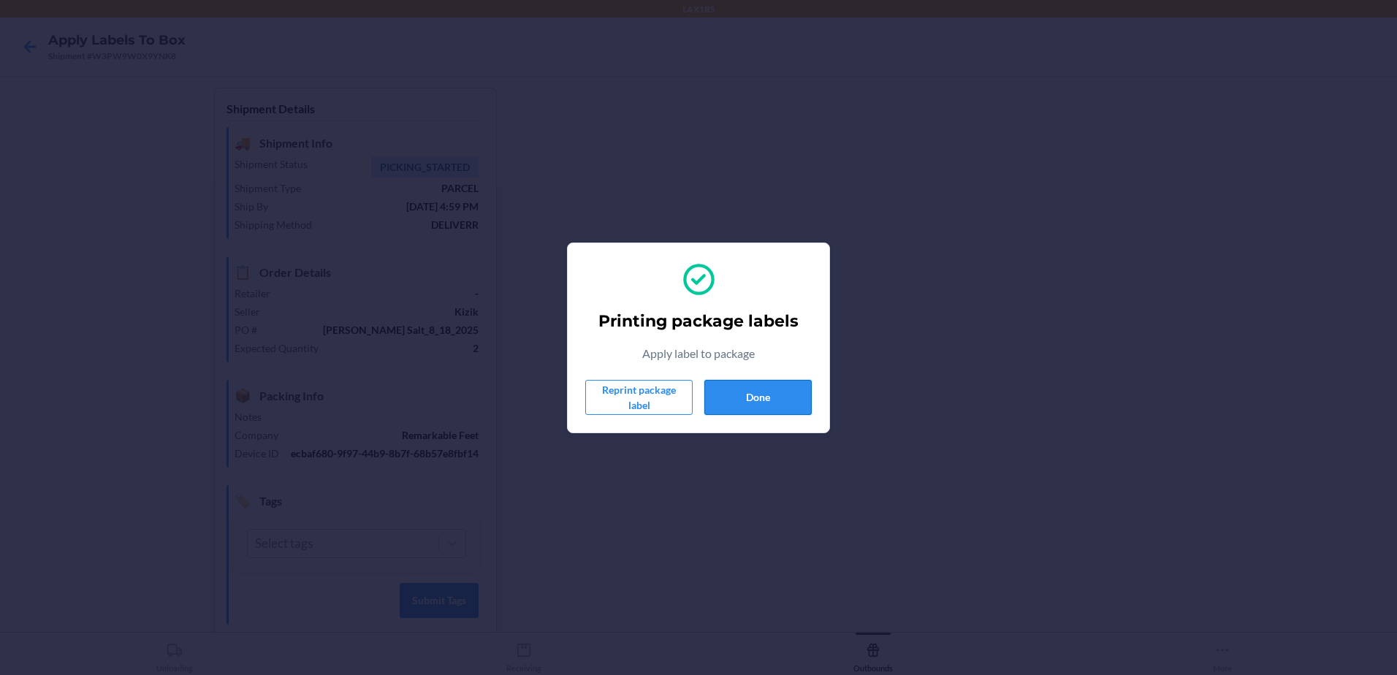
click at [769, 399] on button "Done" at bounding box center [757, 397] width 107 height 35
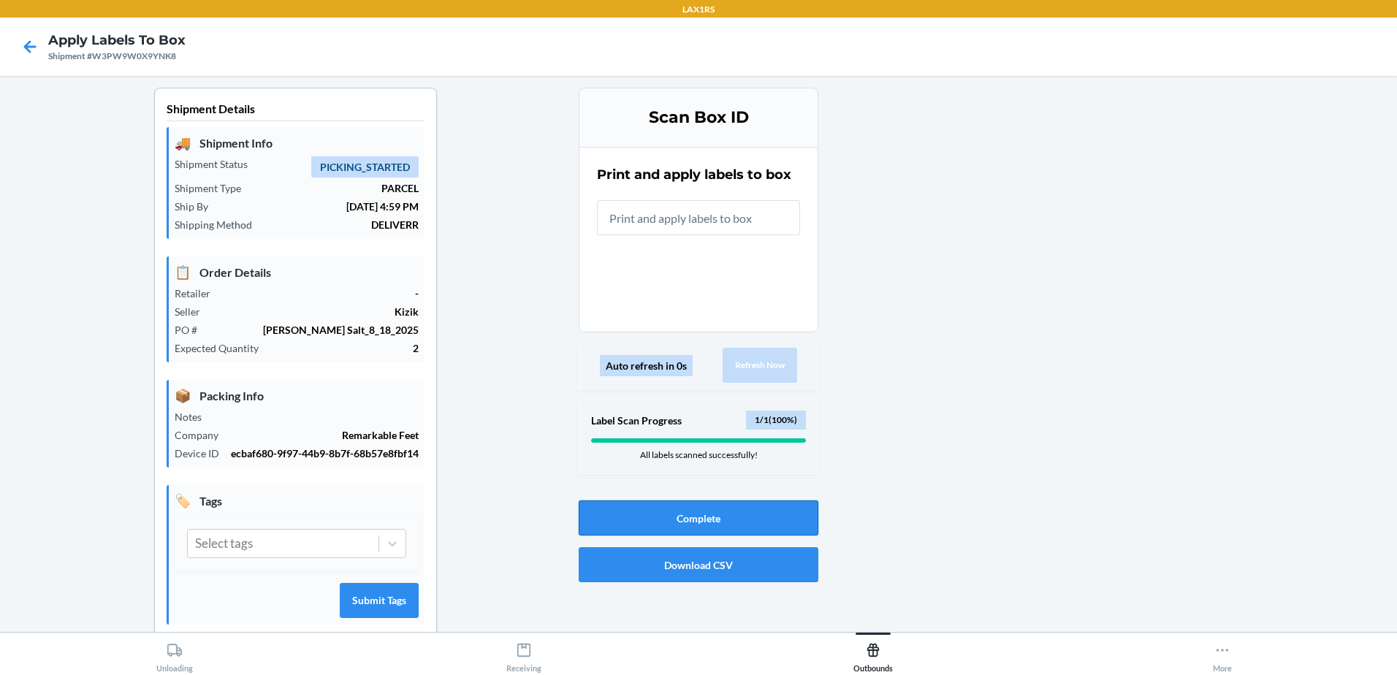
click at [752, 522] on button "Complete" at bounding box center [699, 517] width 240 height 35
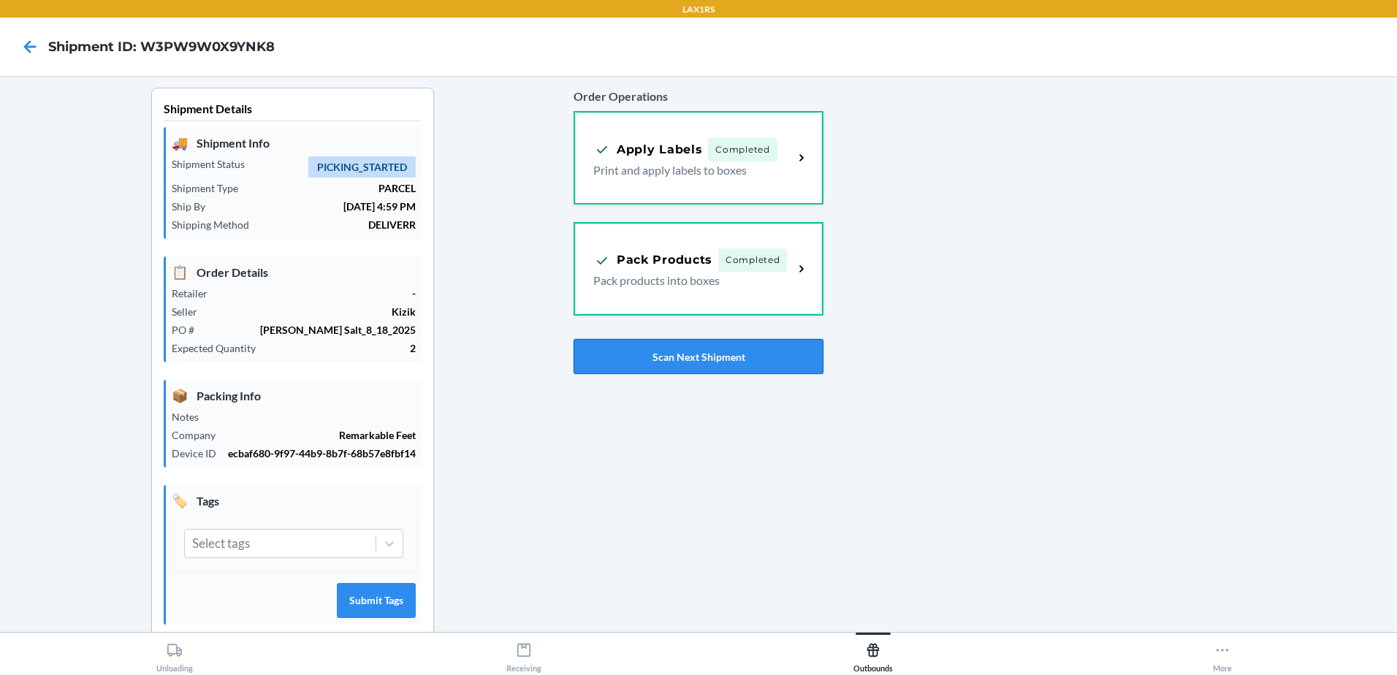
click at [736, 354] on button "Scan Next Shipment" at bounding box center [699, 356] width 250 height 35
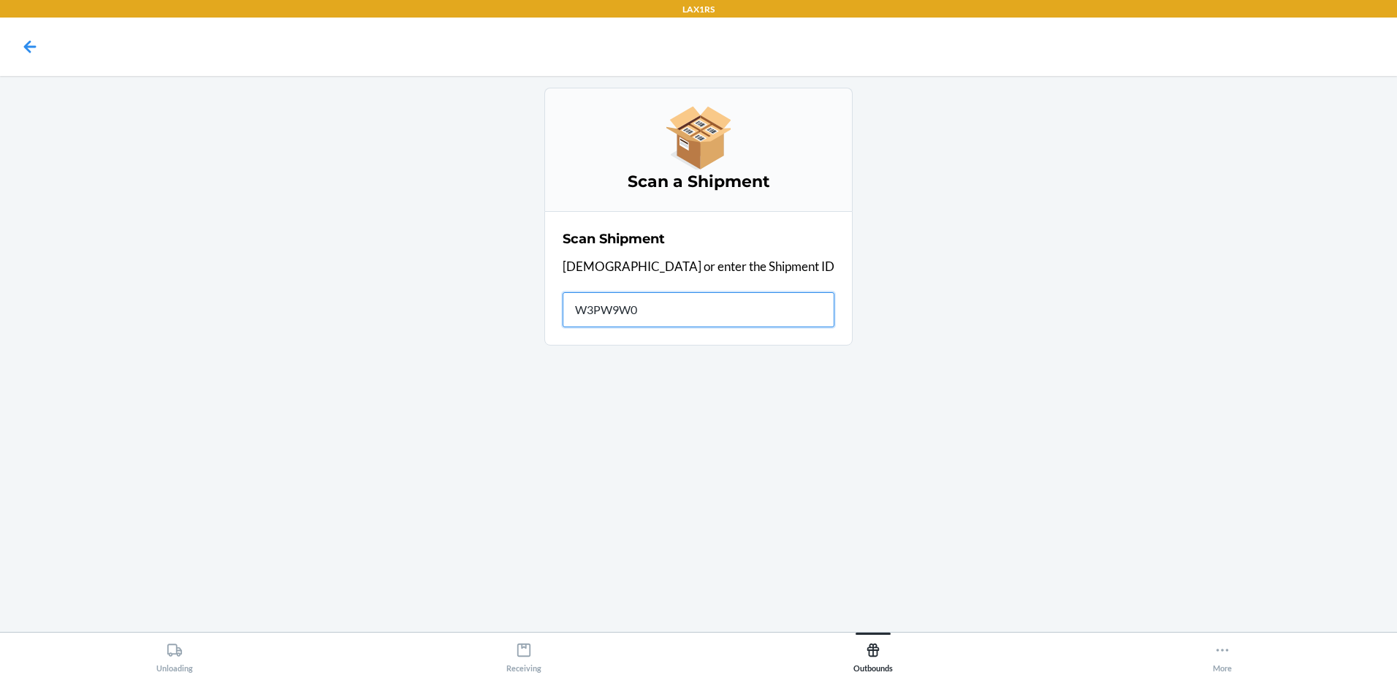
type input "W3PW9W0X"
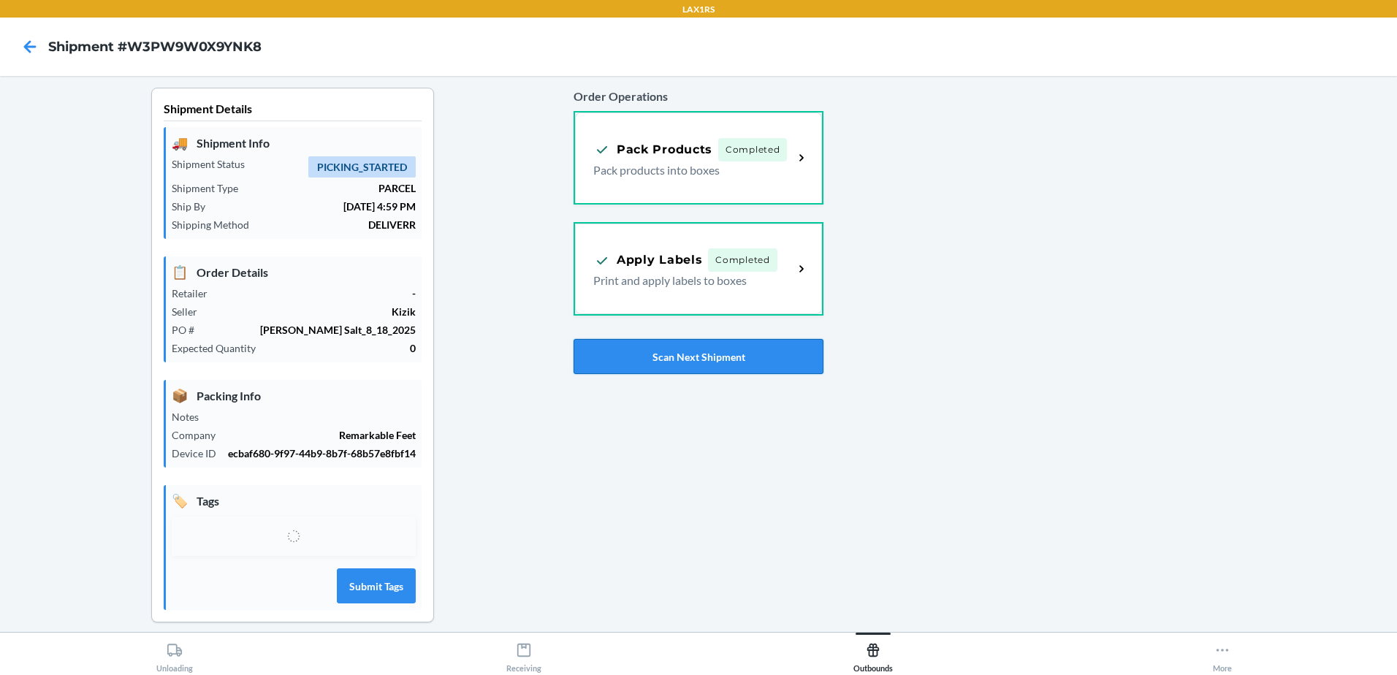
click at [720, 354] on button "Scan Next Shipment" at bounding box center [699, 356] width 250 height 35
click at [690, 361] on button "Scan Next Shipment" at bounding box center [699, 356] width 250 height 35
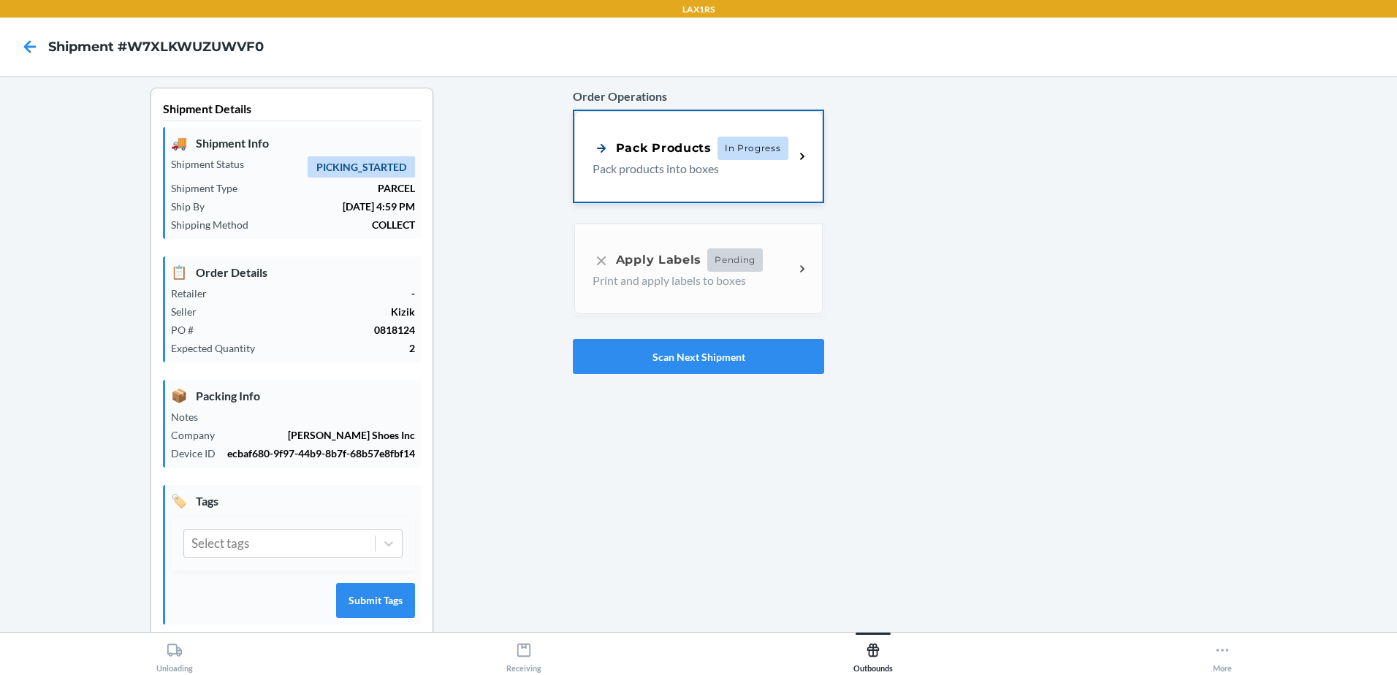
click at [659, 140] on div "Pack Products" at bounding box center [652, 148] width 119 height 18
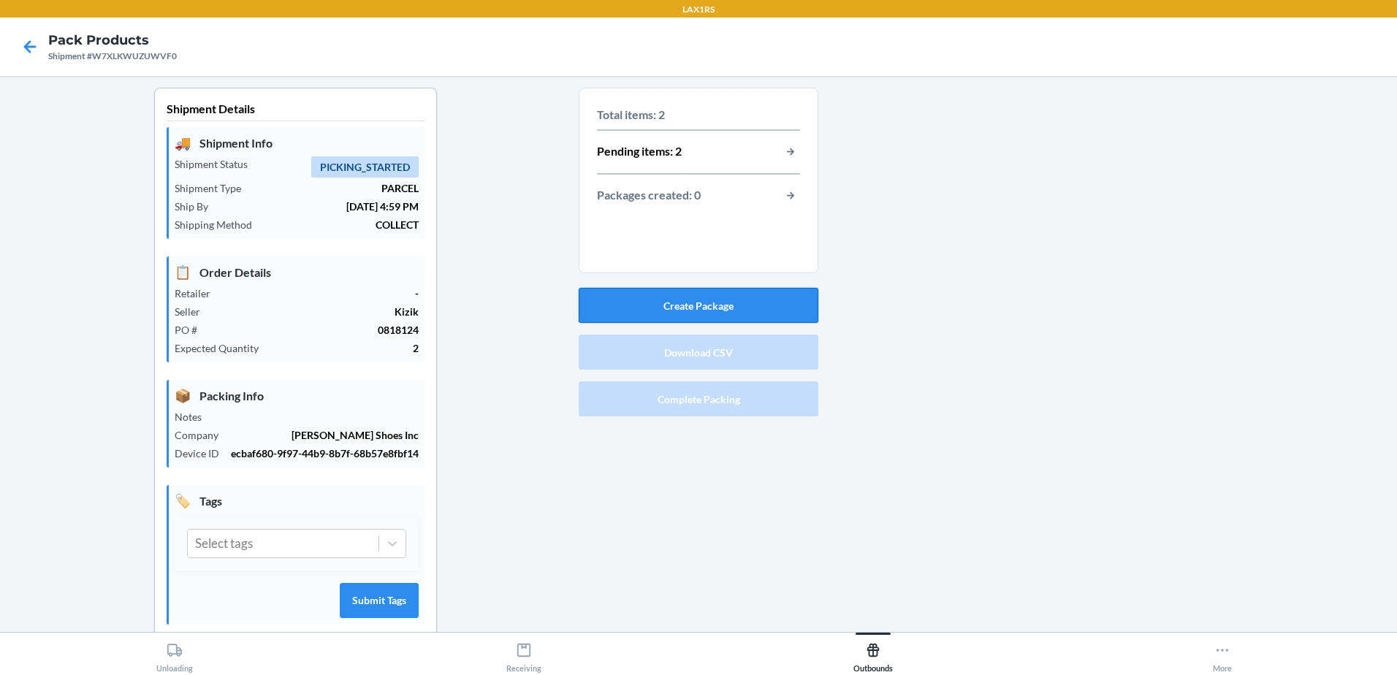
click at [718, 294] on button "Create Package" at bounding box center [699, 305] width 240 height 35
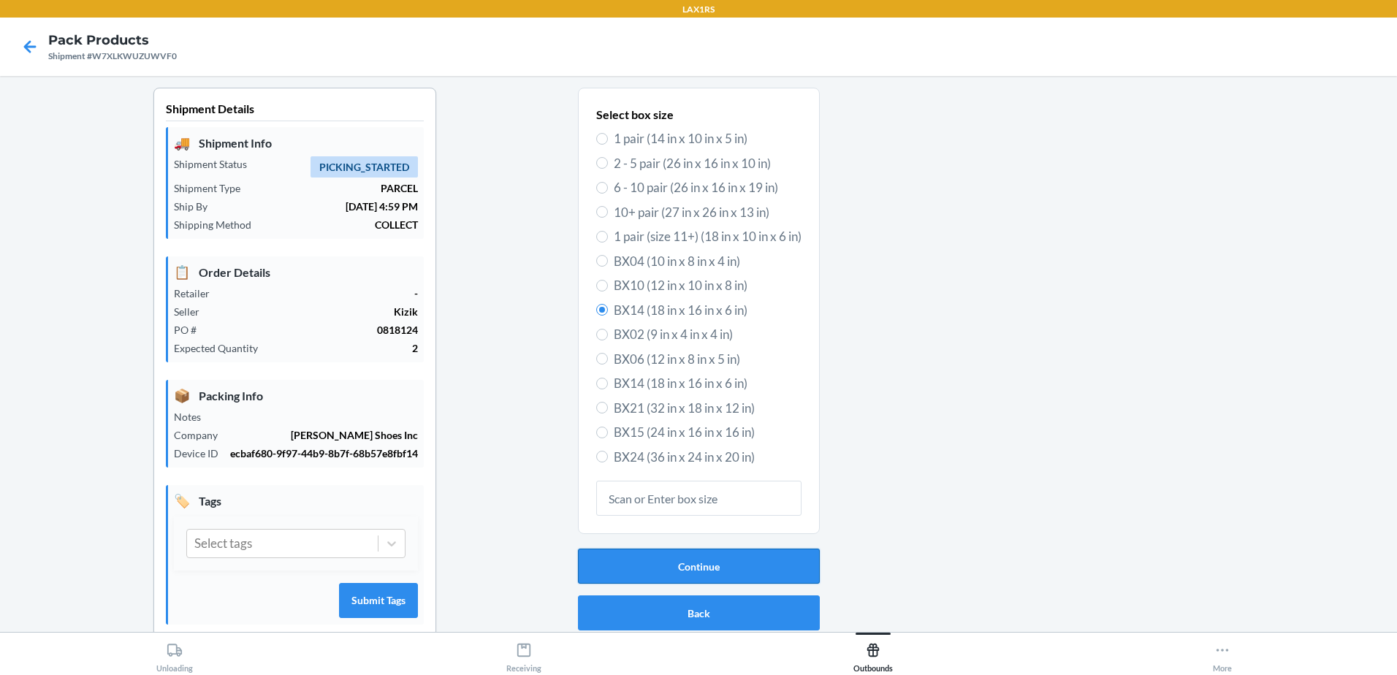
click at [739, 571] on button "Continue" at bounding box center [699, 566] width 242 height 35
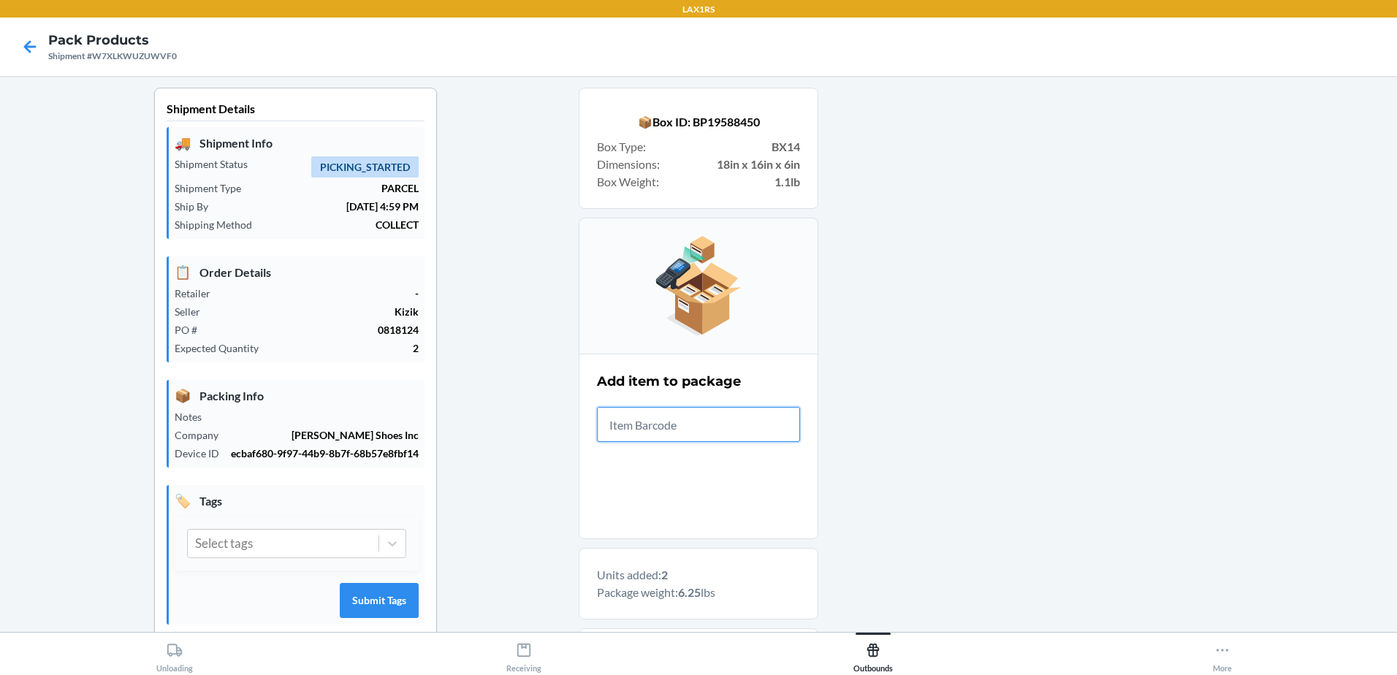
scroll to position [284, 0]
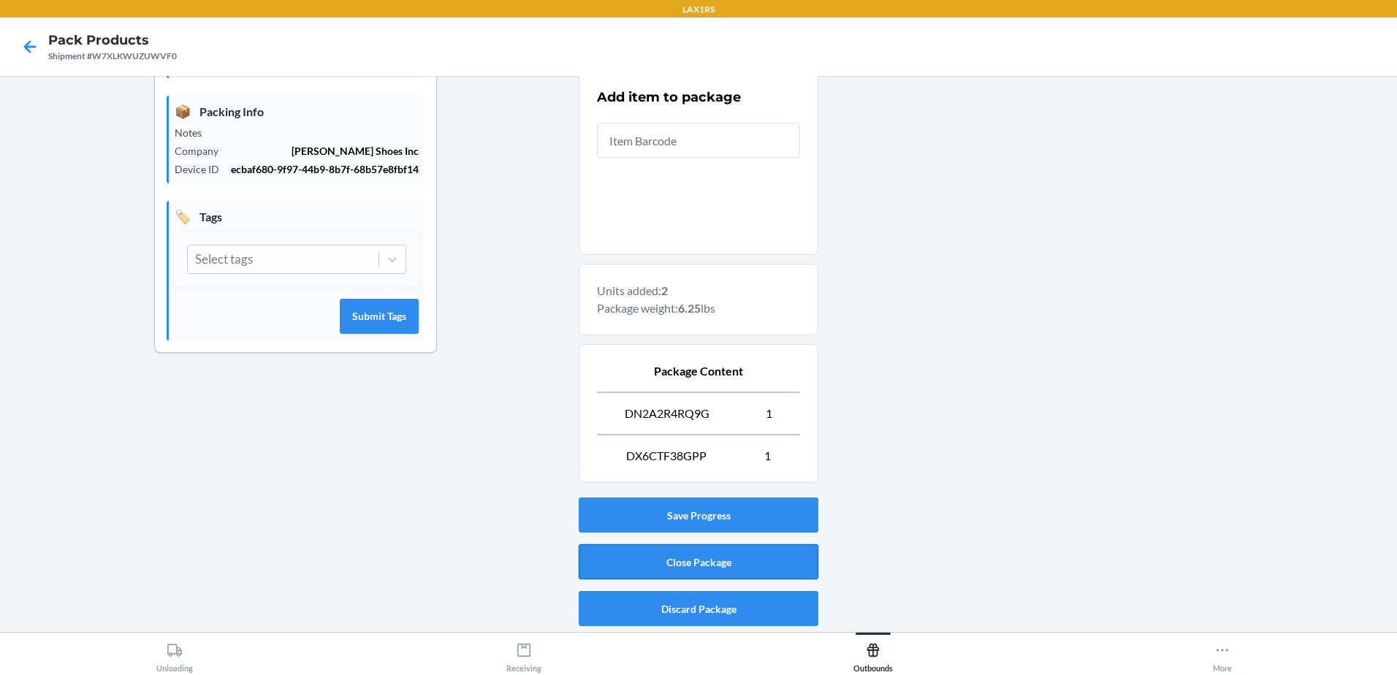
click at [703, 556] on button "Close Package" at bounding box center [699, 561] width 240 height 35
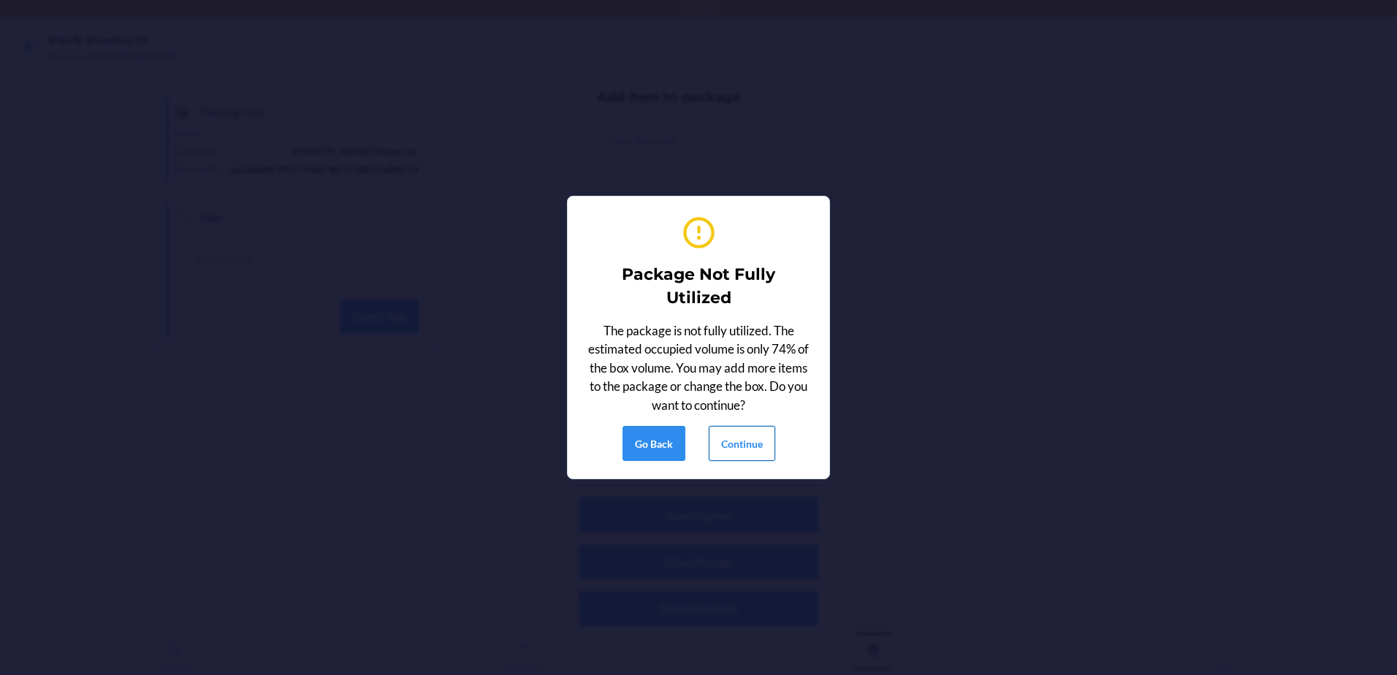
click at [739, 446] on button "Continue" at bounding box center [742, 443] width 66 height 35
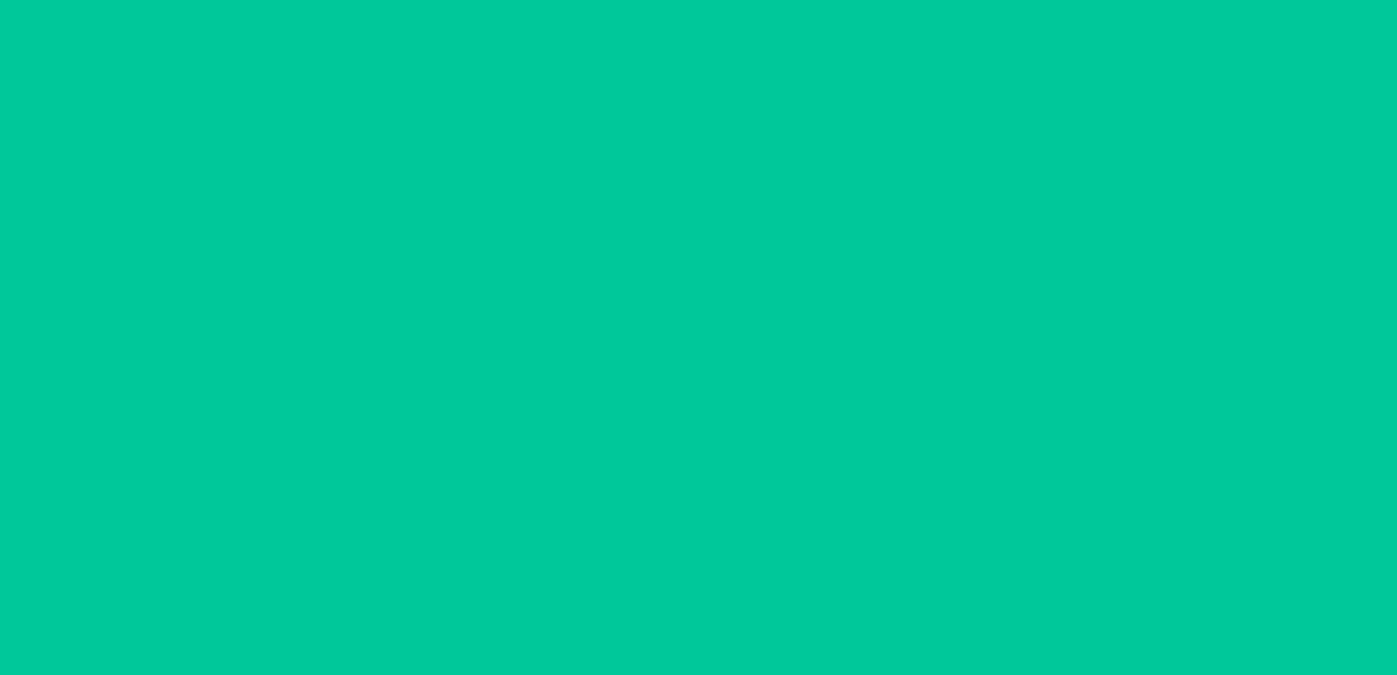
scroll to position [28, 0]
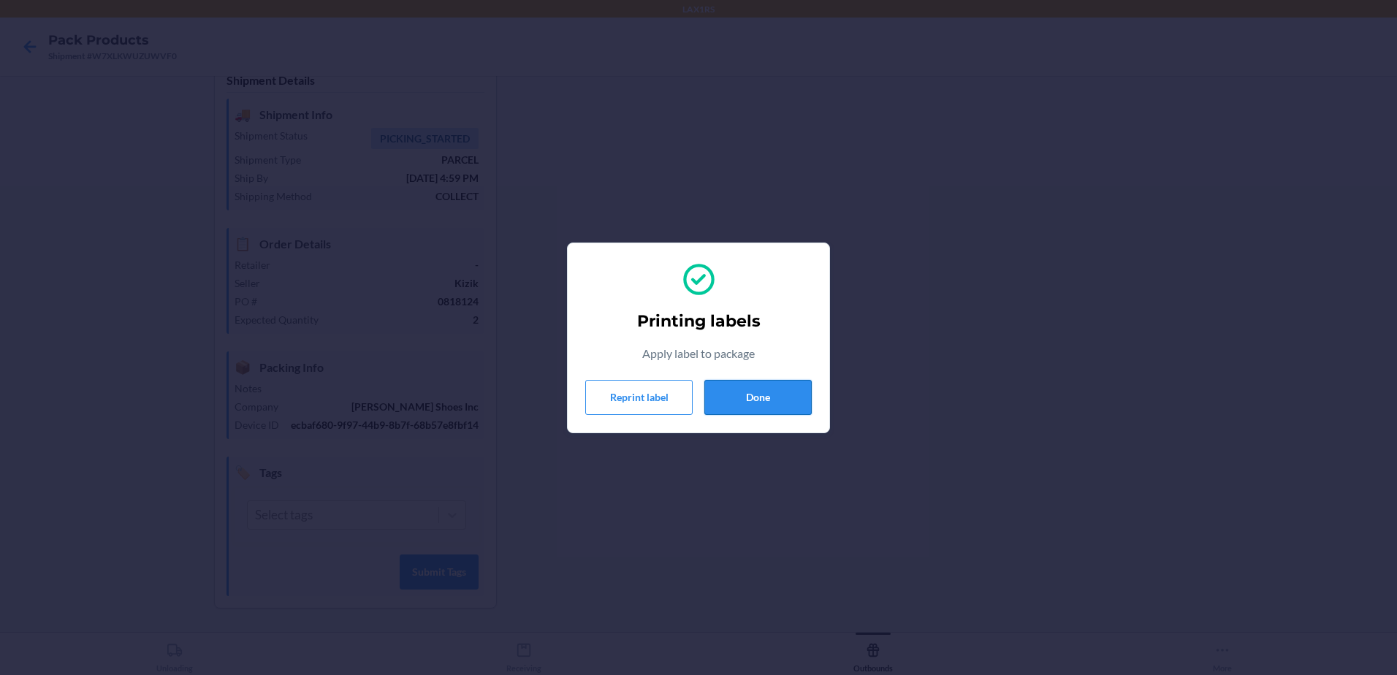
click at [775, 399] on button "Done" at bounding box center [757, 397] width 107 height 35
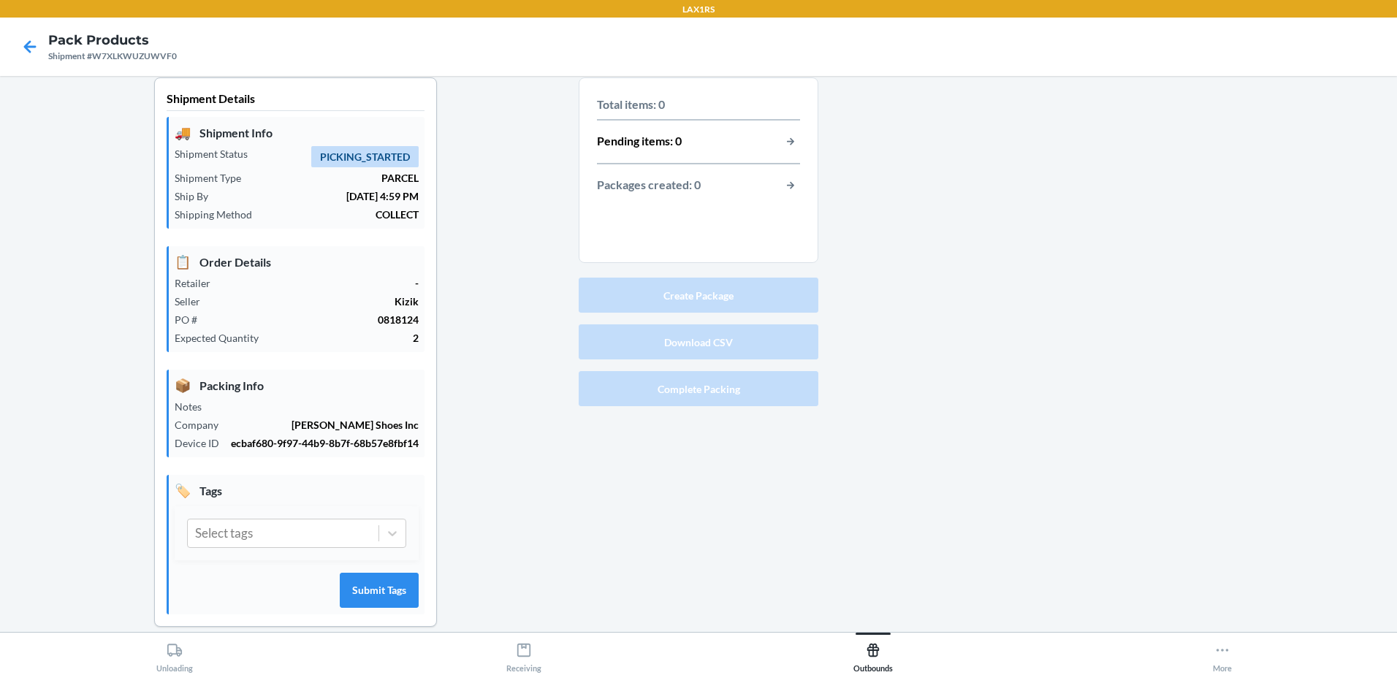
scroll to position [0, 0]
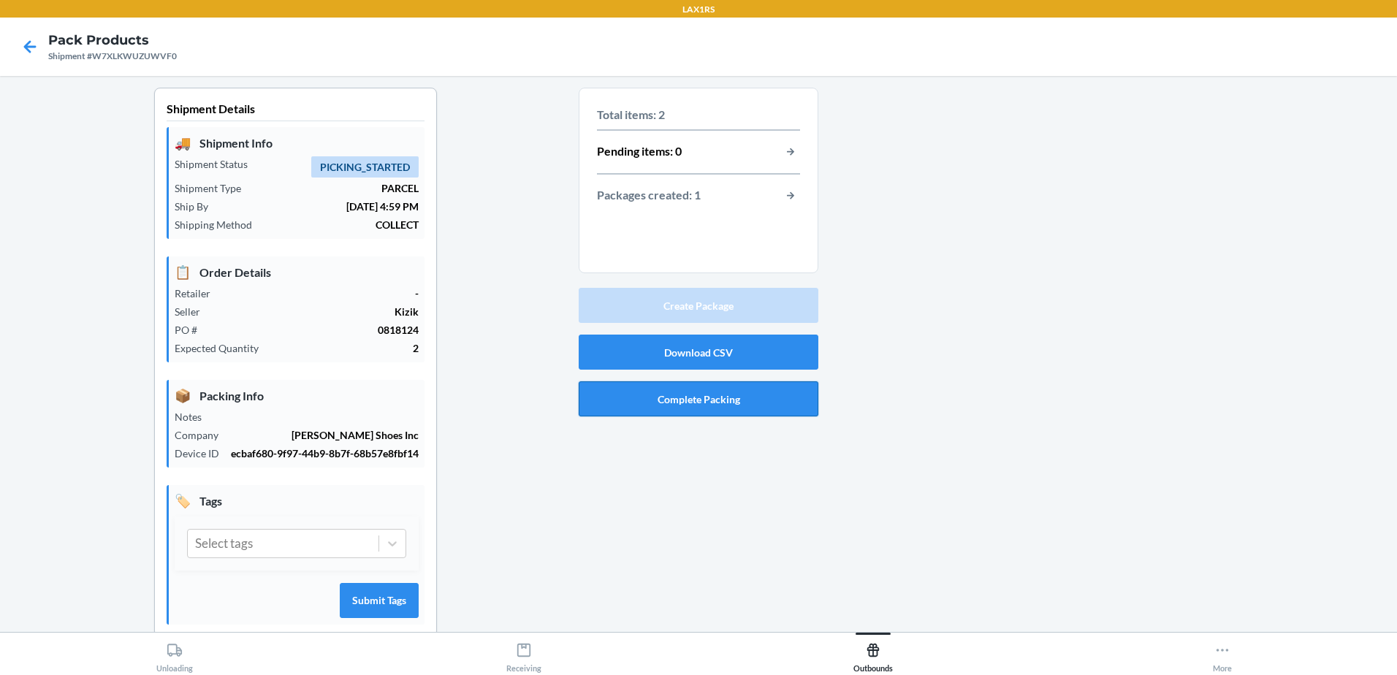
click at [707, 403] on button "Complete Packing" at bounding box center [699, 398] width 240 height 35
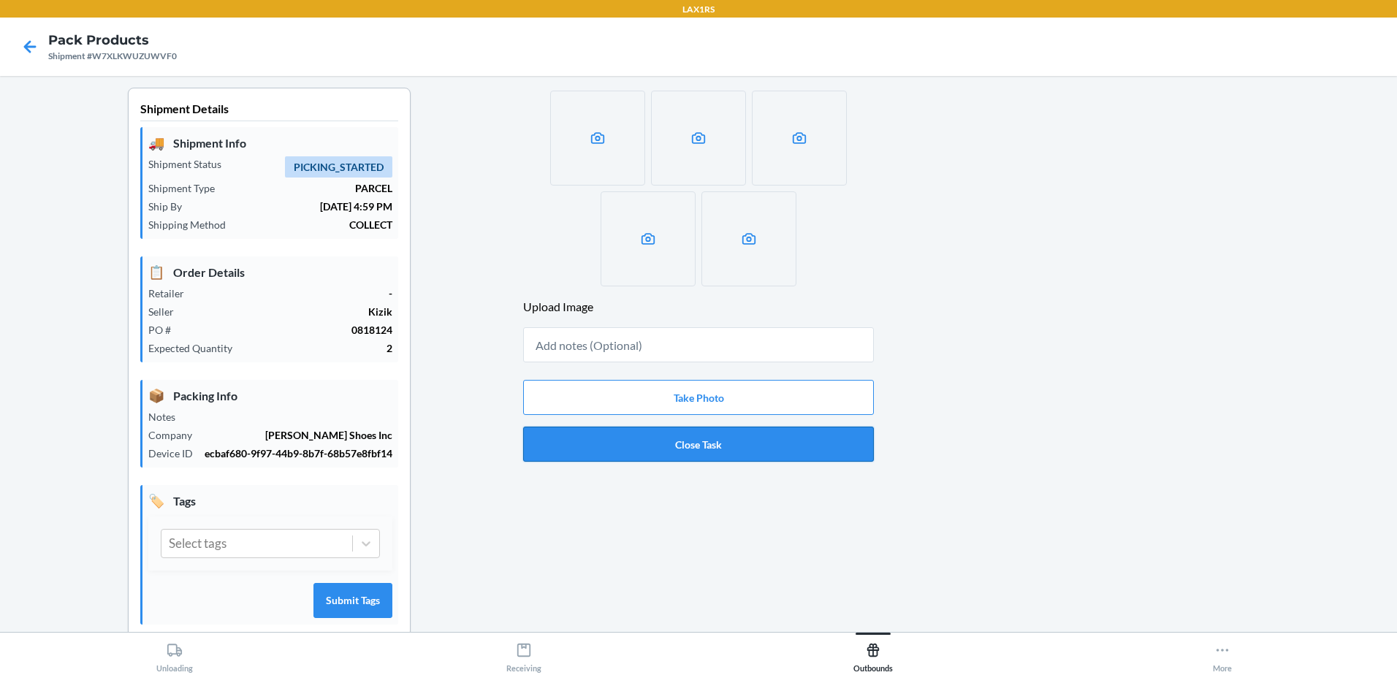
click at [699, 436] on button "Close Task" at bounding box center [698, 444] width 351 height 35
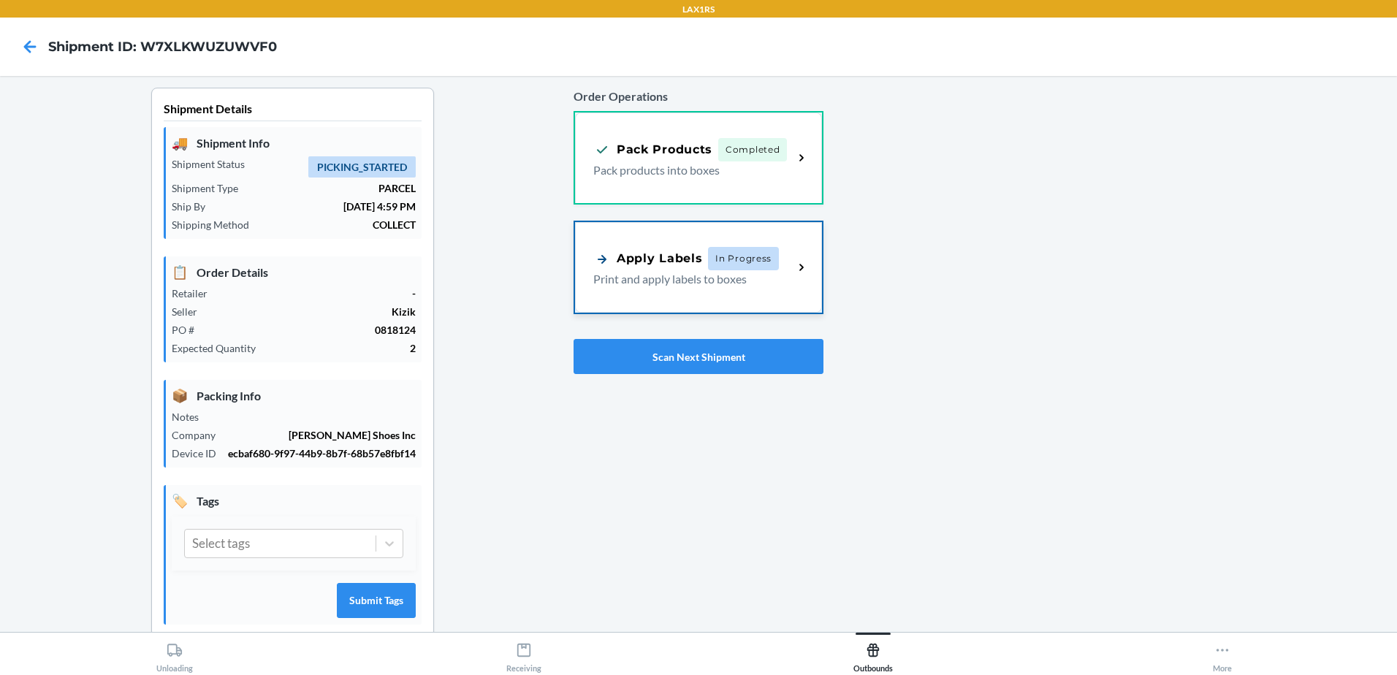
click at [661, 269] on div "Apply Labels In Progress" at bounding box center [686, 258] width 186 height 23
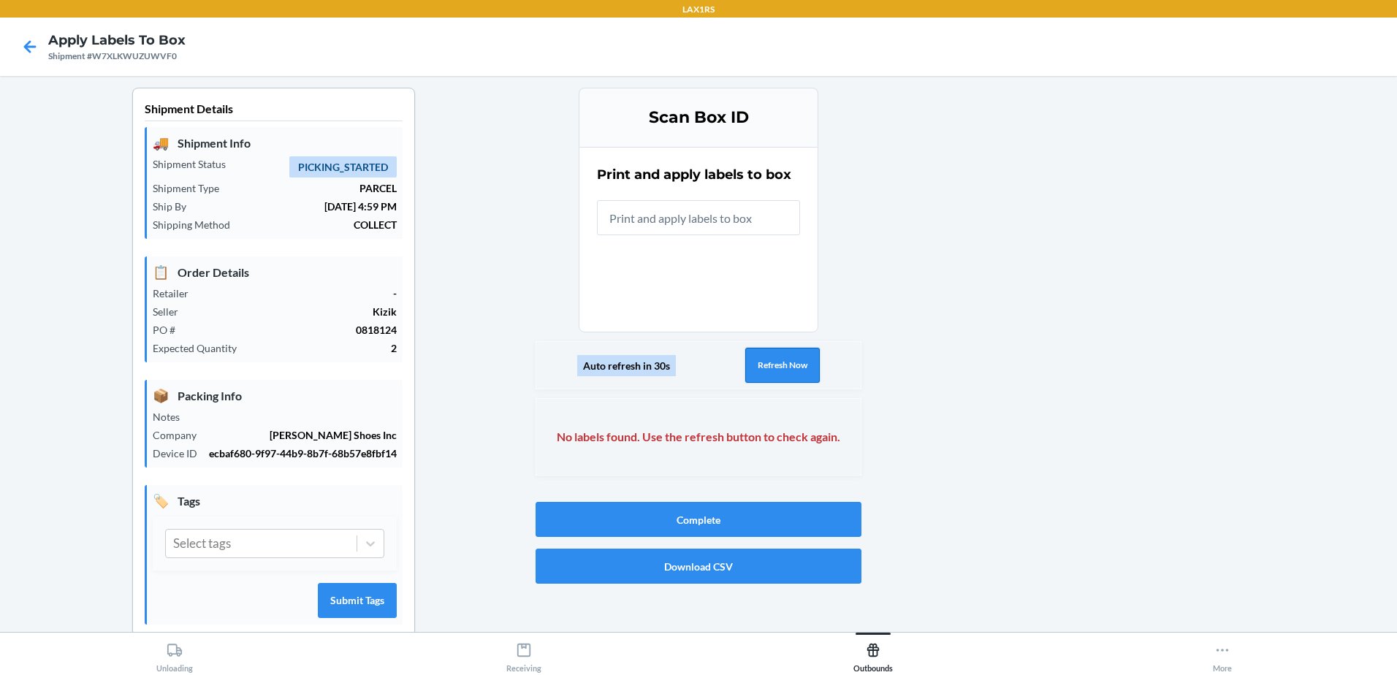
click at [783, 357] on button "Refresh Now" at bounding box center [782, 365] width 75 height 35
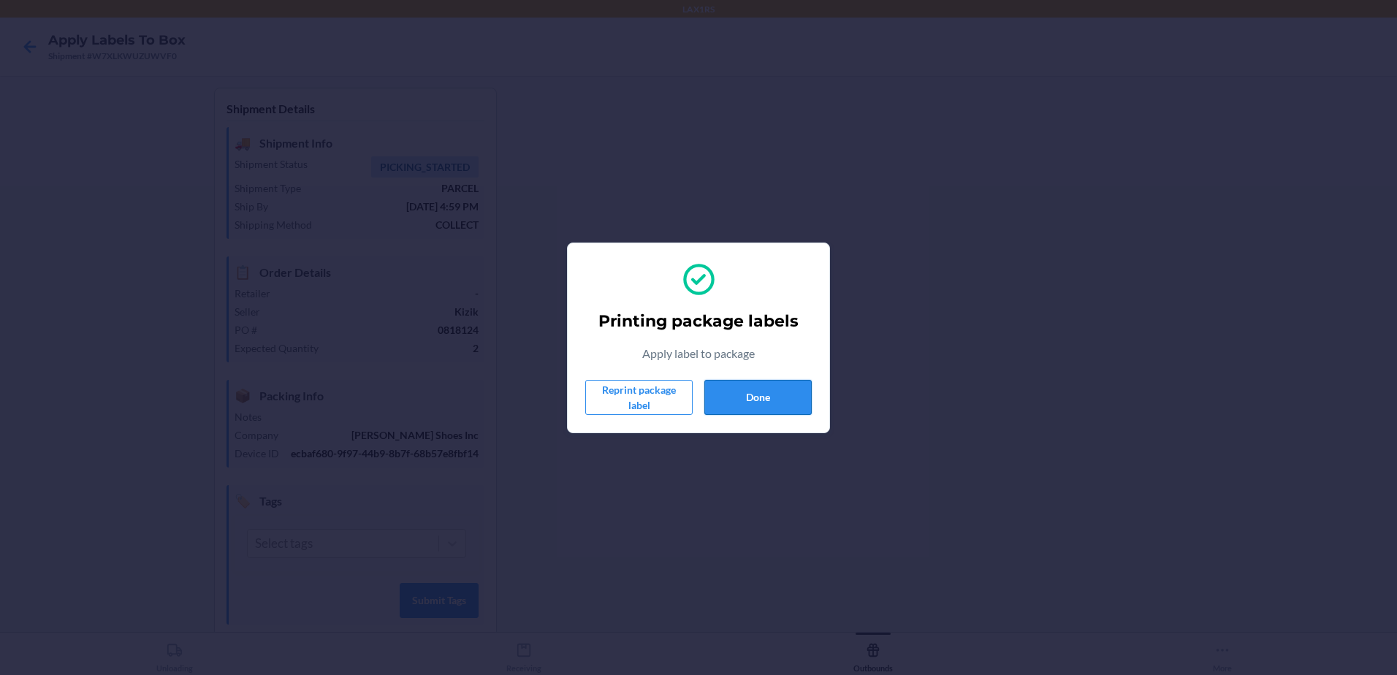
click at [772, 392] on button "Done" at bounding box center [757, 397] width 107 height 35
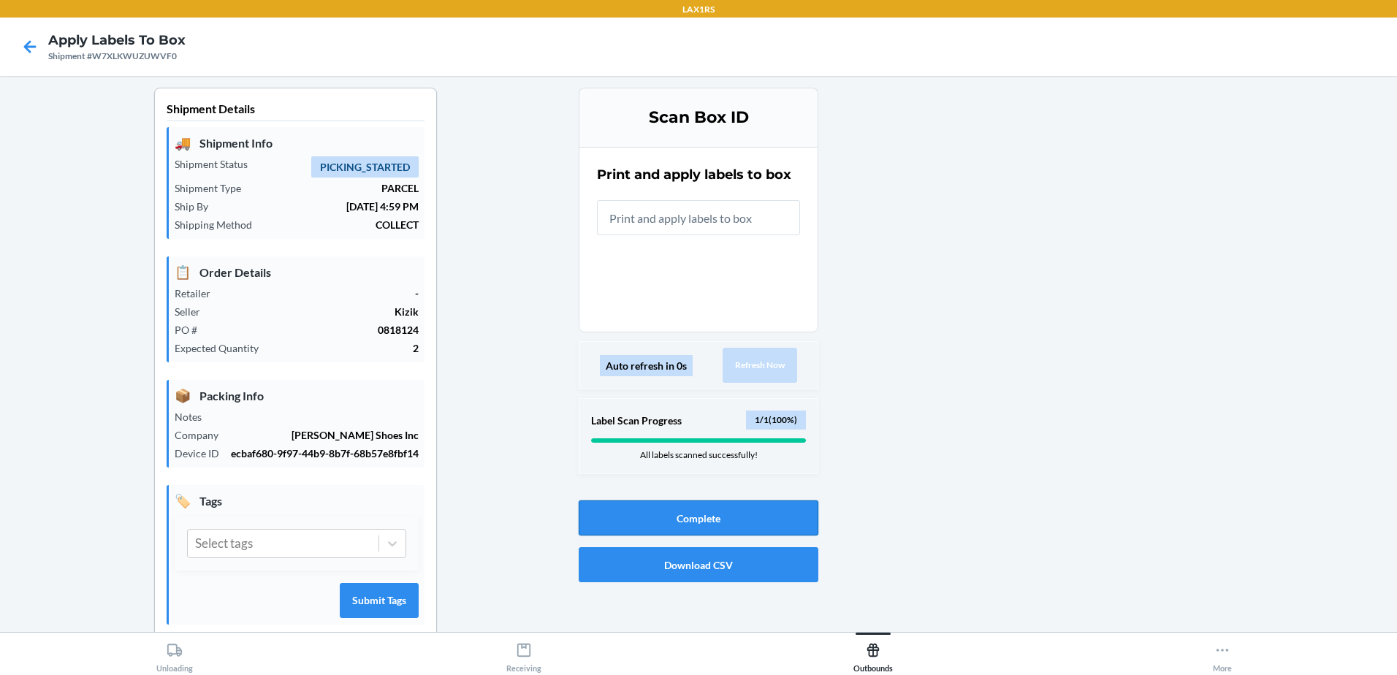
click at [713, 522] on button "Complete" at bounding box center [699, 517] width 240 height 35
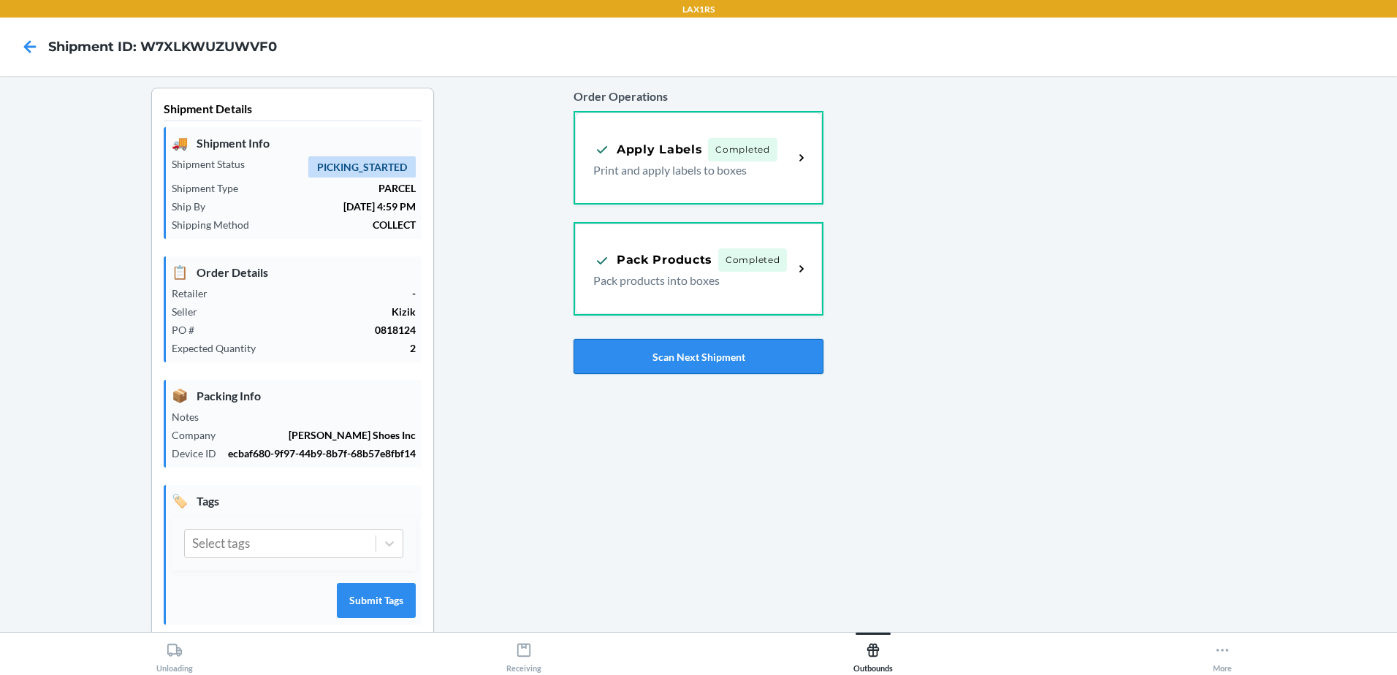
click at [722, 351] on button "Scan Next Shipment" at bounding box center [699, 356] width 250 height 35
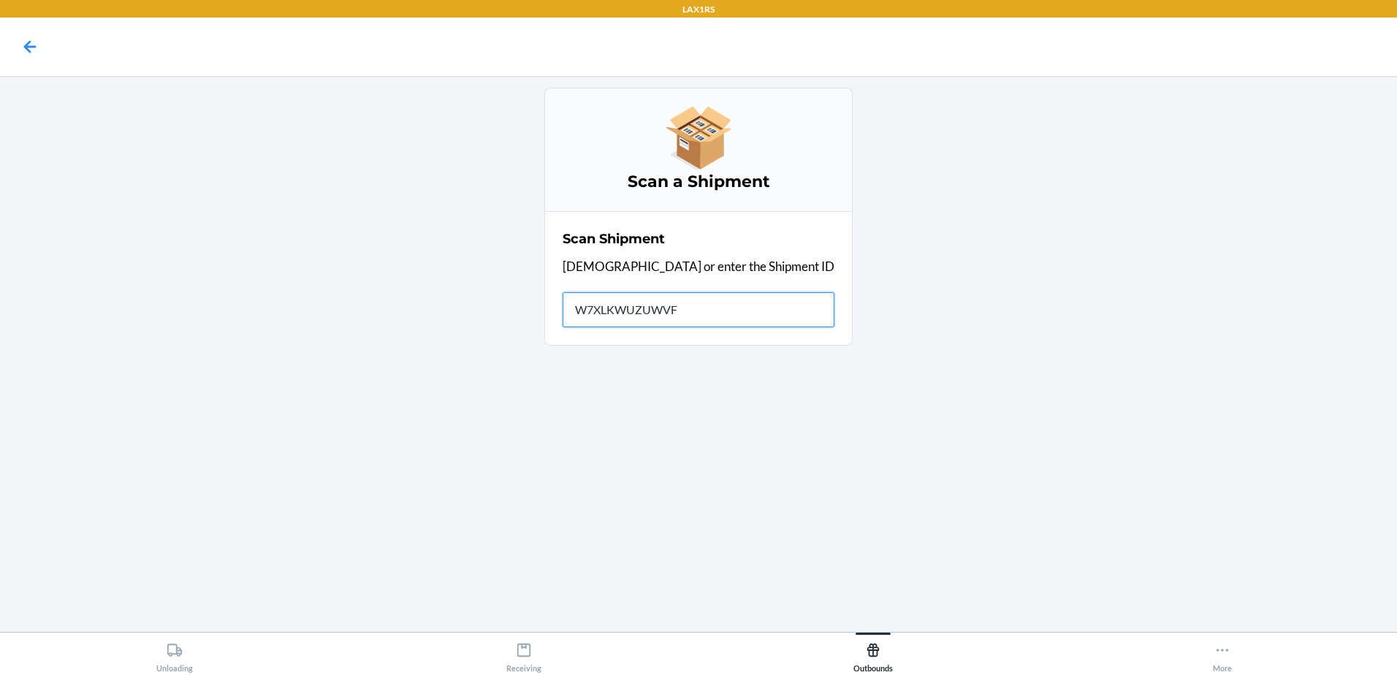
type input "W7XLKWUZUWVF0"
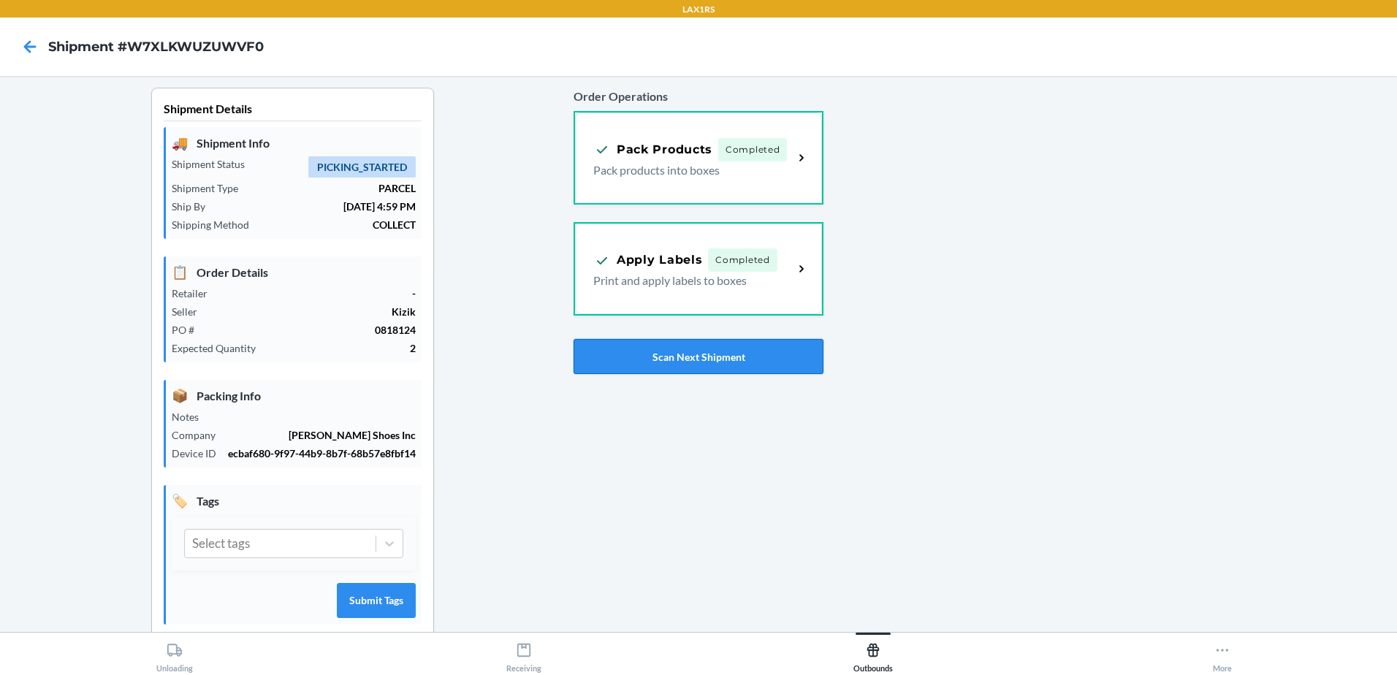
click at [707, 355] on button "Scan Next Shipment" at bounding box center [699, 356] width 250 height 35
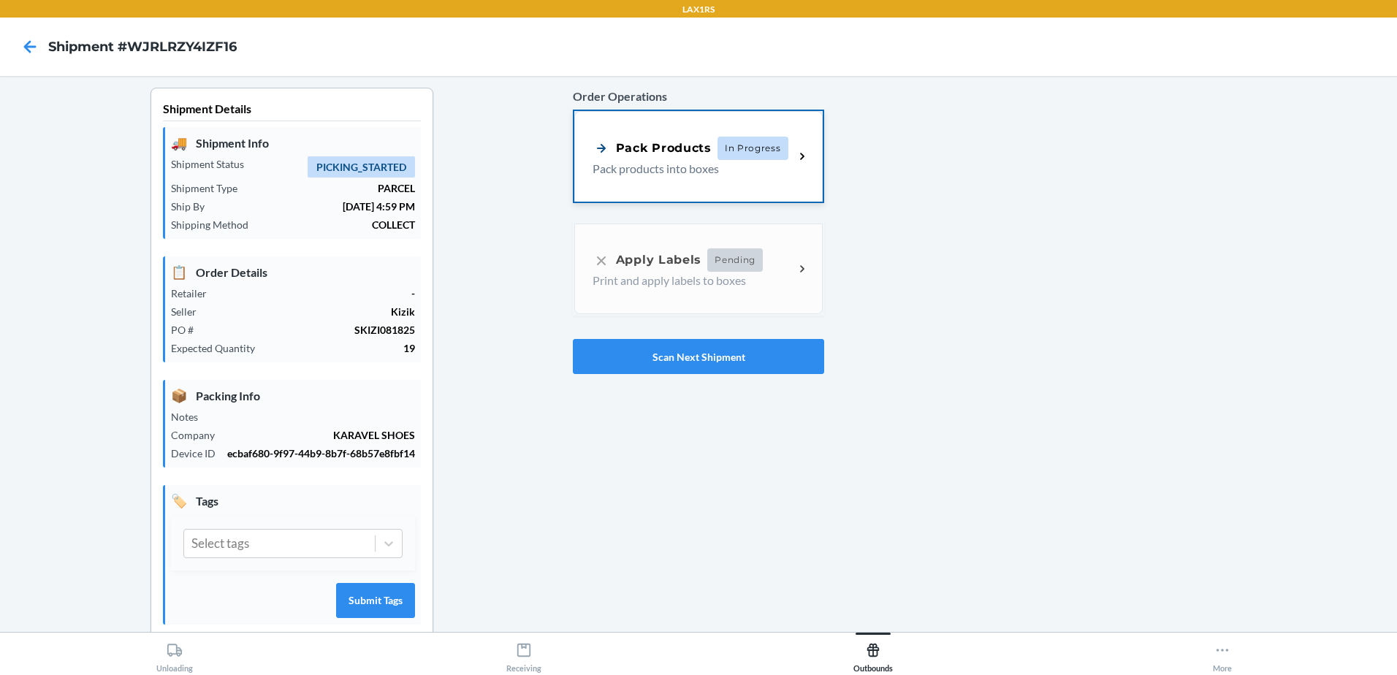
click at [746, 159] on span "In Progress" at bounding box center [752, 148] width 71 height 23
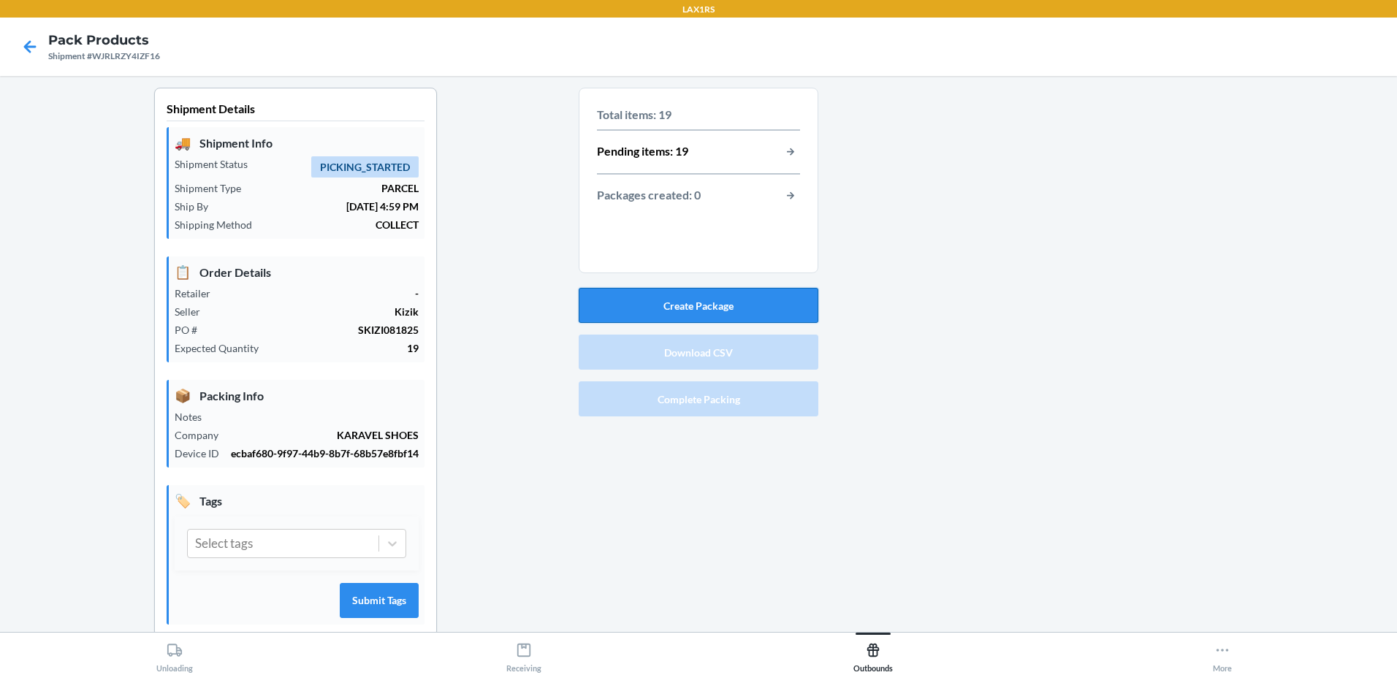
click at [739, 305] on button "Create Package" at bounding box center [699, 305] width 240 height 35
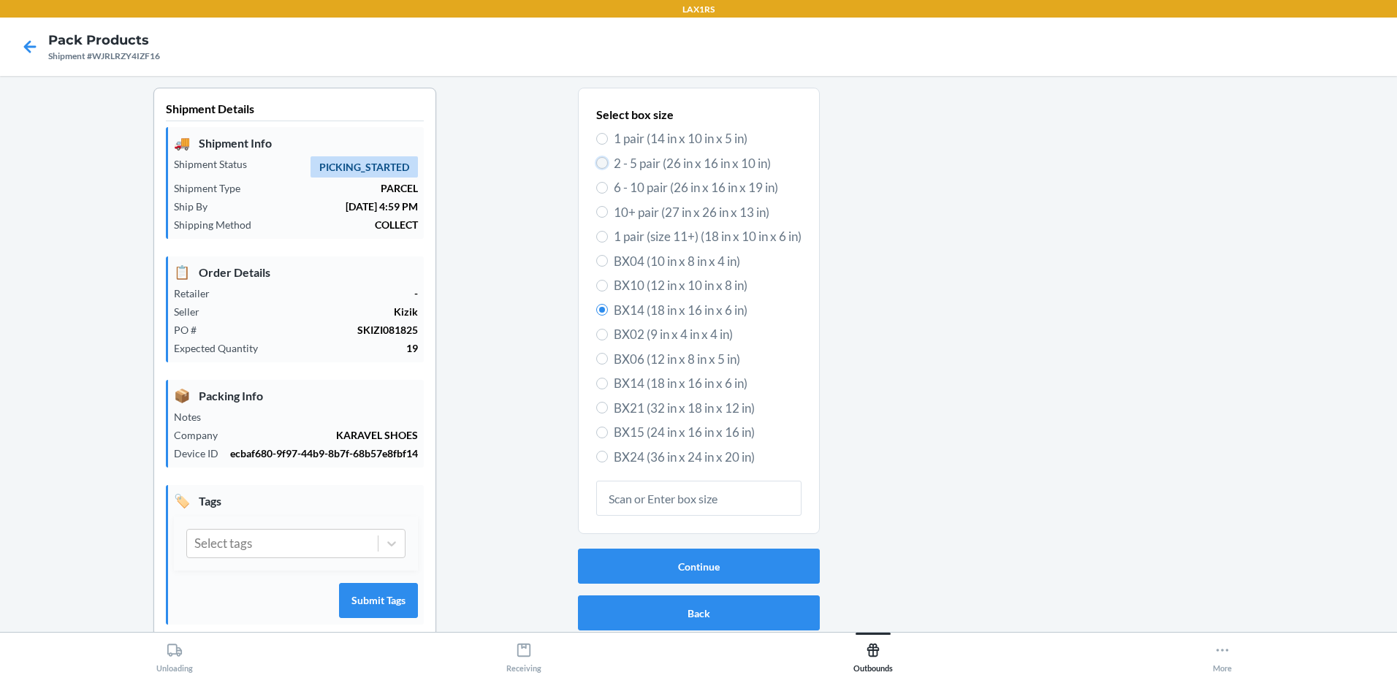
click at [598, 163] on input "2 - 5 pair (26 in x 16 in x 10 in)" at bounding box center [602, 163] width 12 height 12
radio input "true"
radio input "false"
click at [708, 562] on button "Continue" at bounding box center [699, 566] width 242 height 35
